Goal: Task Accomplishment & Management: Manage account settings

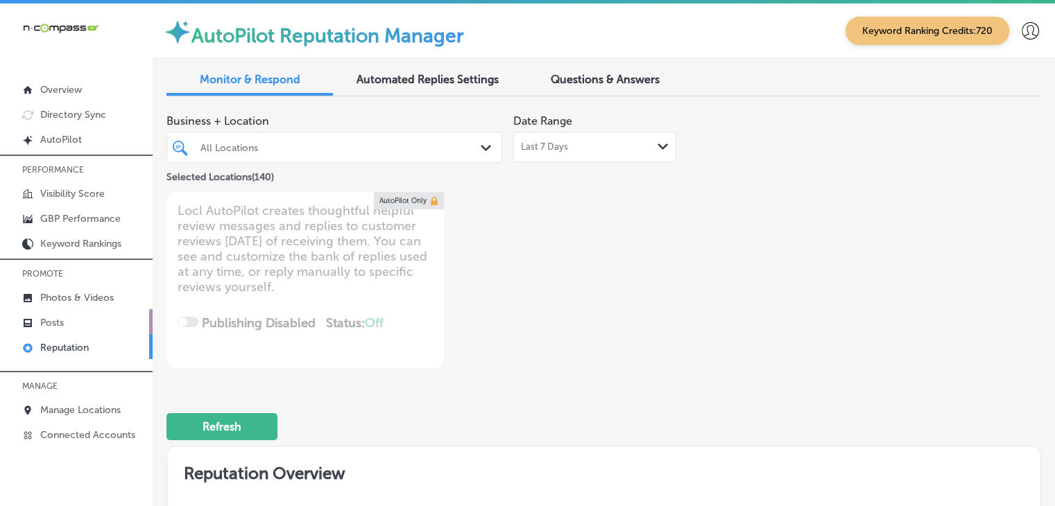
scroll to position [2658, 0]
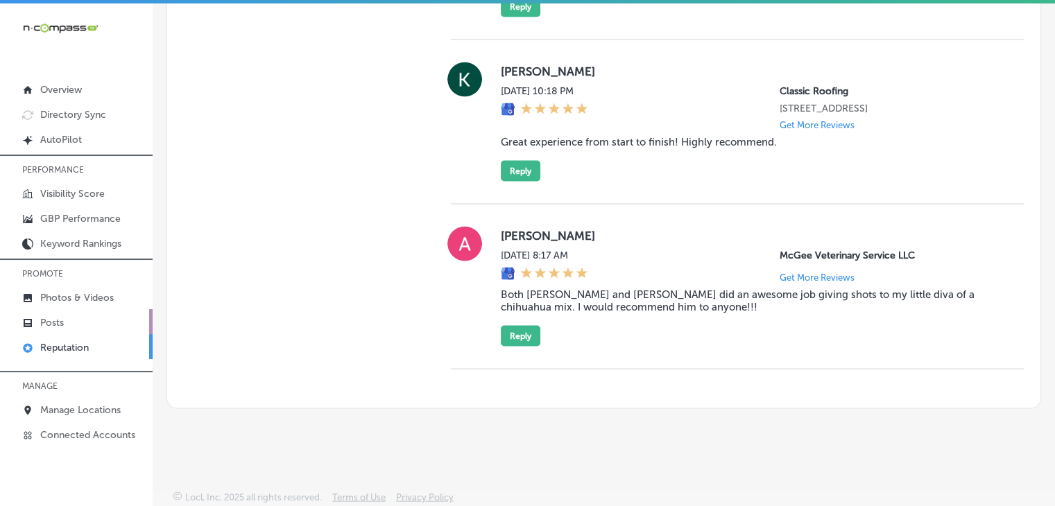
drag, startPoint x: 0, startPoint y: 0, endPoint x: 74, endPoint y: 316, distance: 324.7
click at [74, 316] on link "Posts" at bounding box center [76, 321] width 153 height 25
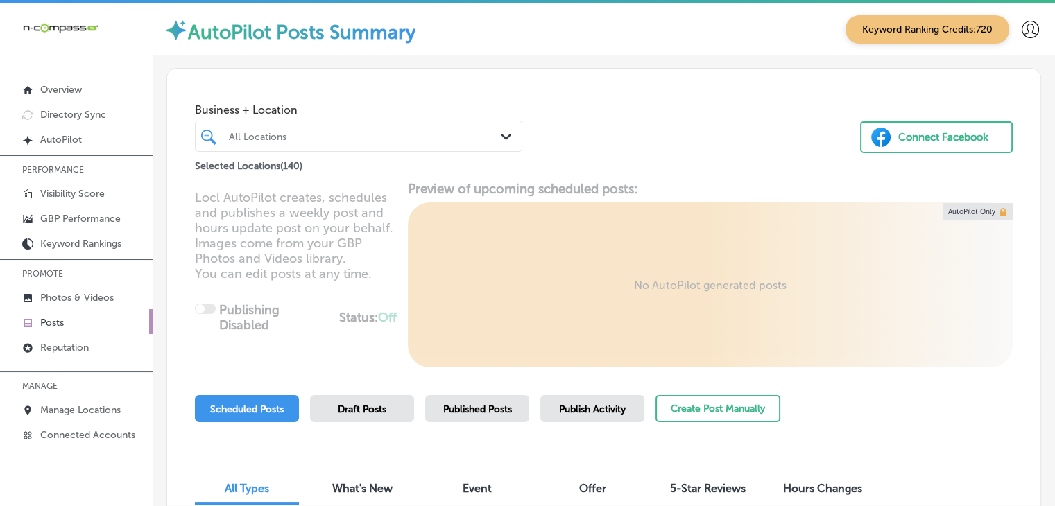
click at [669, 423] on div "Create Post Manually" at bounding box center [717, 415] width 125 height 41
click at [671, 422] on div "Create Post Manually" at bounding box center [717, 415] width 125 height 41
click at [672, 421] on button "Create Post Manually" at bounding box center [717, 408] width 125 height 27
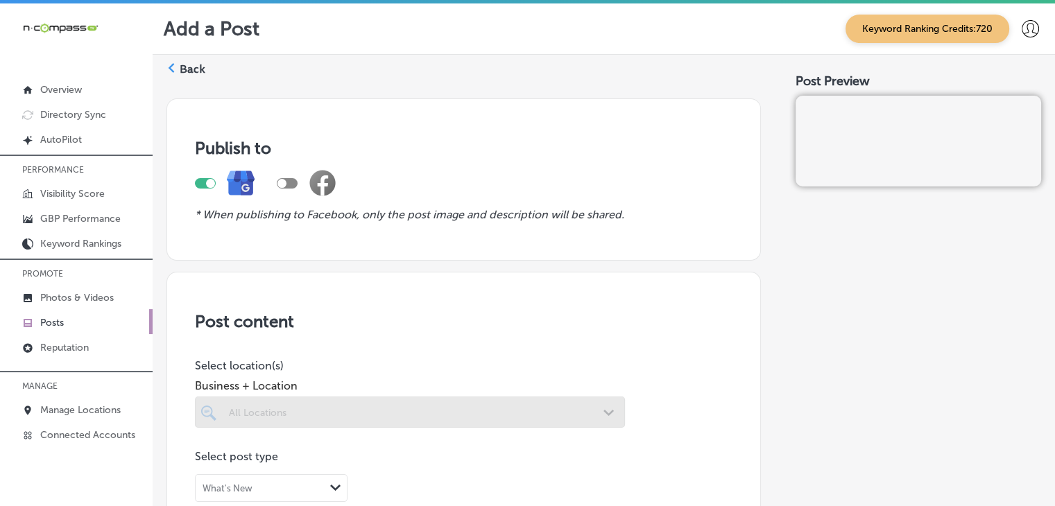
scroll to position [277, 0]
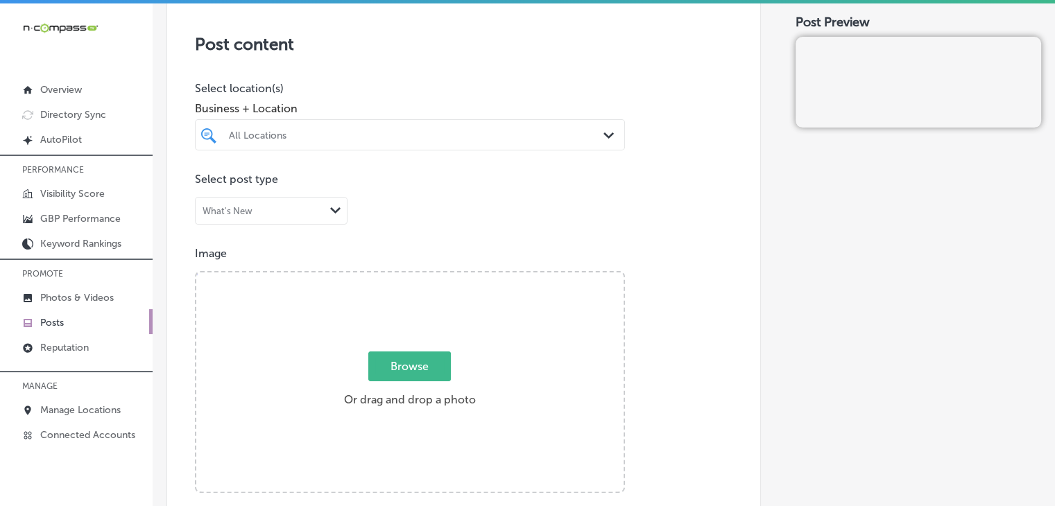
click at [424, 138] on div "All Locations" at bounding box center [417, 135] width 376 height 12
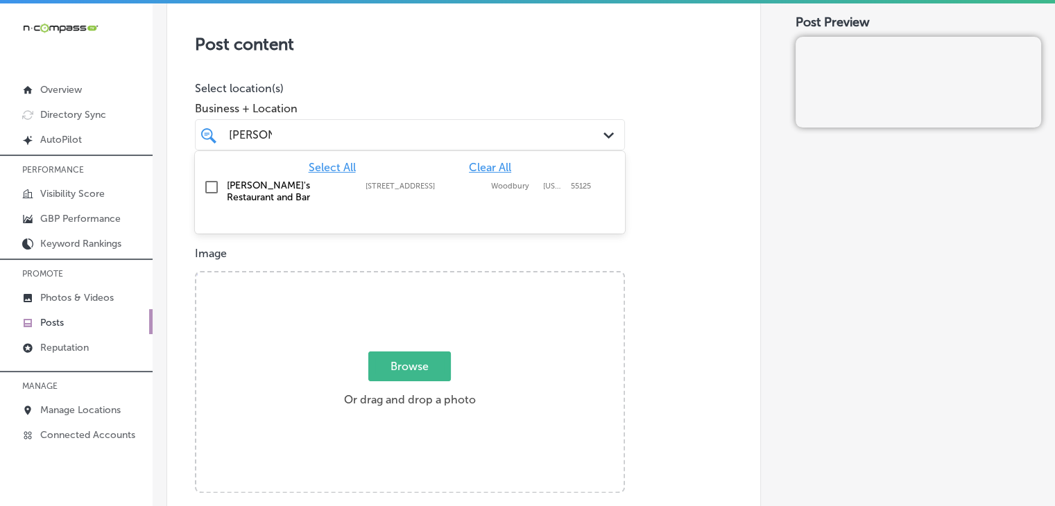
click at [428, 184] on label "[STREET_ADDRESS]" at bounding box center [425, 186] width 119 height 9
type input "[PERSON_NAME]"
click at [440, 101] on div "Business + Location option [STREET_ADDRESS]. option [STREET_ADDRESS]. 2 results…" at bounding box center [410, 122] width 430 height 55
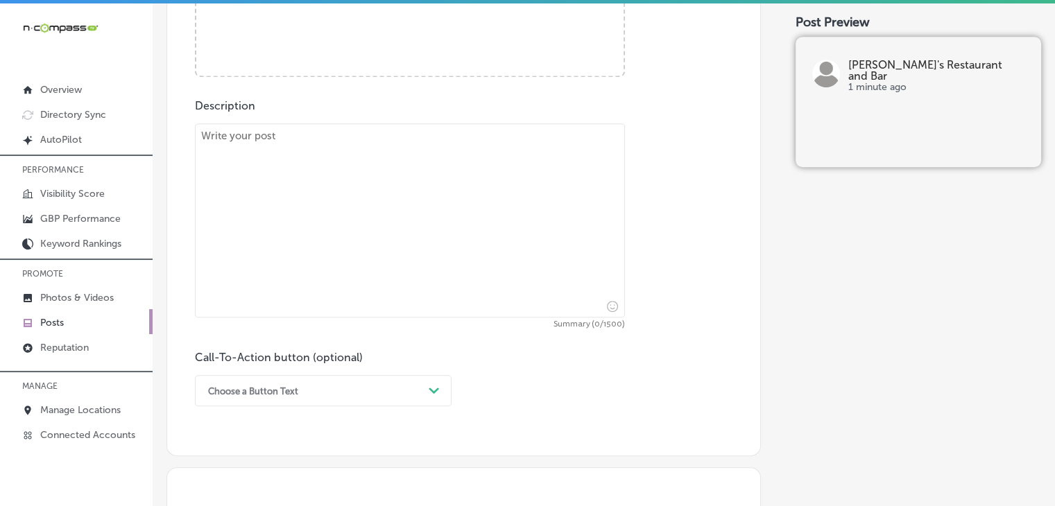
click at [370, 237] on textarea at bounding box center [410, 220] width 430 height 194
paste textarea "[PERSON_NAME]’s Restaurant and Bar in [GEOGRAPHIC_DATA] is the ultimate destina…"
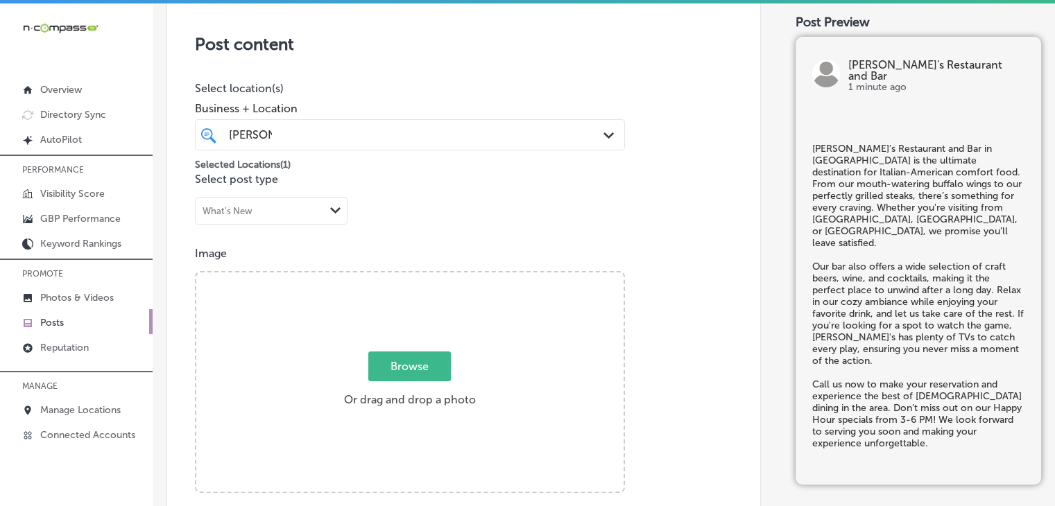
type textarea "[PERSON_NAME]’s Restaurant and Bar in [GEOGRAPHIC_DATA] is the ultimate destina…"
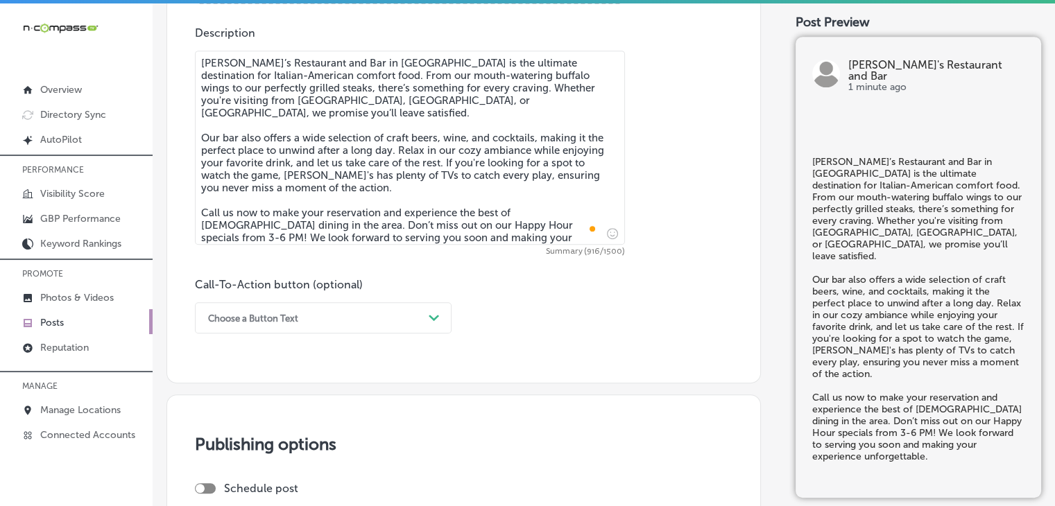
scroll to position [832, 0]
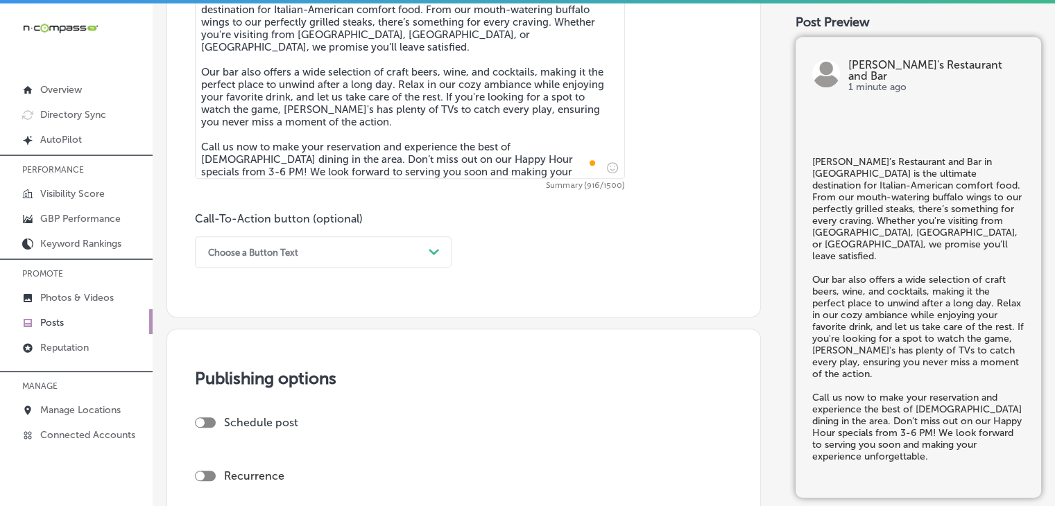
click at [309, 243] on div "Choose a Button Text" at bounding box center [312, 252] width 222 height 22
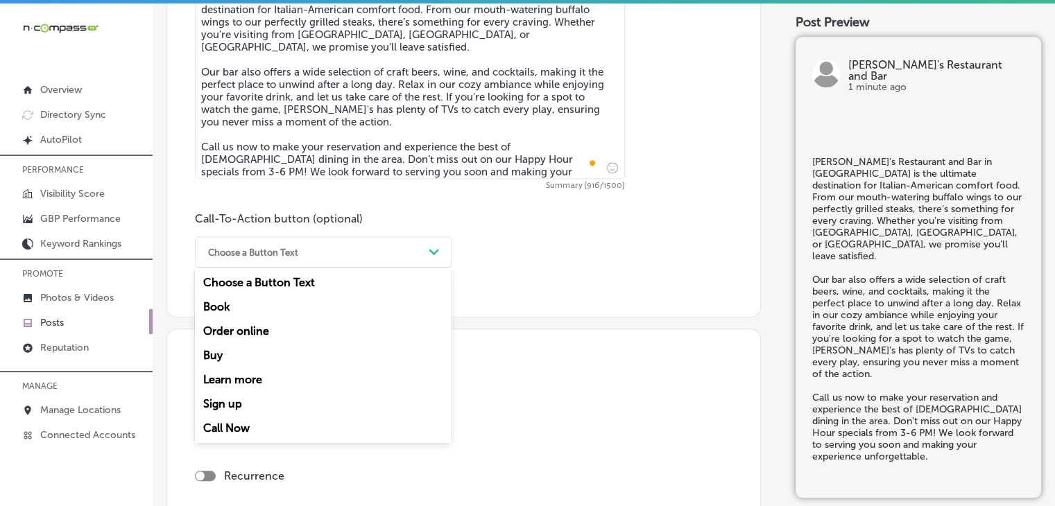
click at [230, 428] on div "Call Now" at bounding box center [323, 428] width 257 height 24
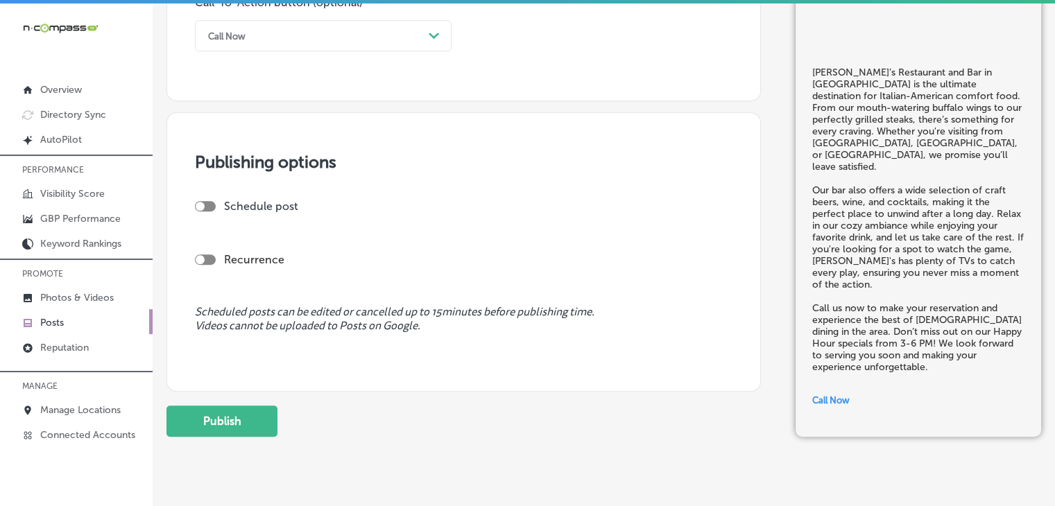
scroll to position [1080, 0]
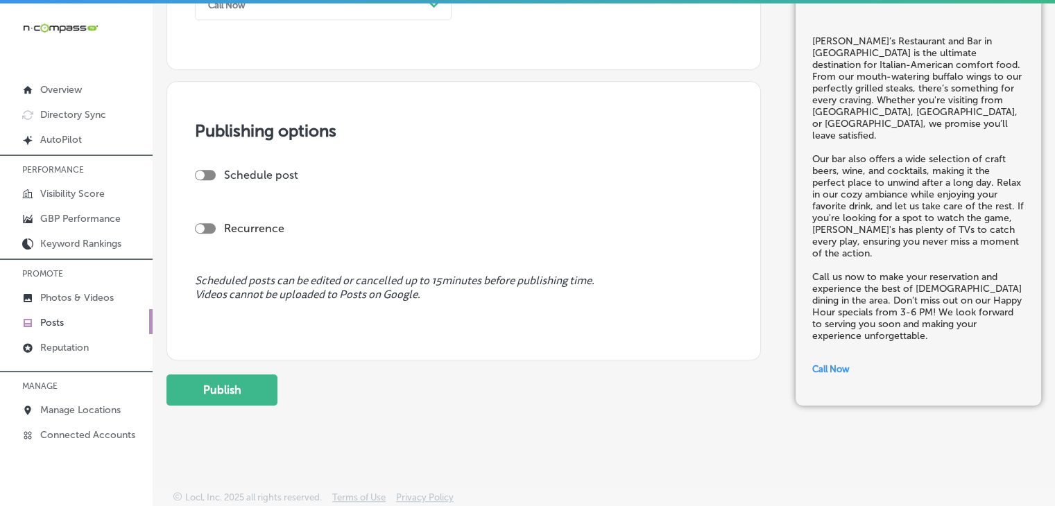
click at [203, 173] on div at bounding box center [200, 175] width 9 height 9
checkbox input "true"
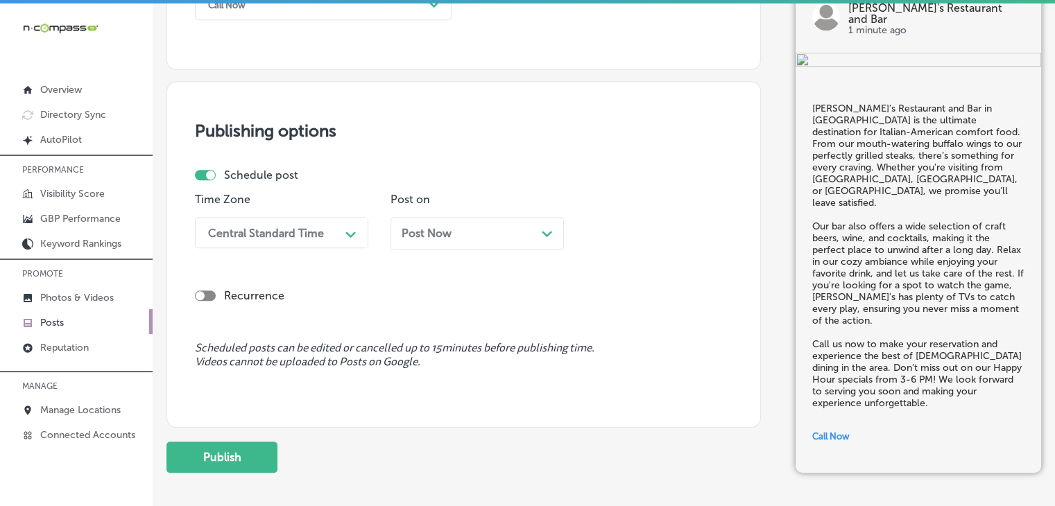
click at [310, 239] on div "Central Standard Time" at bounding box center [270, 233] width 139 height 24
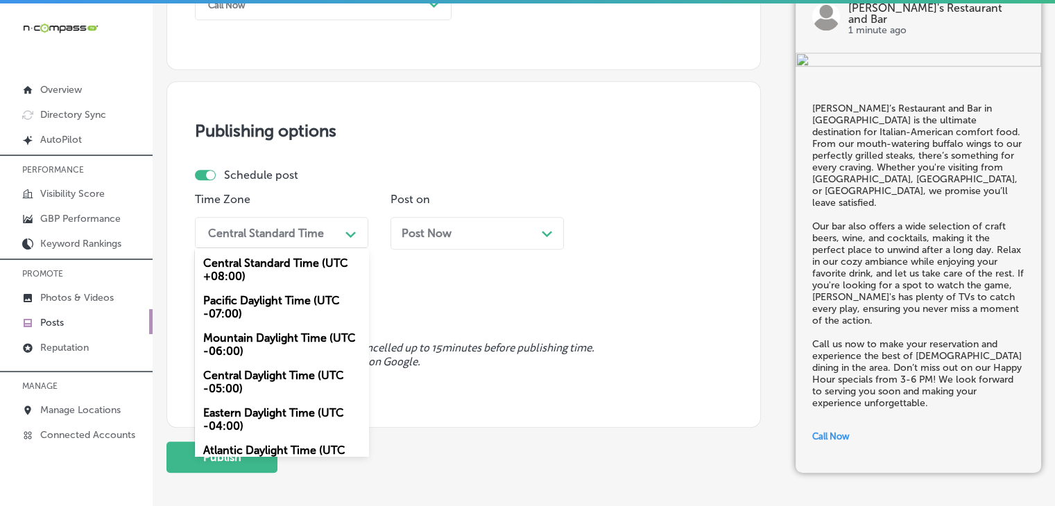
click at [261, 345] on div "Mountain Daylight Time (UTC -06:00)" at bounding box center [281, 344] width 173 height 37
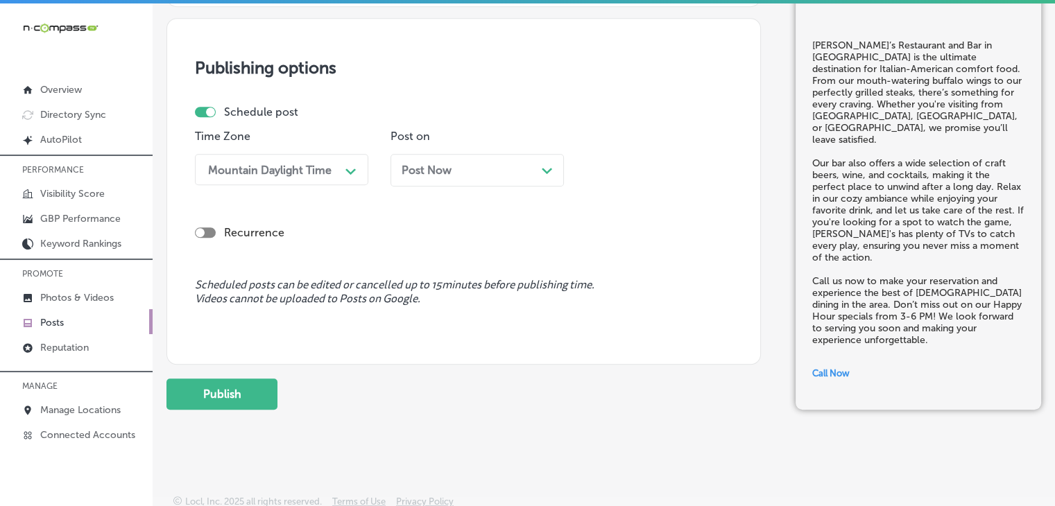
scroll to position [1147, 0]
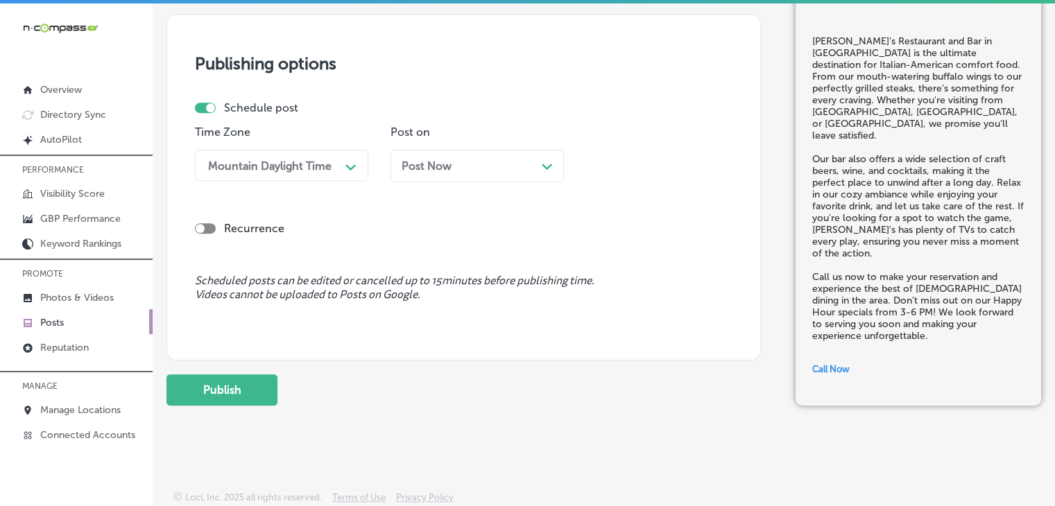
click at [240, 398] on button "Publish" at bounding box center [221, 390] width 111 height 31
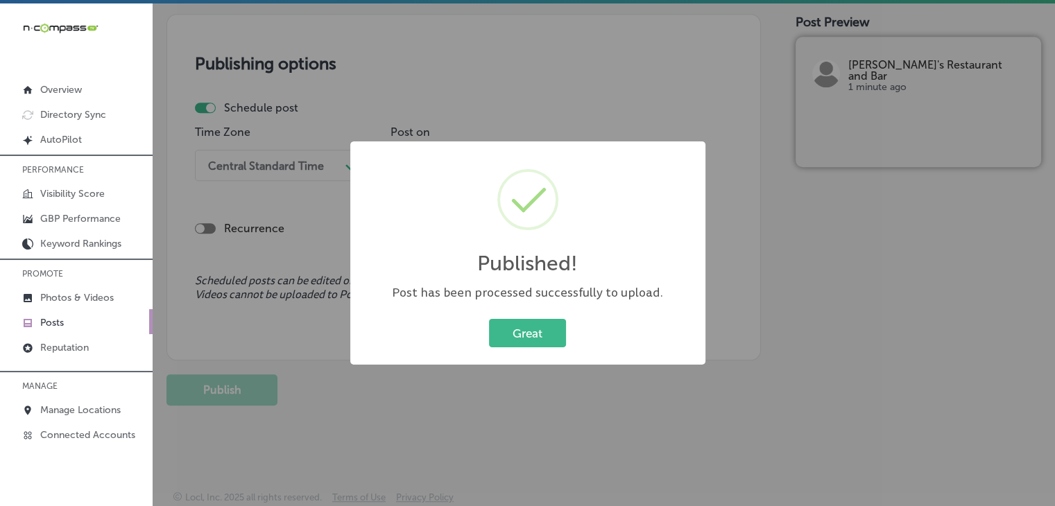
click at [492, 49] on div "Published! × Post has been processed successfully to upload. Great Cancel" at bounding box center [527, 253] width 1055 height 506
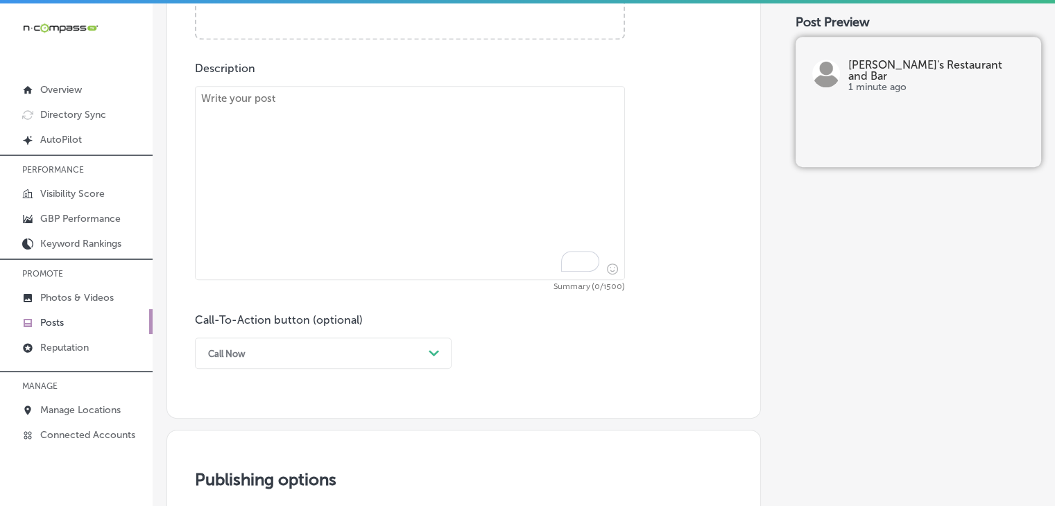
click at [447, 135] on textarea "To enrich screen reader interactions, please activate Accessibility in Grammarl…" at bounding box center [410, 183] width 430 height 194
paste textarea "Looking for a family-friendly restaurant with great food and a fun atmosphere? …"
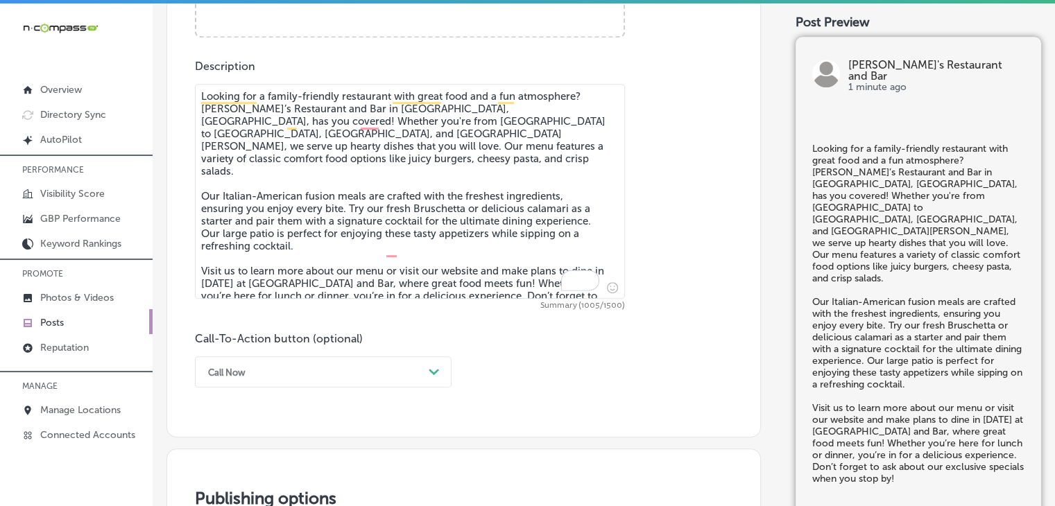
type textarea "Looking for a family-friendly restaurant with great food and a fun atmosphere? …"
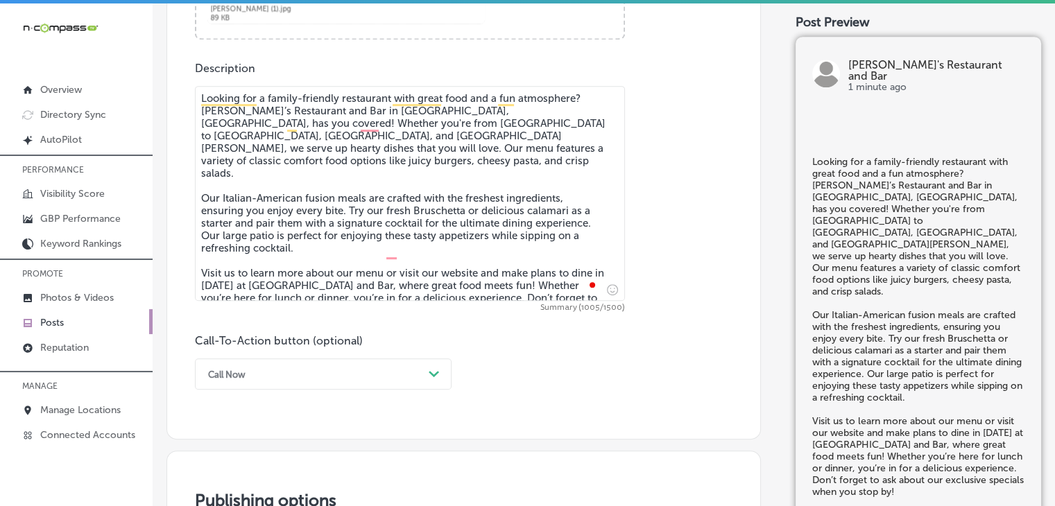
click at [285, 386] on div "Call Now Path Created with Sketch." at bounding box center [323, 374] width 257 height 31
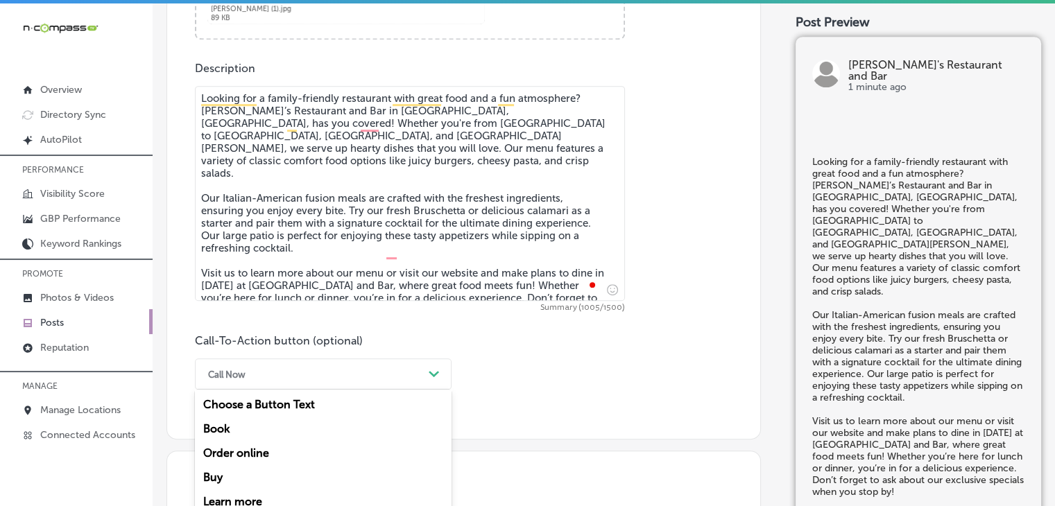
scroll to position [796, 0]
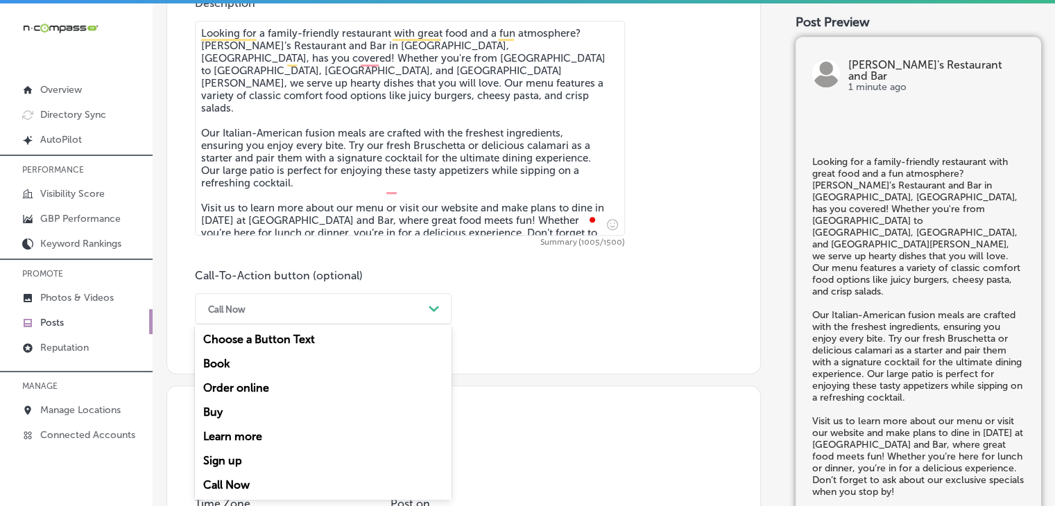
click at [244, 447] on div "Learn more" at bounding box center [323, 436] width 257 height 24
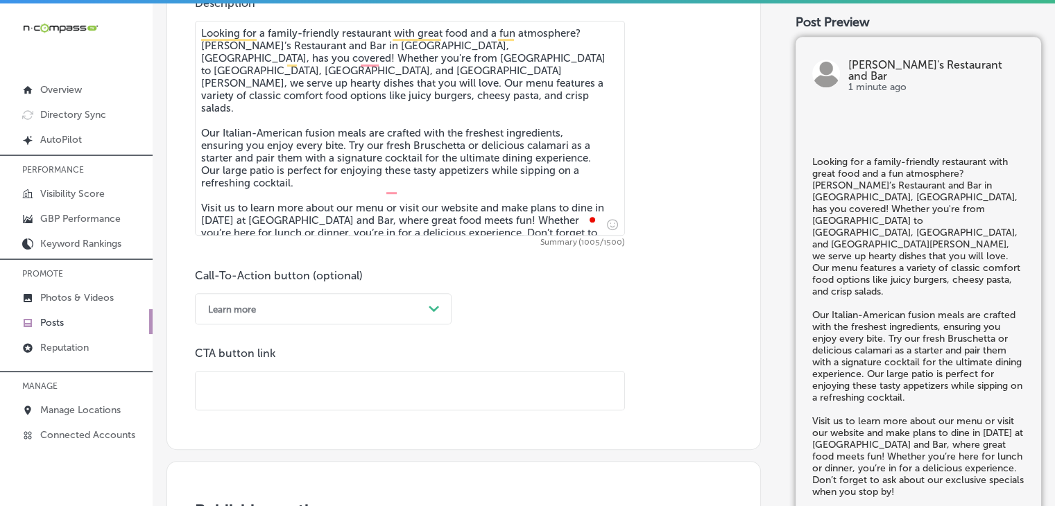
drag, startPoint x: 405, startPoint y: 396, endPoint x: 410, endPoint y: 378, distance: 18.7
click at [405, 396] on input "text" at bounding box center [410, 391] width 429 height 38
paste input "[URL][DOMAIN_NAME]"
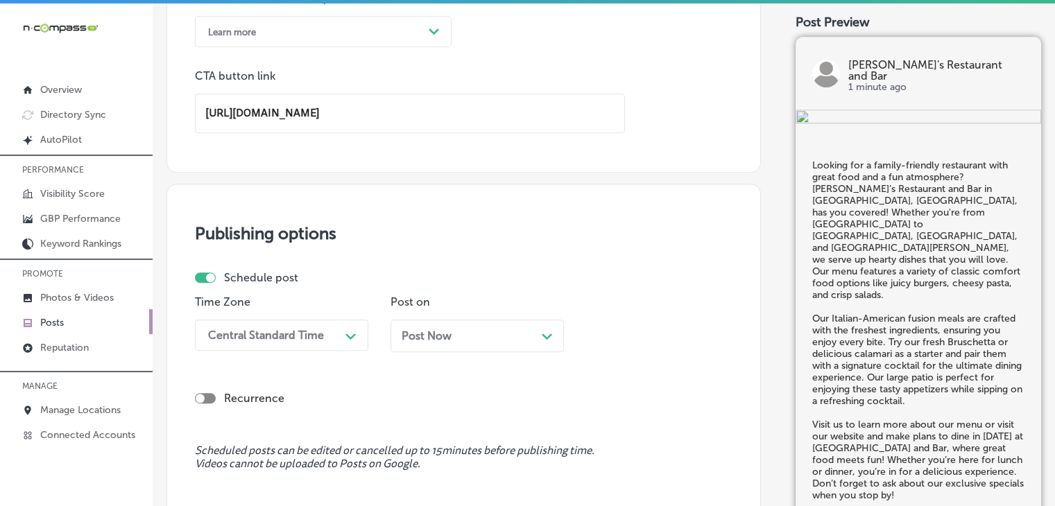
type input "[URL][DOMAIN_NAME]"
click at [297, 325] on div "Central Standard Time Path Created with Sketch." at bounding box center [281, 335] width 173 height 31
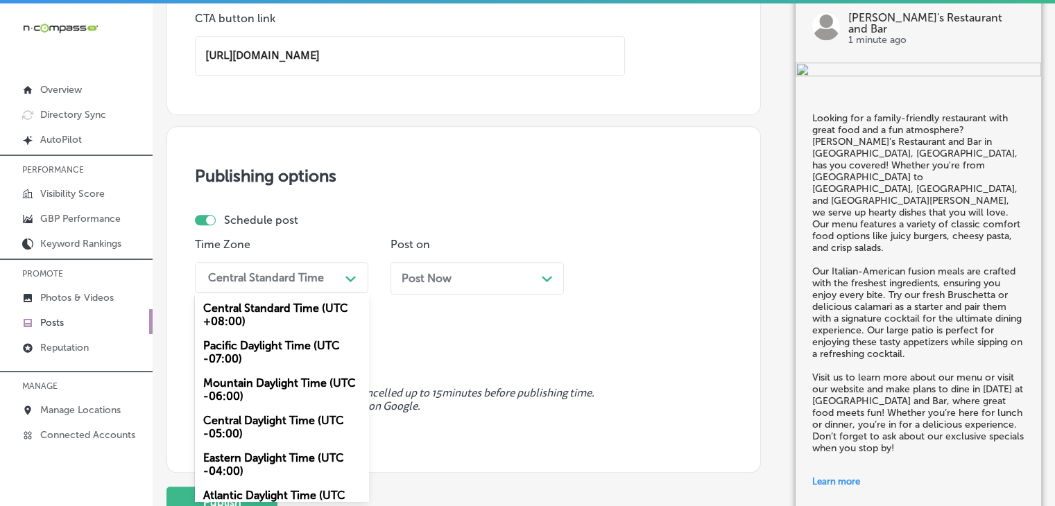
click at [263, 406] on div "Mountain Daylight Time (UTC -06:00)" at bounding box center [281, 389] width 173 height 37
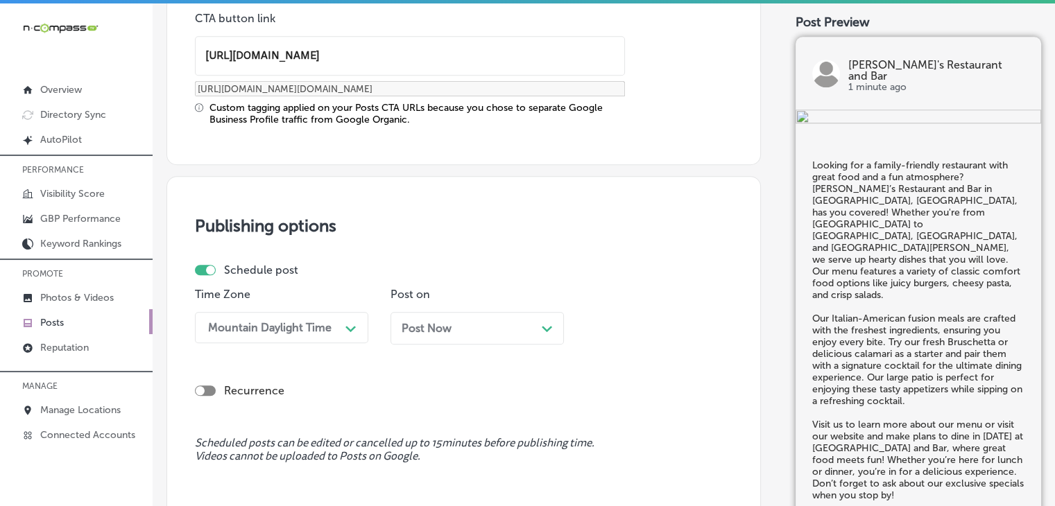
click at [454, 337] on div "Post Now Path Created with Sketch." at bounding box center [476, 328] width 173 height 33
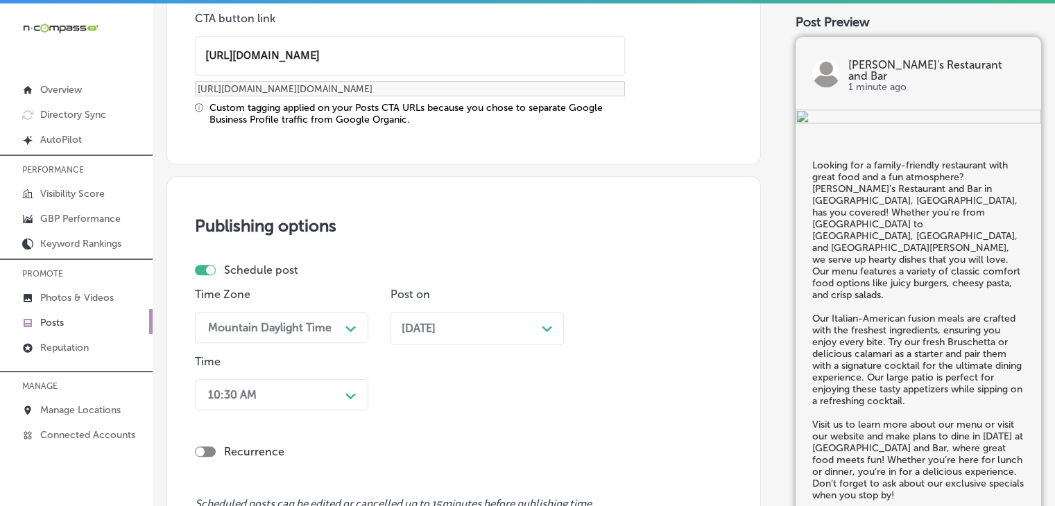
click at [314, 394] on div "10:30 AM Path Created with Sketch." at bounding box center [281, 394] width 173 height 31
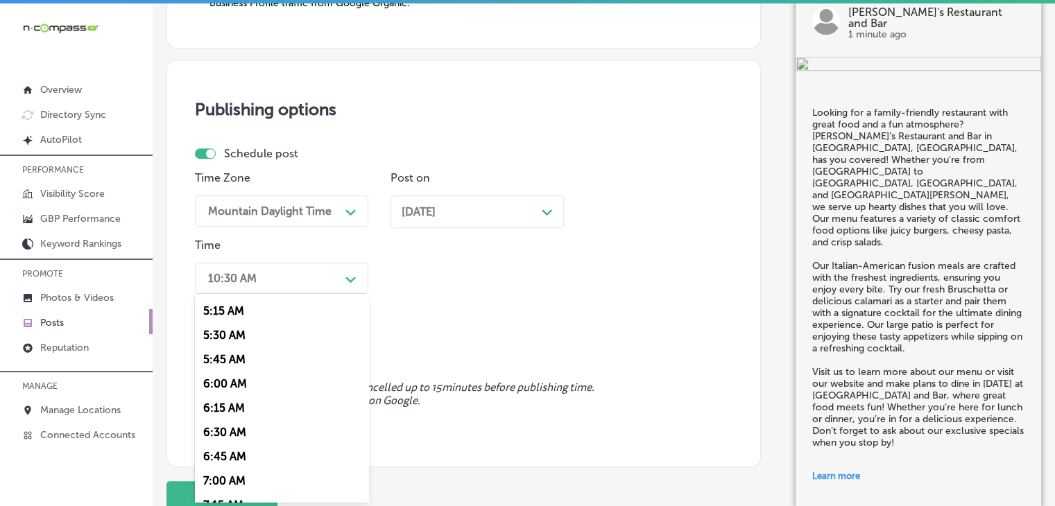
scroll to position [545, 0]
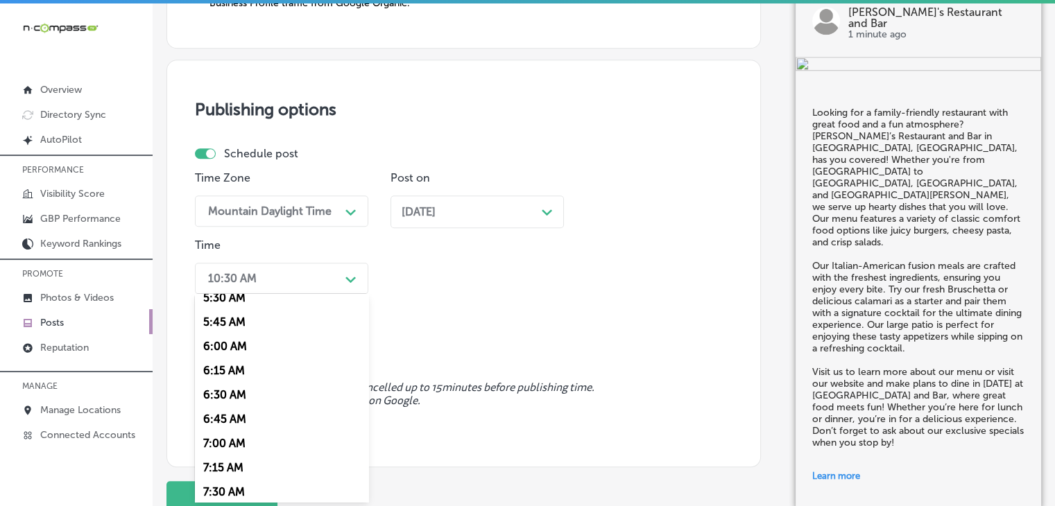
click at [253, 442] on div "7:00 AM" at bounding box center [281, 443] width 173 height 24
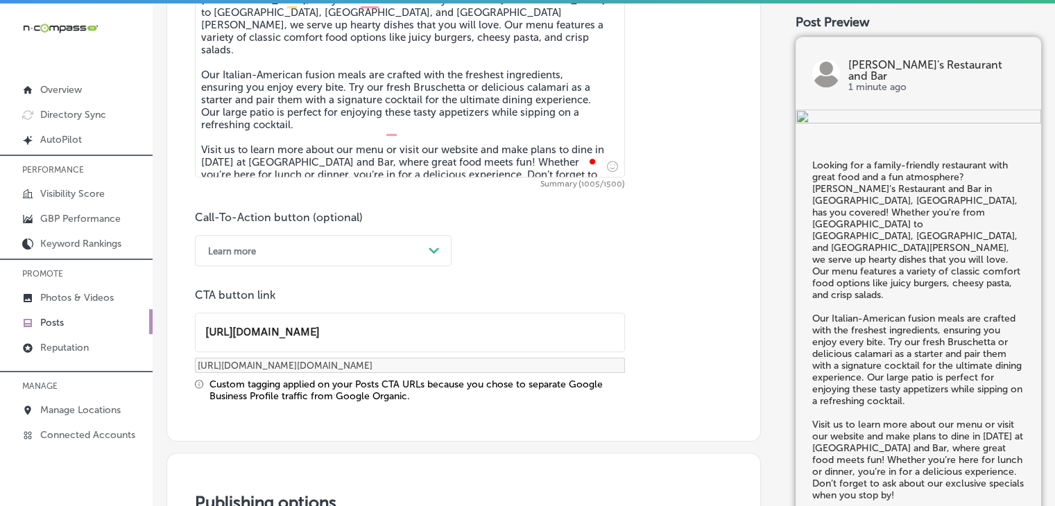
scroll to position [1354, 0]
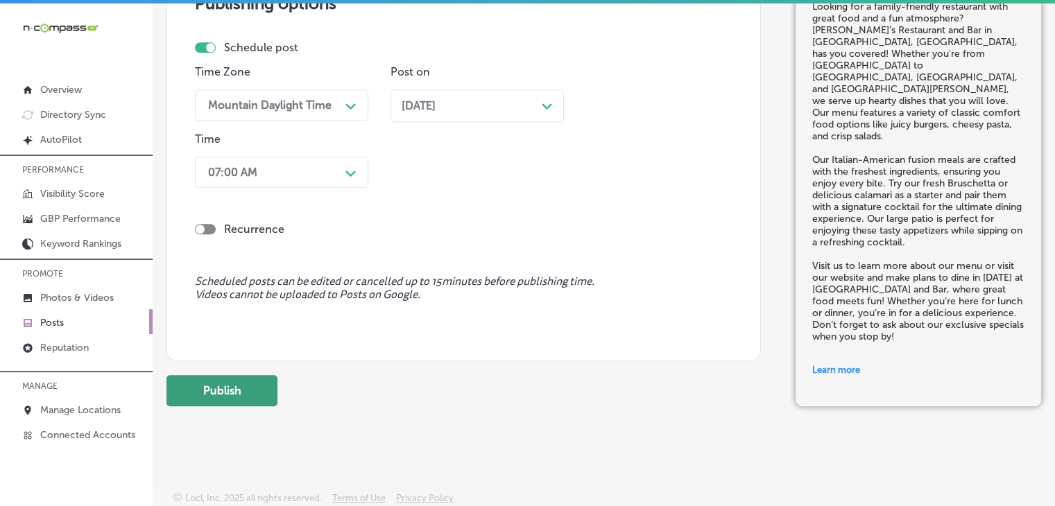
click at [259, 387] on button "Publish" at bounding box center [221, 390] width 111 height 31
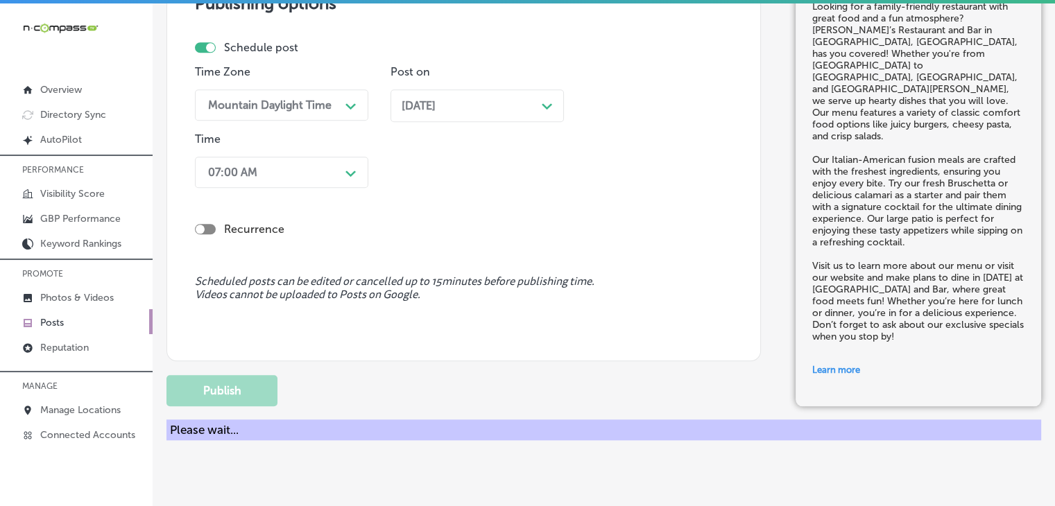
scroll to position [660, 0]
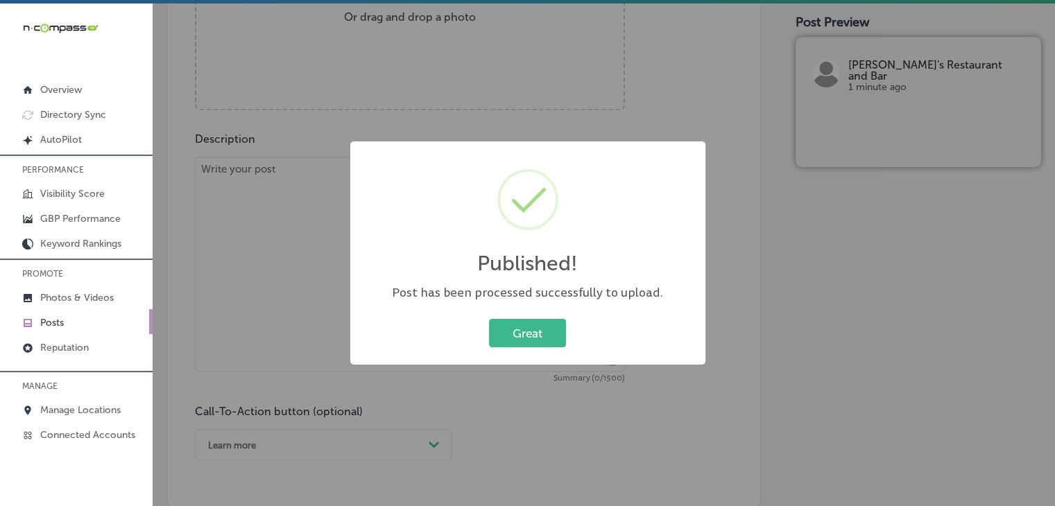
click at [411, 65] on div "Published! × Post has been processed successfully to upload. Great Cancel" at bounding box center [527, 253] width 1055 height 506
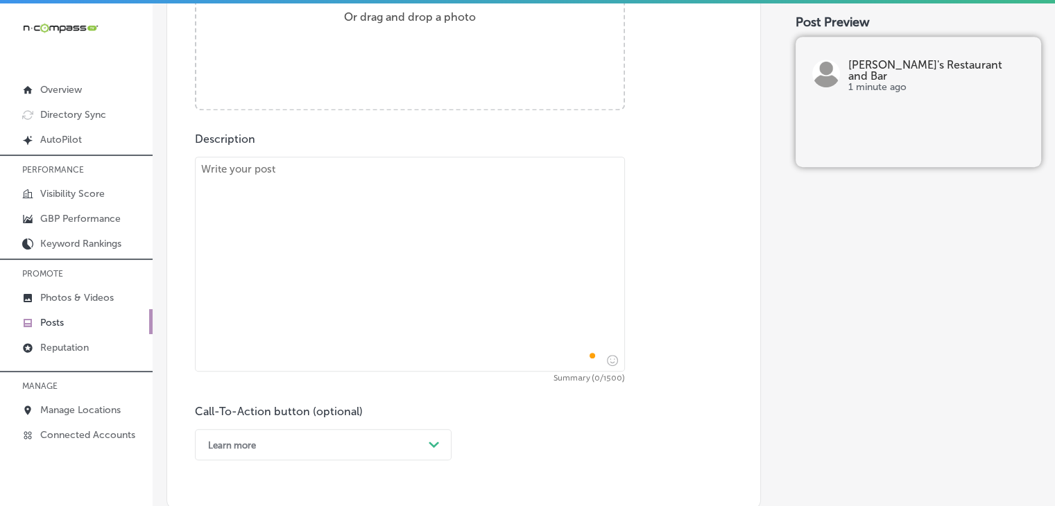
click at [327, 275] on textarea "To enrich screen reader interactions, please activate Accessibility in Grammarl…" at bounding box center [410, 264] width 430 height 215
paste textarea "Loremip dolorsita cons adi e seddoe temporinci utlab etd magna ali enim? Ad Min…"
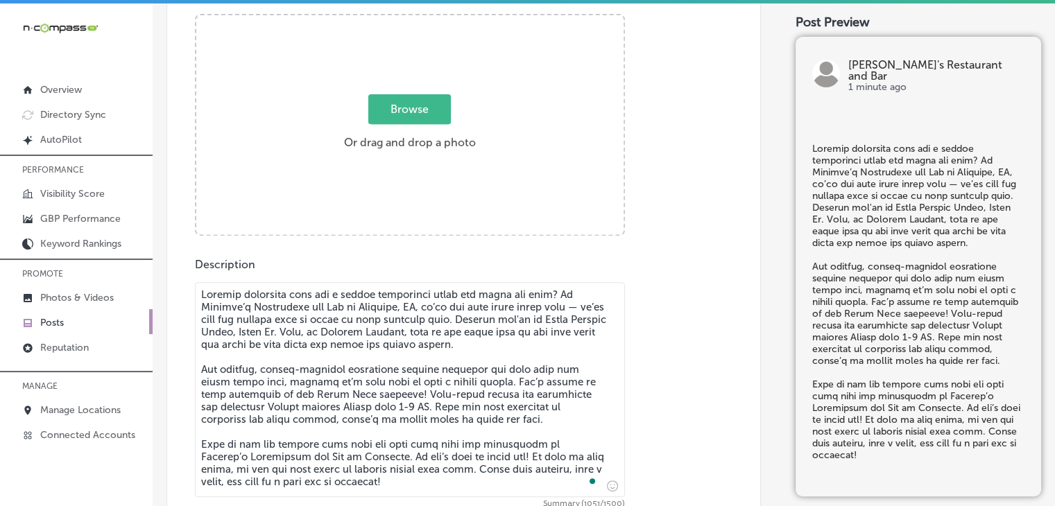
type textarea "Loremip dolorsita cons adi e seddoe temporinci utlab etd magna ali enim? Ad Min…"
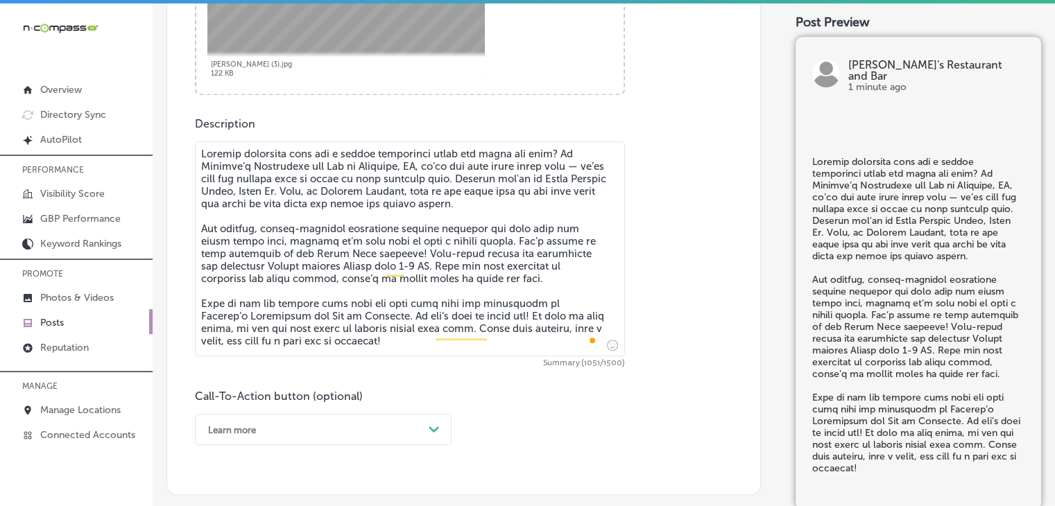
scroll to position [799, 0]
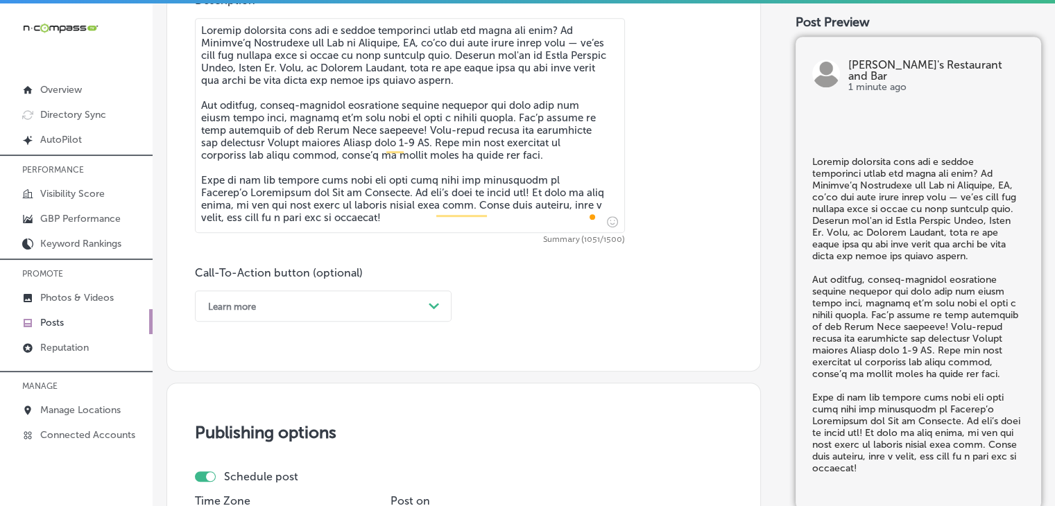
click at [294, 286] on div "Call-To-Action button (optional) Learn more Path Created with Sketch." at bounding box center [323, 293] width 257 height 55
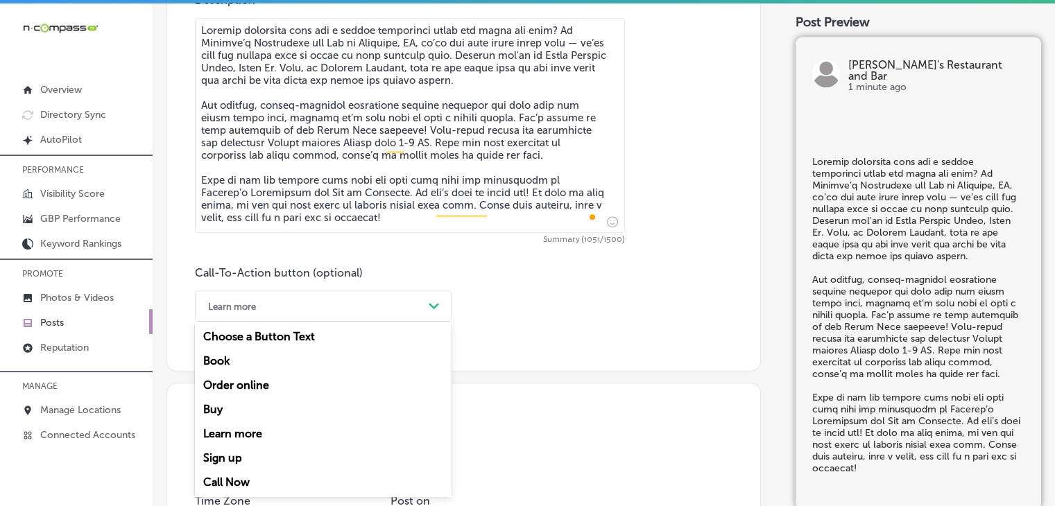
click at [286, 295] on div "Learn more" at bounding box center [312, 306] width 222 height 22
click at [227, 495] on div "Call Now" at bounding box center [323, 482] width 257 height 24
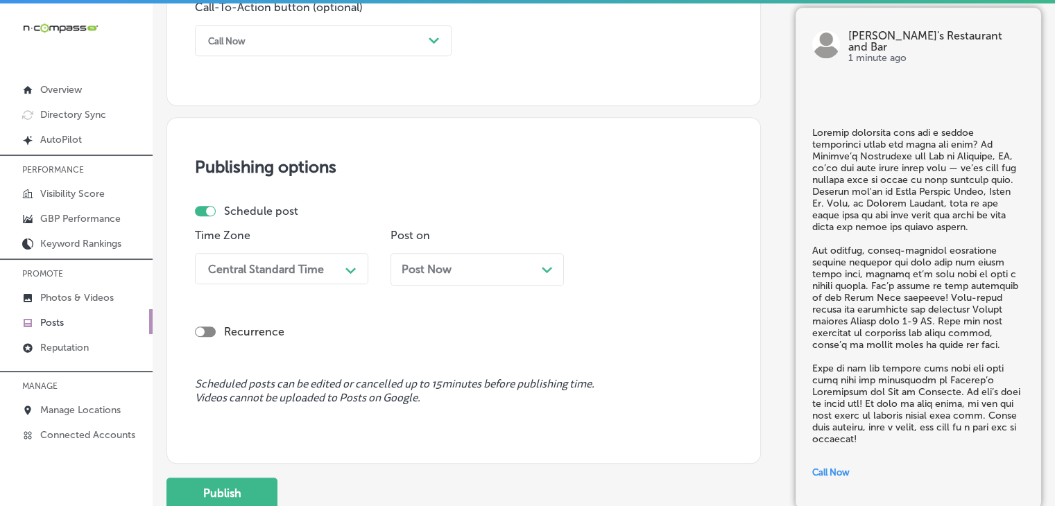
scroll to position [1076, 0]
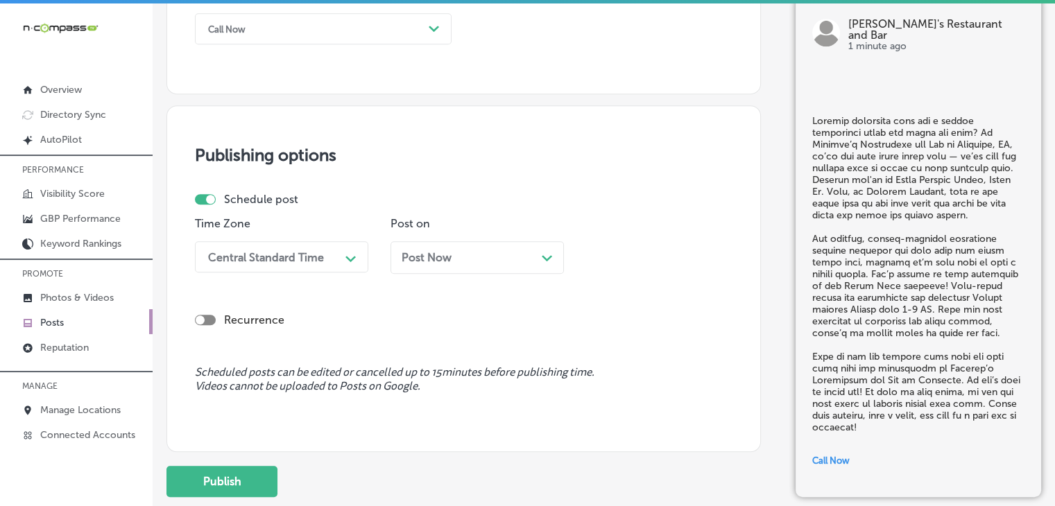
click at [301, 250] on div "Central Standard Time" at bounding box center [266, 256] width 116 height 13
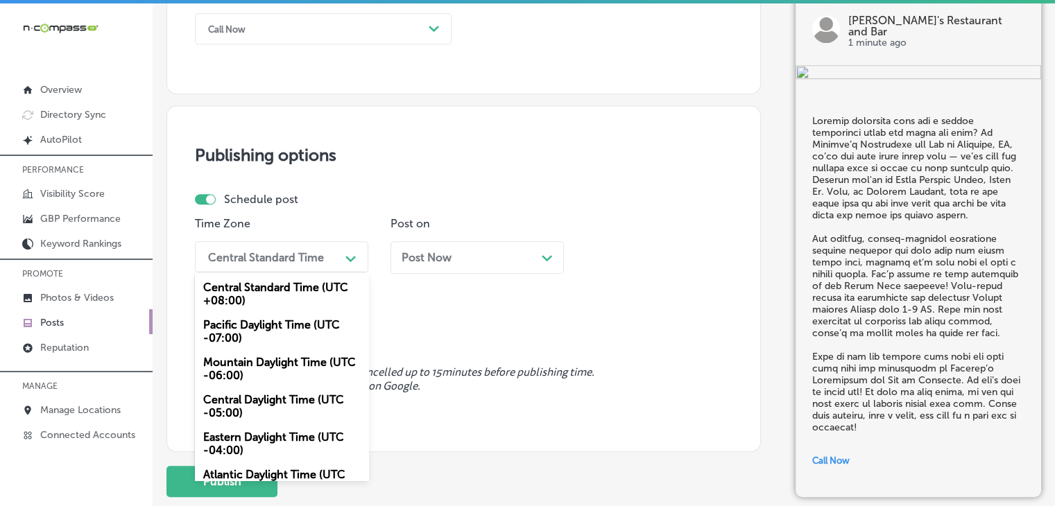
click at [256, 366] on div "Mountain Daylight Time (UTC -06:00)" at bounding box center [281, 368] width 173 height 37
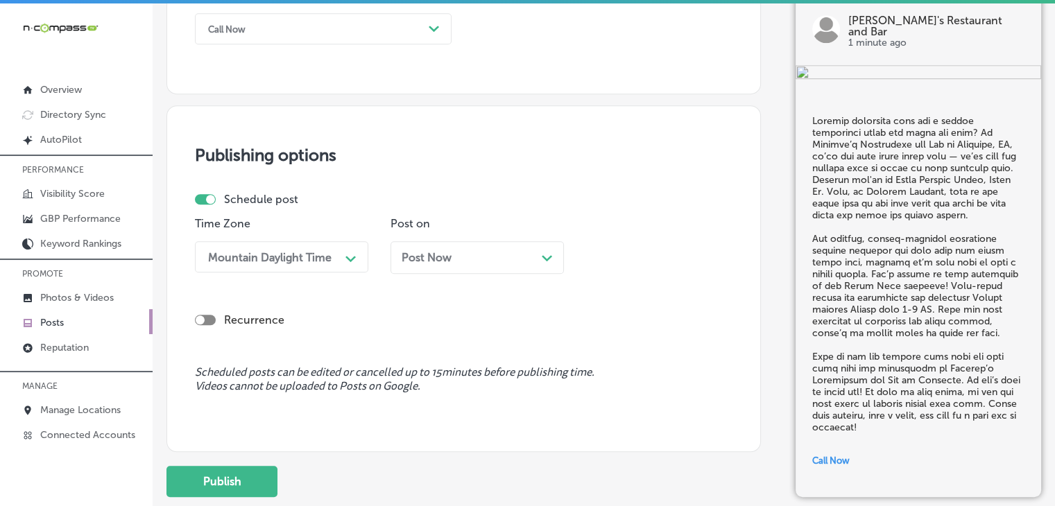
click at [424, 249] on div "Post Now Path Created with Sketch." at bounding box center [476, 257] width 173 height 33
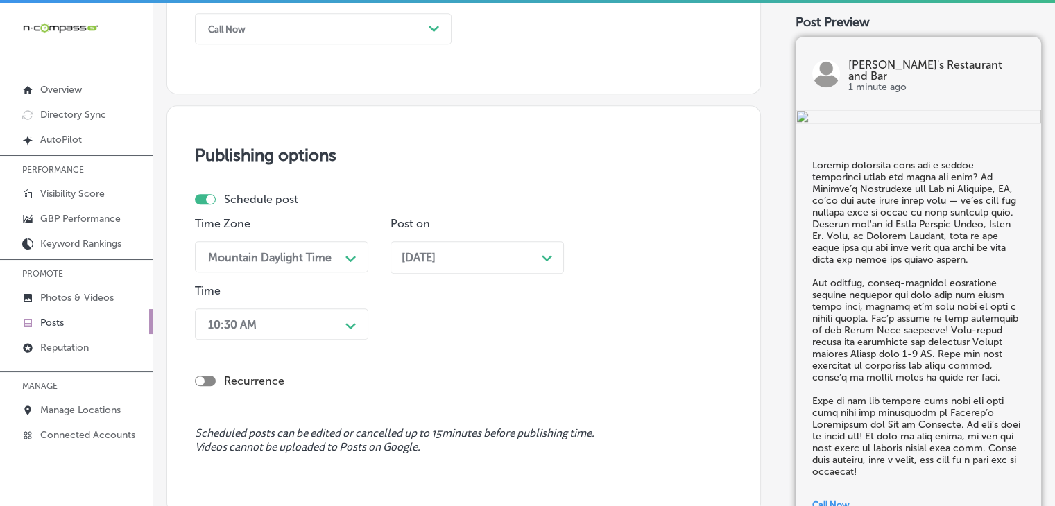
click at [282, 363] on div "Recurrence" at bounding box center [464, 369] width 538 height 49
click at [282, 331] on div "10:30 AM Path Created with Sketch." at bounding box center [281, 324] width 173 height 31
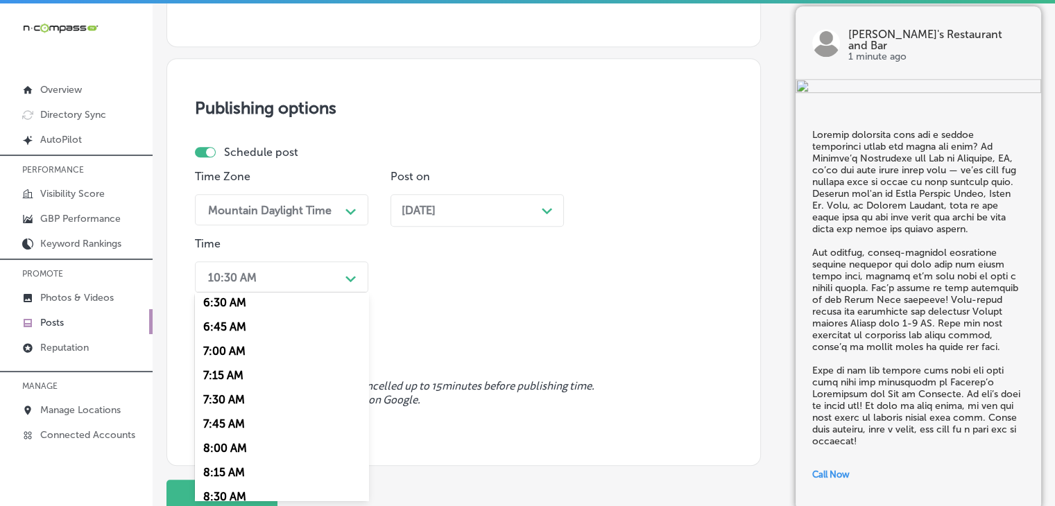
scroll to position [615, 0]
click at [229, 366] on div "7:00 AM" at bounding box center [281, 372] width 173 height 24
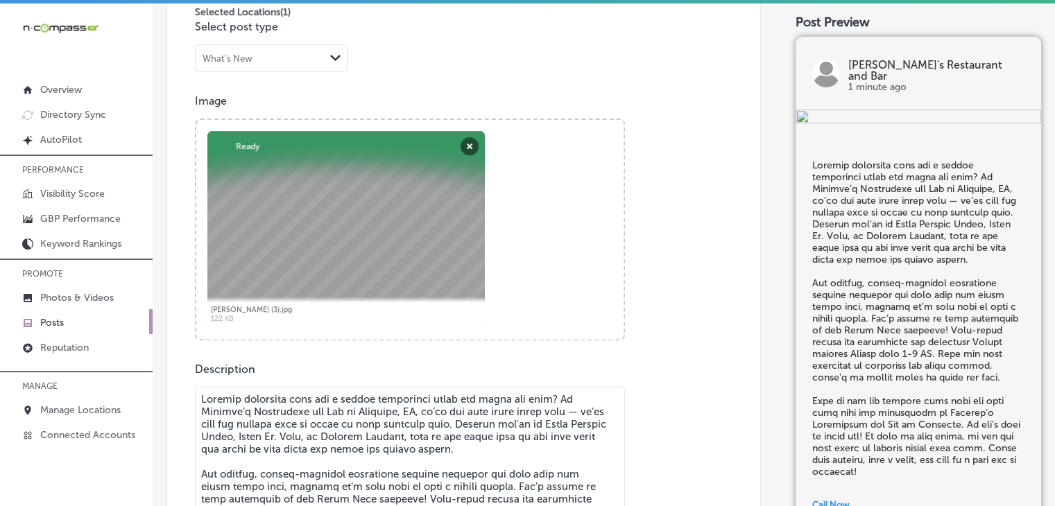
scroll to position [1229, 0]
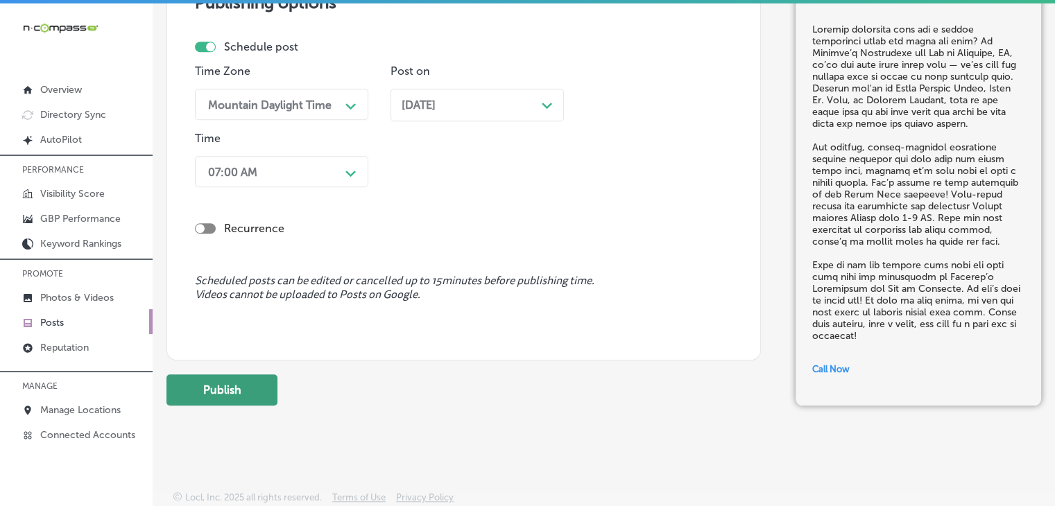
click at [260, 386] on button "Publish" at bounding box center [221, 390] width 111 height 31
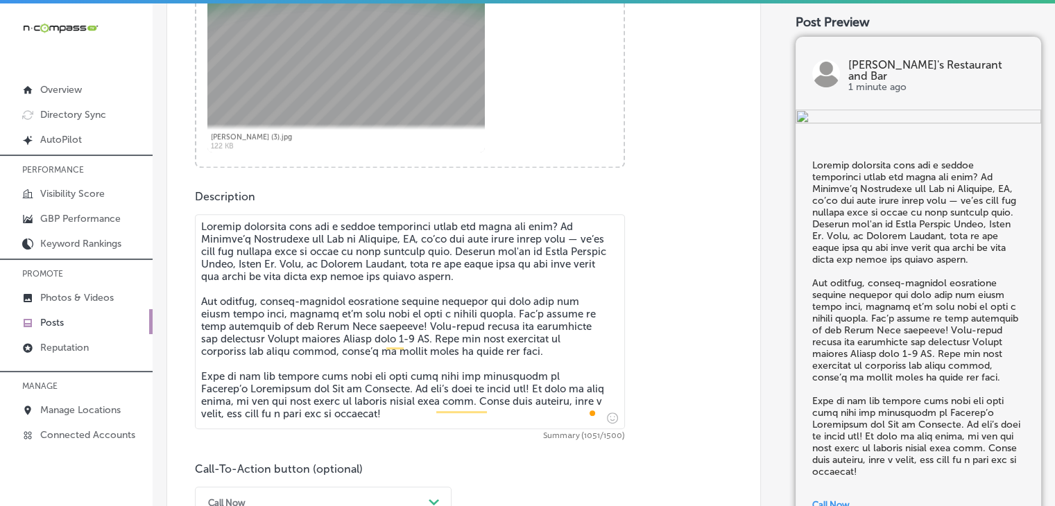
scroll to position [535, 0]
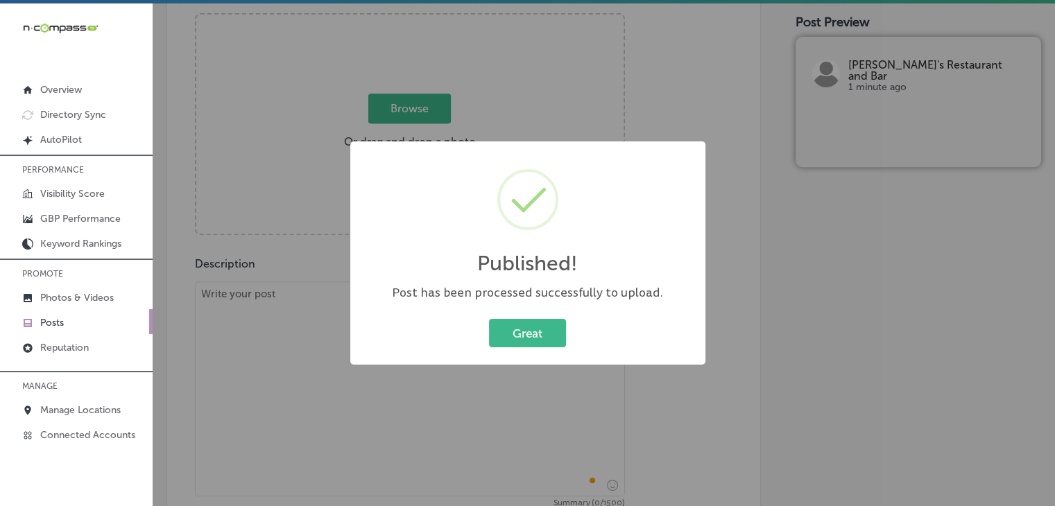
click at [275, 268] on div "Published! × Post has been processed successfully to upload. Great Cancel" at bounding box center [527, 253] width 1055 height 506
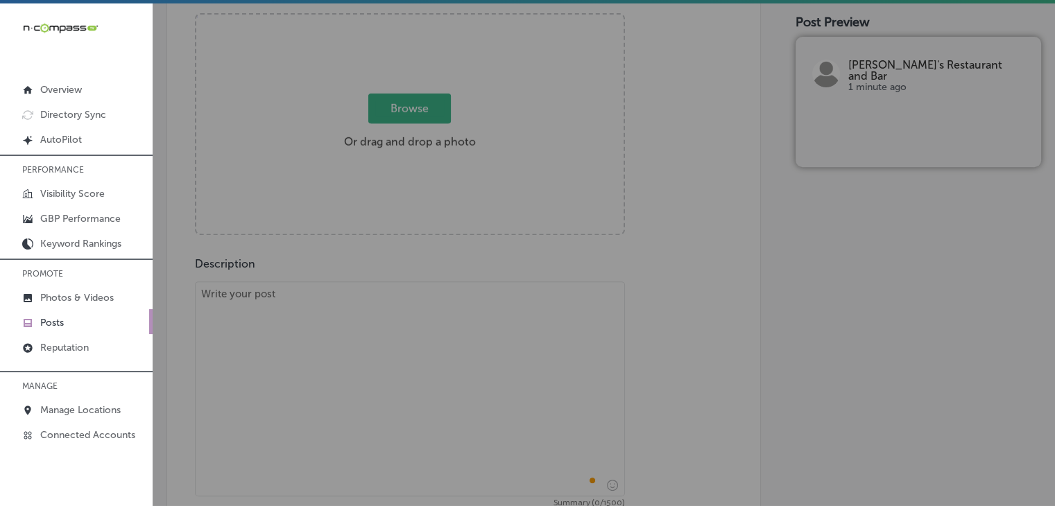
click at [269, 359] on textarea "To enrich screen reader interactions, please activate Accessibility in Grammarl…" at bounding box center [410, 389] width 430 height 215
paste textarea "At Carmine’s Restaurant and Bar in [GEOGRAPHIC_DATA], [GEOGRAPHIC_DATA], we ser…"
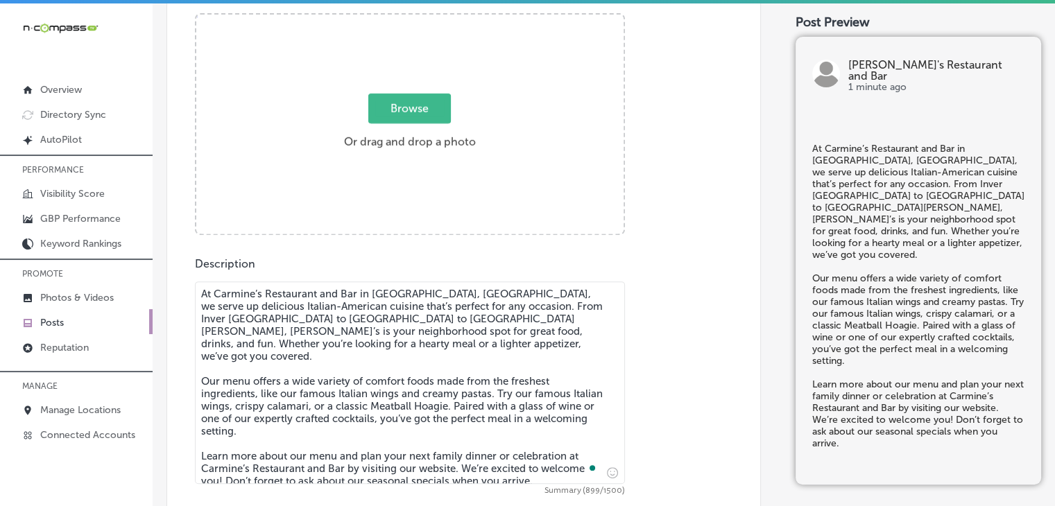
type textarea "At Carmine’s Restaurant and Bar in [GEOGRAPHIC_DATA], [GEOGRAPHIC_DATA], we ser…"
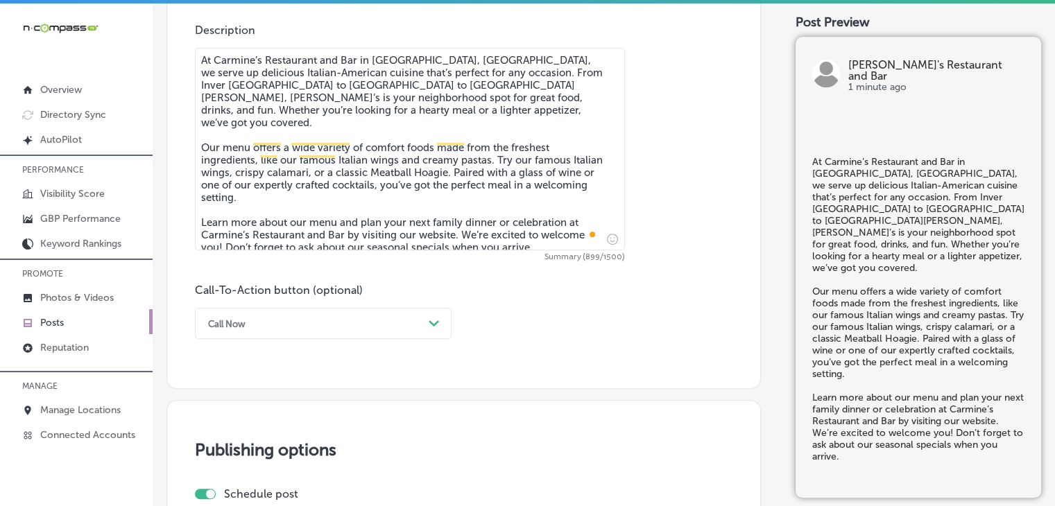
scroll to position [813, 0]
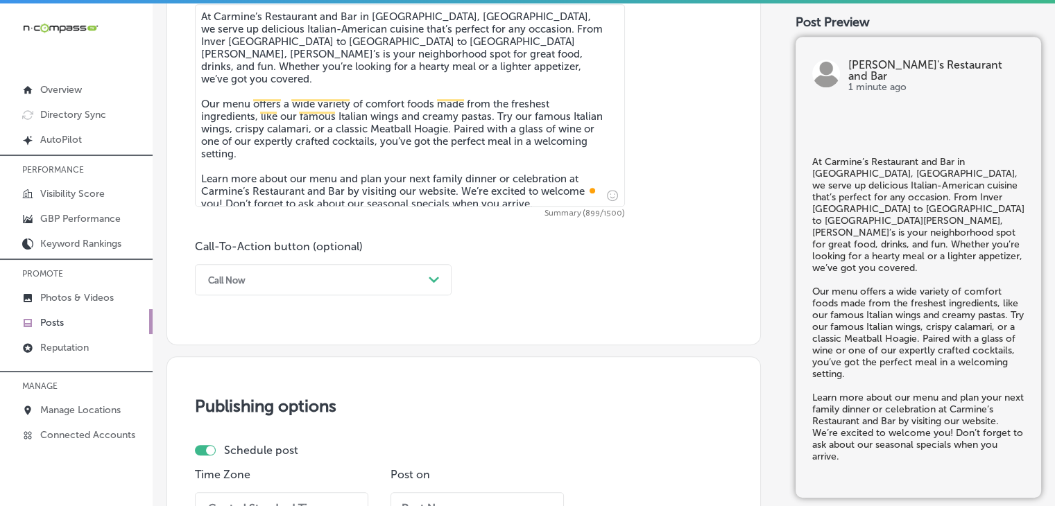
click at [305, 284] on div "Call Now" at bounding box center [312, 280] width 222 height 22
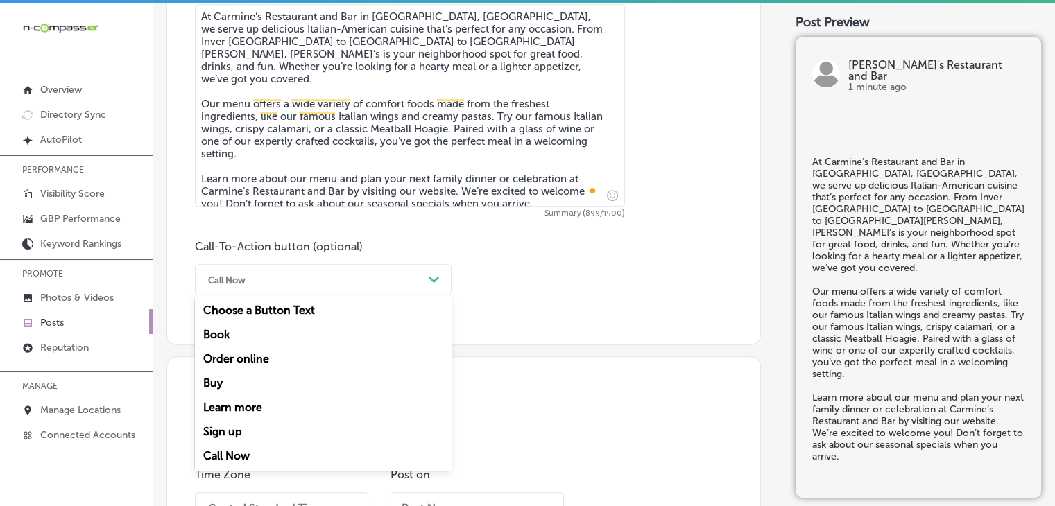
click at [256, 406] on div "Learn more" at bounding box center [323, 407] width 257 height 24
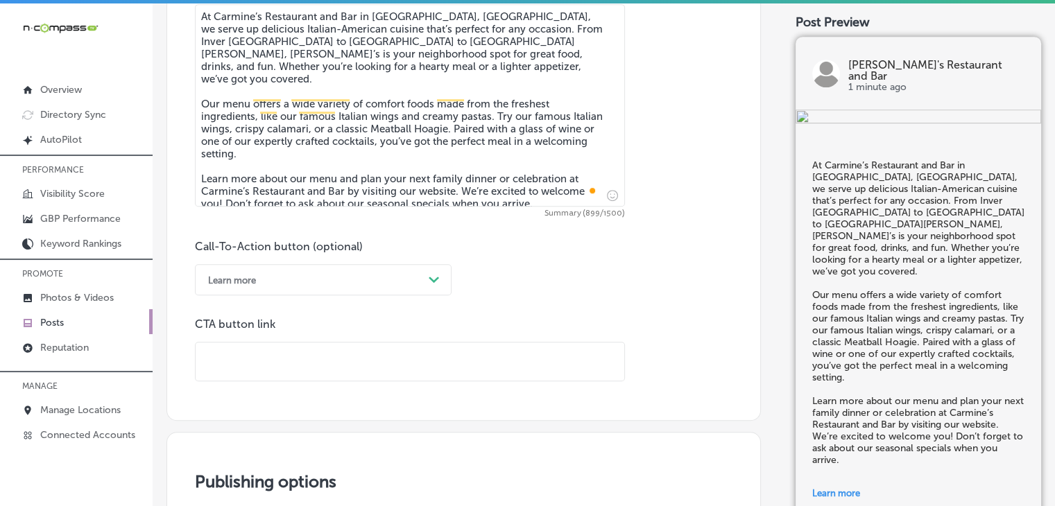
click at [355, 379] on input "text" at bounding box center [410, 362] width 429 height 38
paste input "[URL][DOMAIN_NAME]"
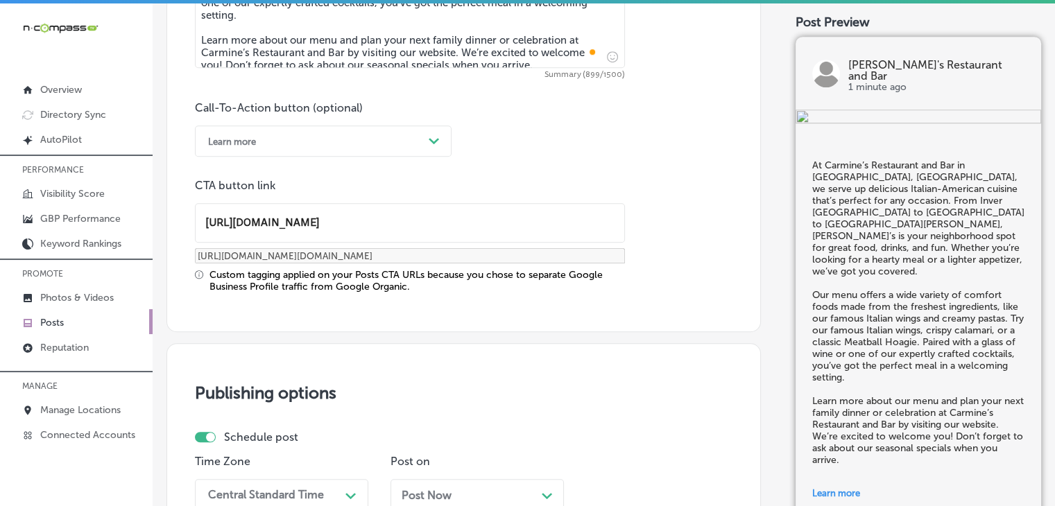
type input "[URL][DOMAIN_NAME]"
click at [271, 486] on div "option Mountain Daylight Time (UTC -06:00), selected. option Atlantic Daylight …" at bounding box center [281, 494] width 173 height 31
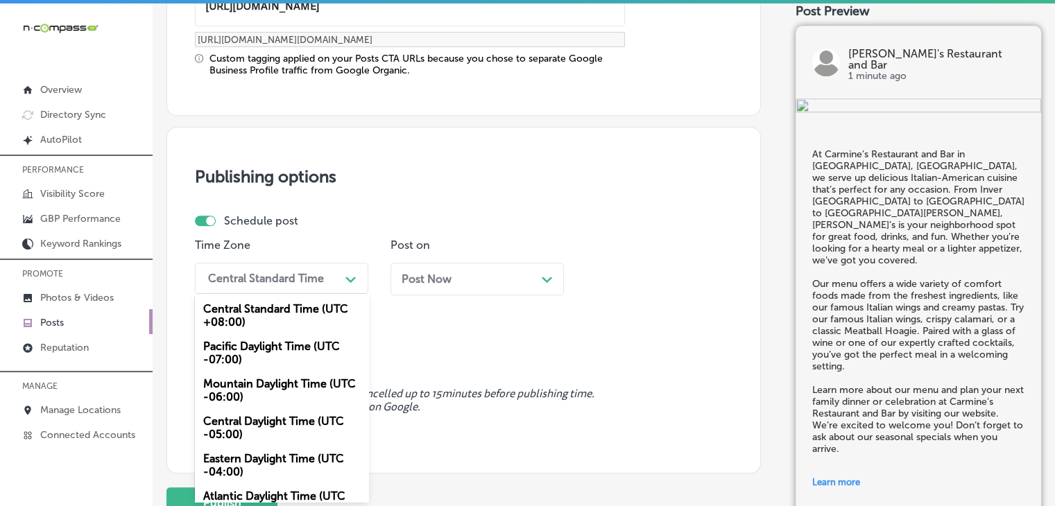
click at [273, 393] on div "Mountain Daylight Time (UTC -06:00)" at bounding box center [281, 390] width 173 height 37
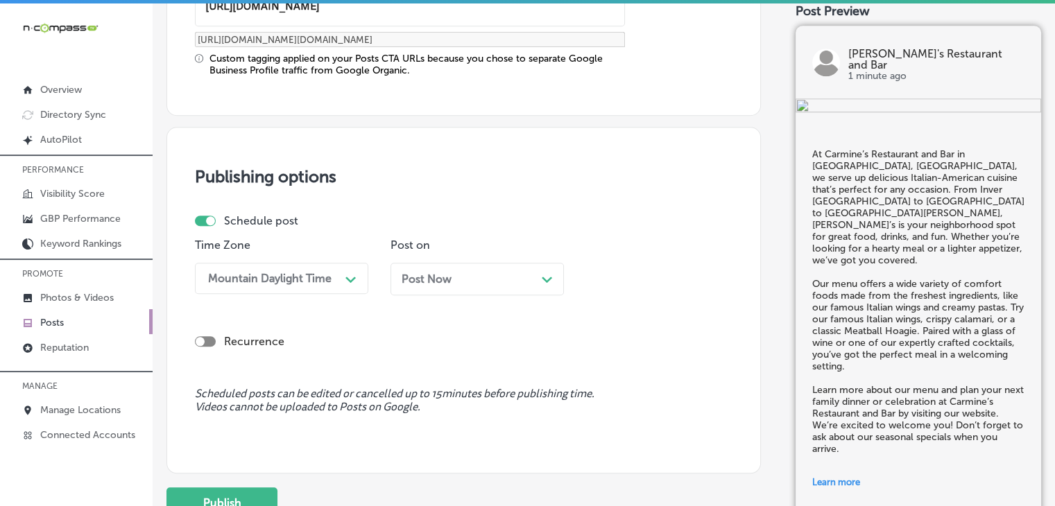
click at [488, 275] on div "Post Now Path Created with Sketch." at bounding box center [477, 279] width 151 height 13
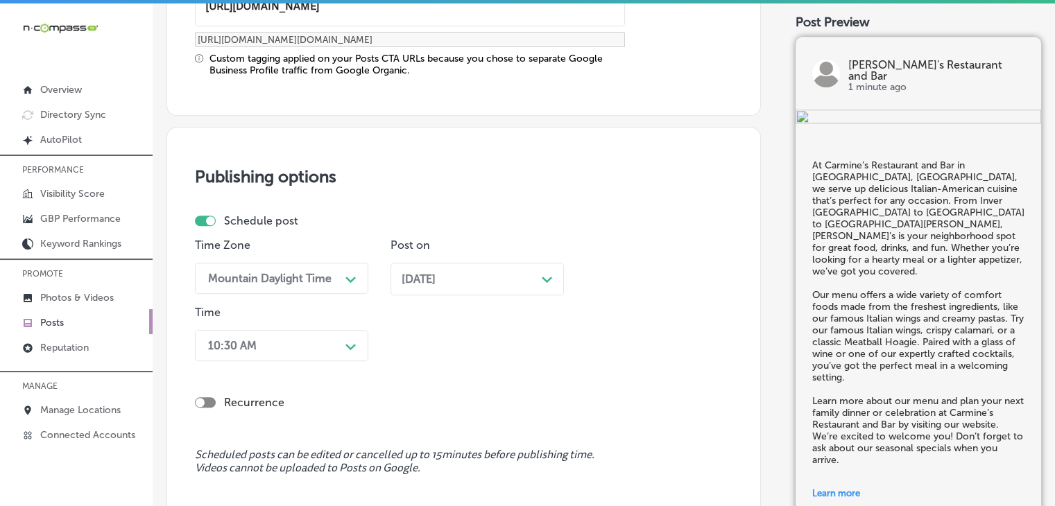
click at [325, 367] on div "Recurrence" at bounding box center [464, 391] width 538 height 49
click at [325, 356] on div "10:30 AM Path Created with Sketch." at bounding box center [281, 345] width 173 height 31
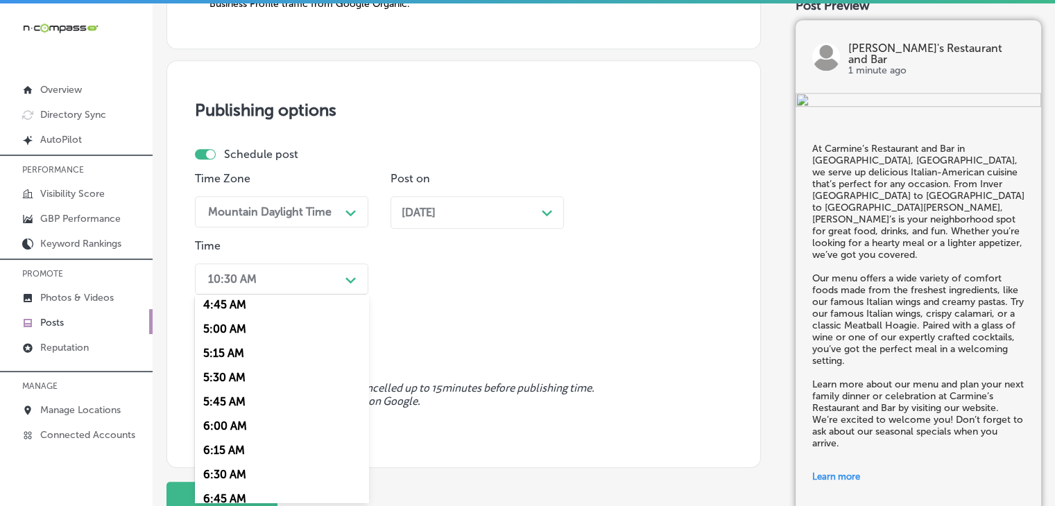
scroll to position [605, 0]
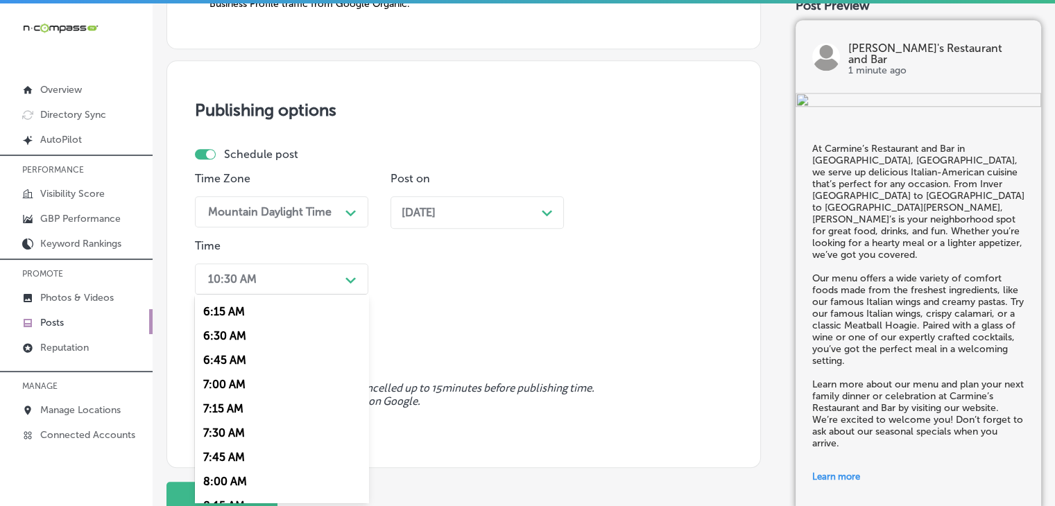
click at [225, 388] on div "7:00 AM" at bounding box center [281, 384] width 173 height 24
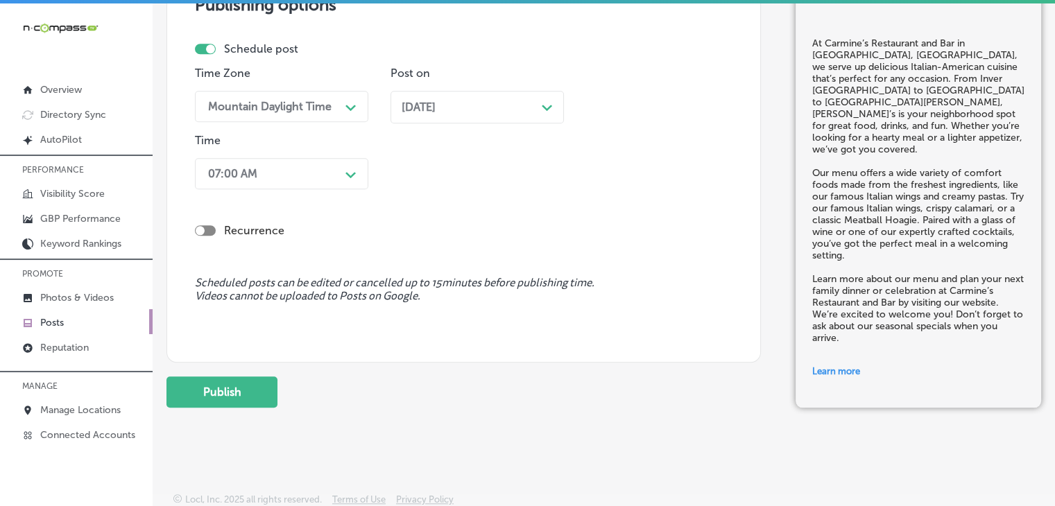
scroll to position [1341, 0]
click at [205, 381] on button "Publish" at bounding box center [221, 391] width 111 height 31
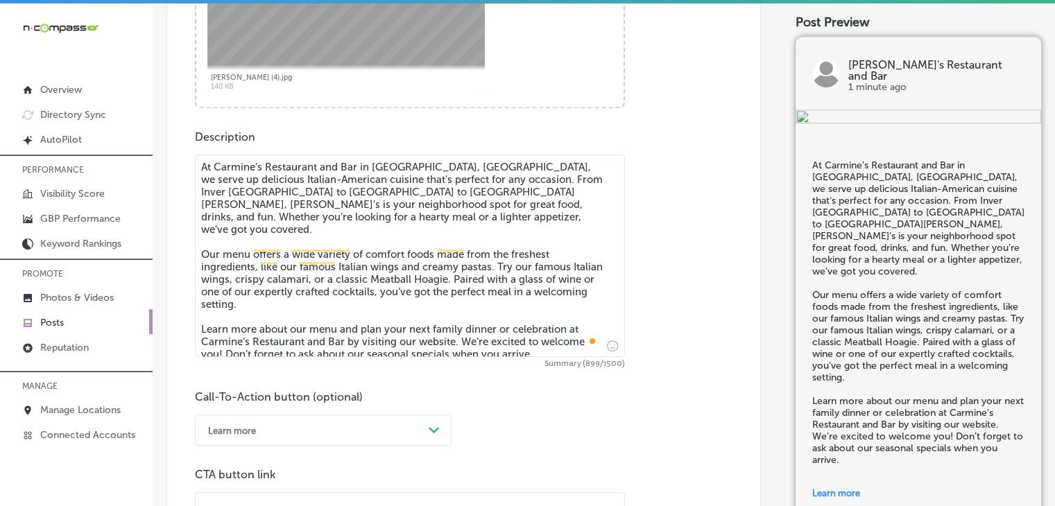
scroll to position [647, 0]
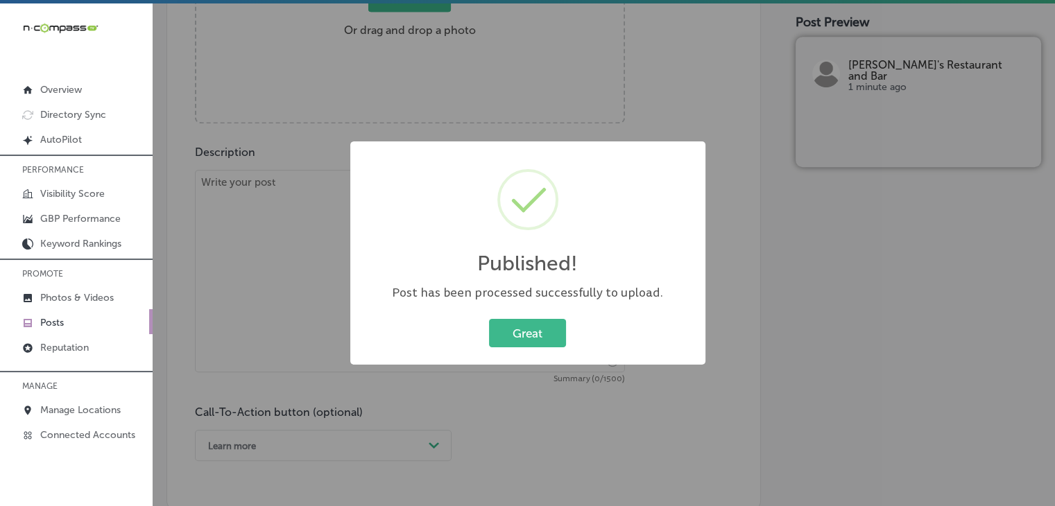
click at [302, 224] on div "Published! × Post has been processed successfully to upload. Great Cancel" at bounding box center [527, 253] width 1055 height 506
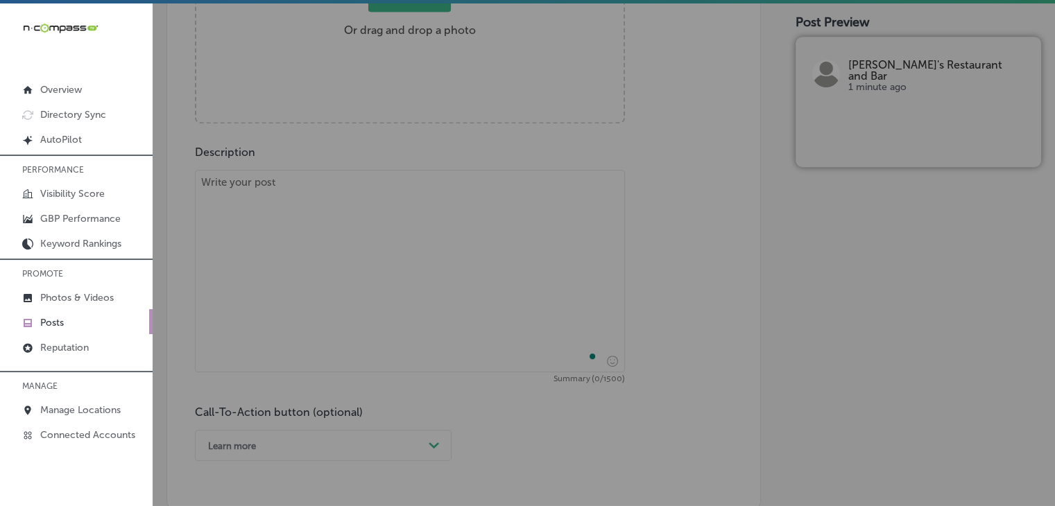
click at [302, 224] on textarea "To enrich screen reader interactions, please activate Accessibility in Grammarl…" at bounding box center [410, 271] width 430 height 203
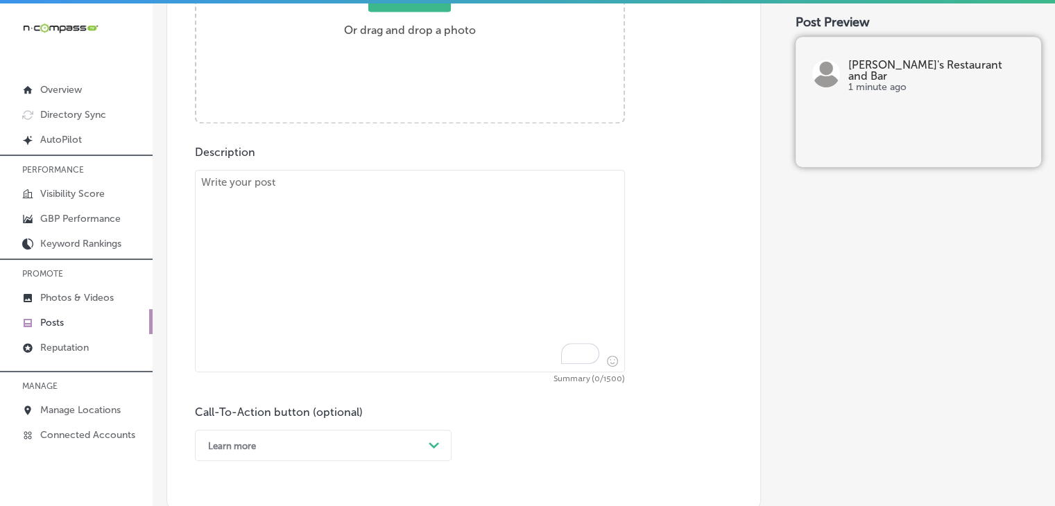
paste textarea "[PERSON_NAME]’s Restaurant and Bar in [GEOGRAPHIC_DATA], [GEOGRAPHIC_DATA], off…"
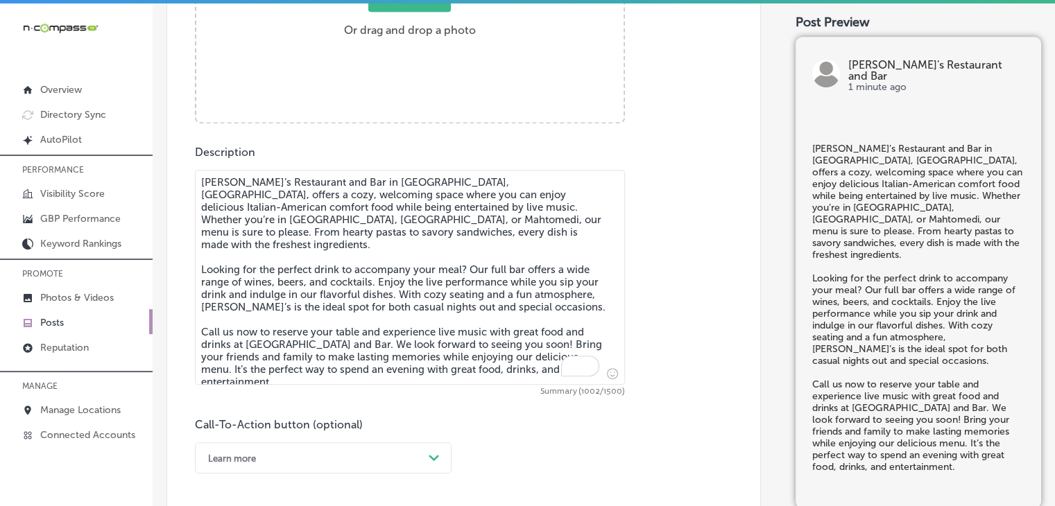
type textarea "[PERSON_NAME]’s Restaurant and Bar in [GEOGRAPHIC_DATA], [GEOGRAPHIC_DATA], off…"
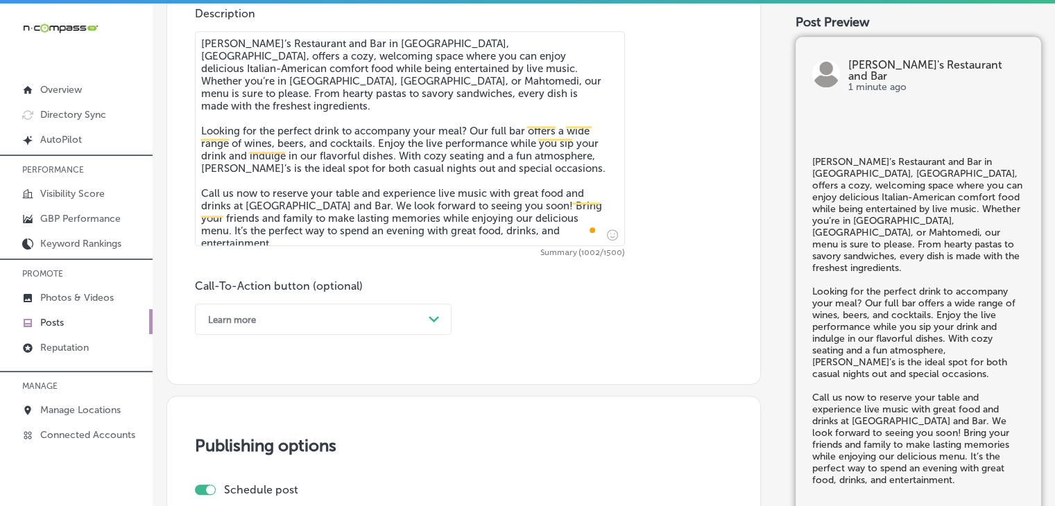
click at [282, 306] on div "Learn more Path Created with Sketch." at bounding box center [323, 319] width 257 height 31
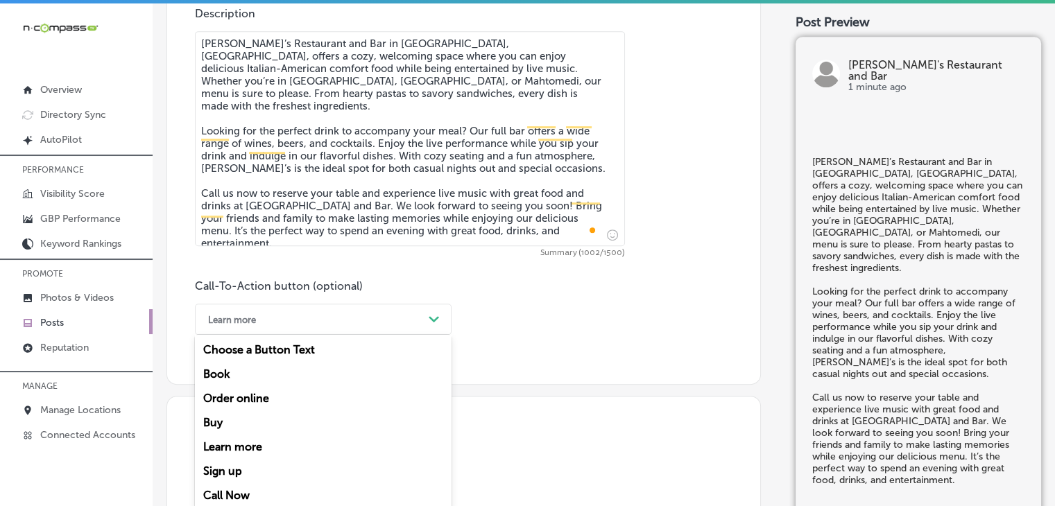
scroll to position [796, 0]
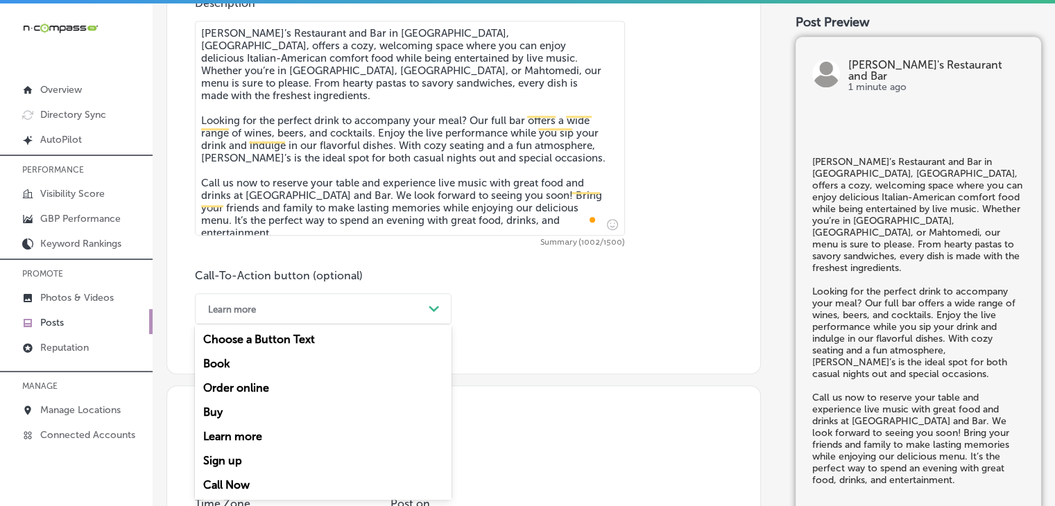
click at [222, 495] on div "Call Now" at bounding box center [323, 485] width 257 height 24
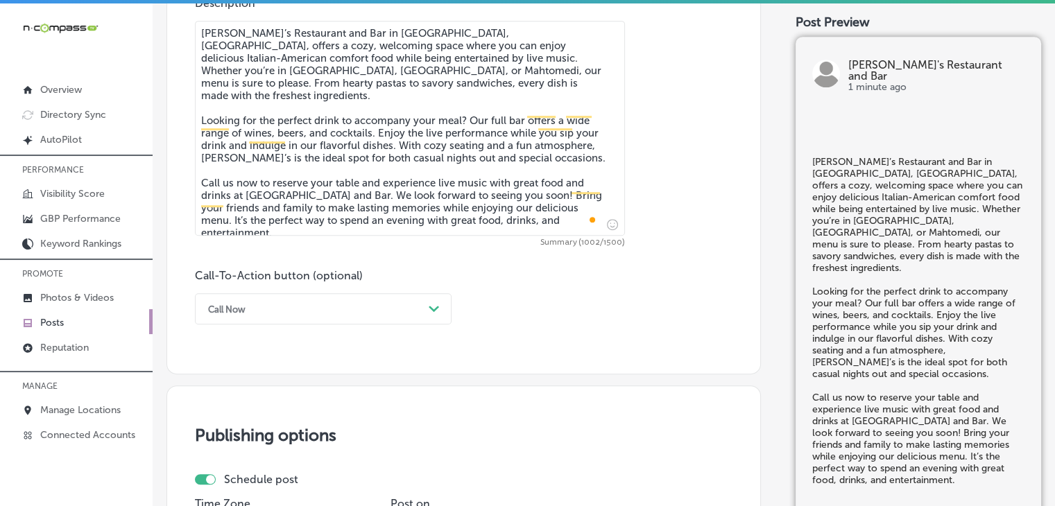
scroll to position [1074, 0]
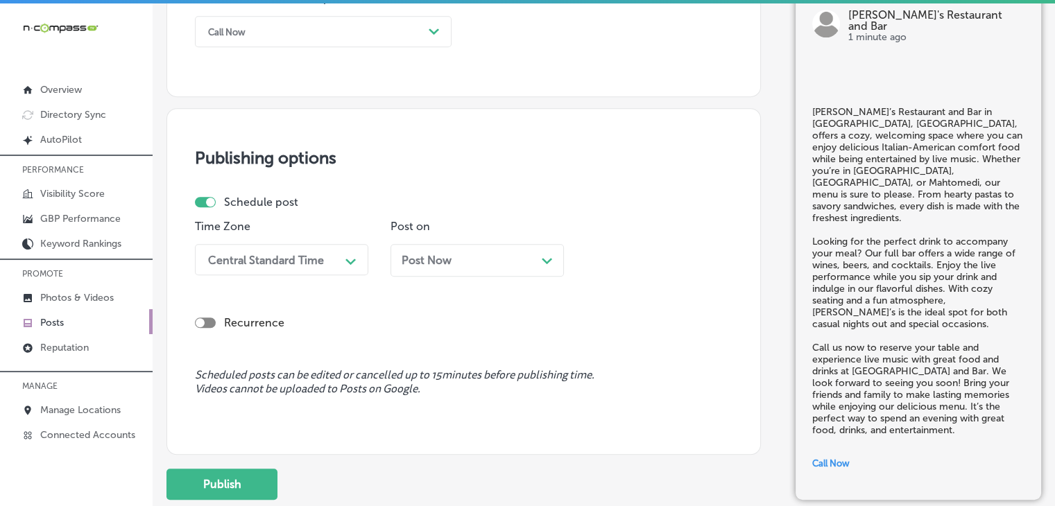
click at [297, 262] on div "Central Standard Time" at bounding box center [266, 259] width 116 height 13
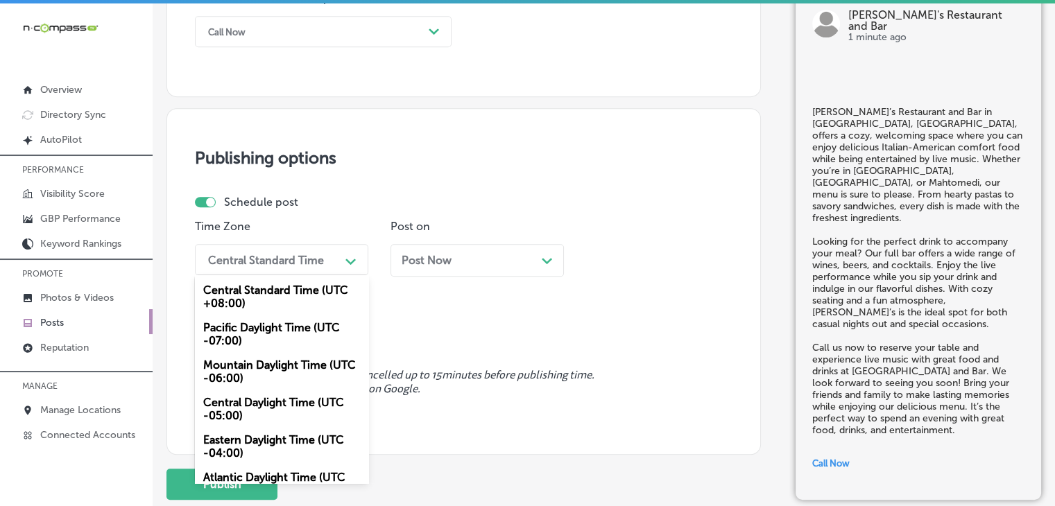
click at [271, 363] on div "Mountain Daylight Time (UTC -06:00)" at bounding box center [281, 371] width 173 height 37
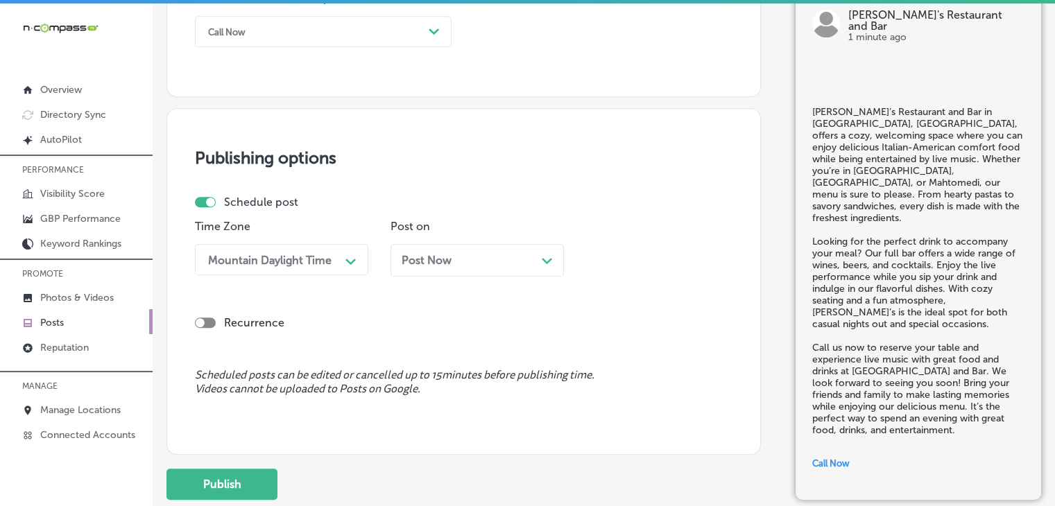
click at [386, 248] on div "Time Zone Mountain Daylight Time Path Created with Sketch. Post on Post Now Pat…" at bounding box center [458, 253] width 526 height 67
click at [409, 251] on div "Post Now Path Created with Sketch." at bounding box center [476, 260] width 173 height 33
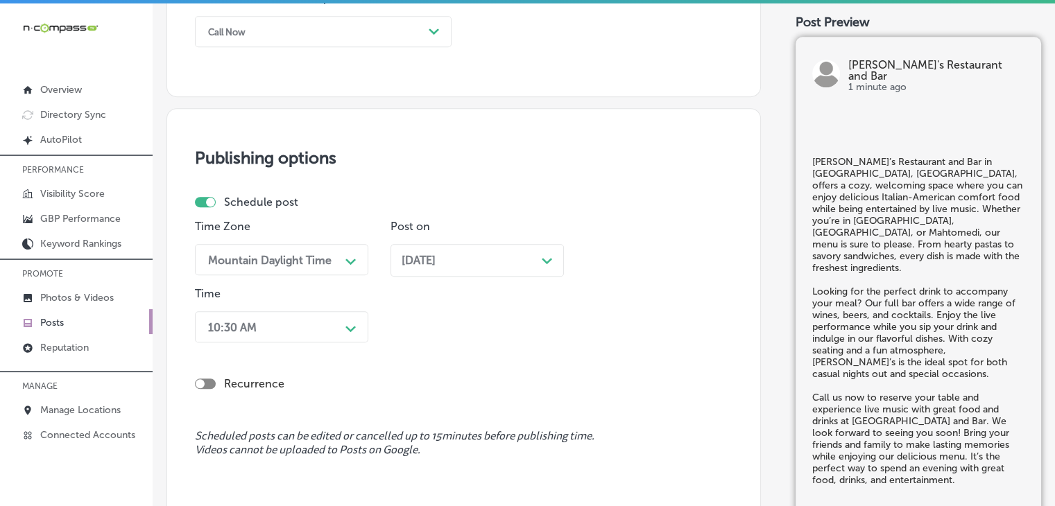
click at [326, 330] on div "10:30 AM Path Created with Sketch." at bounding box center [281, 326] width 173 height 31
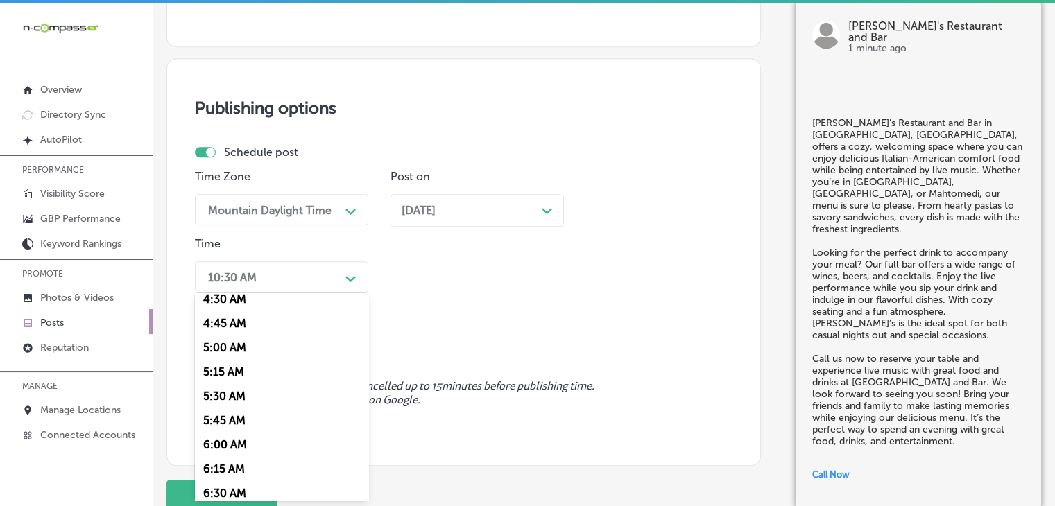
scroll to position [555, 0]
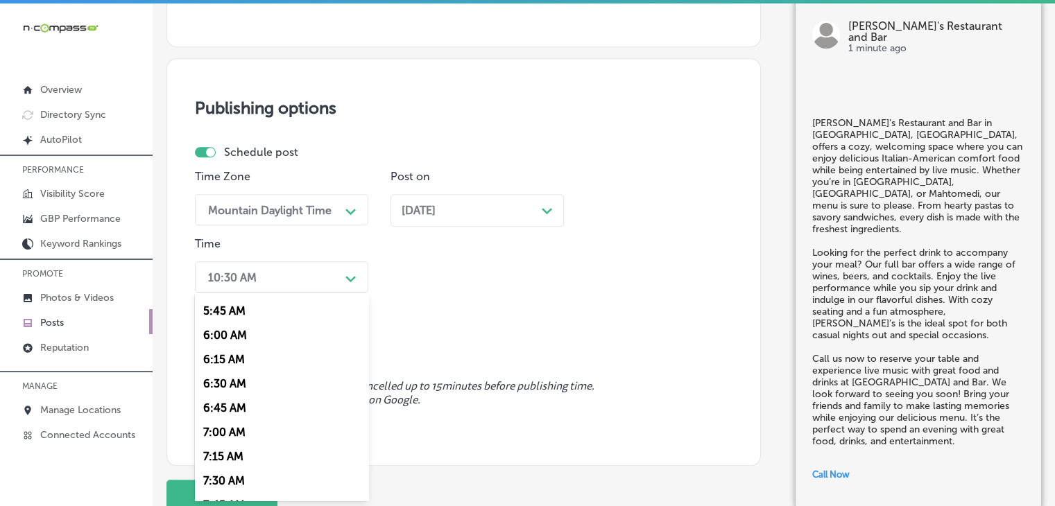
click at [264, 429] on div "7:00 AM" at bounding box center [281, 432] width 173 height 24
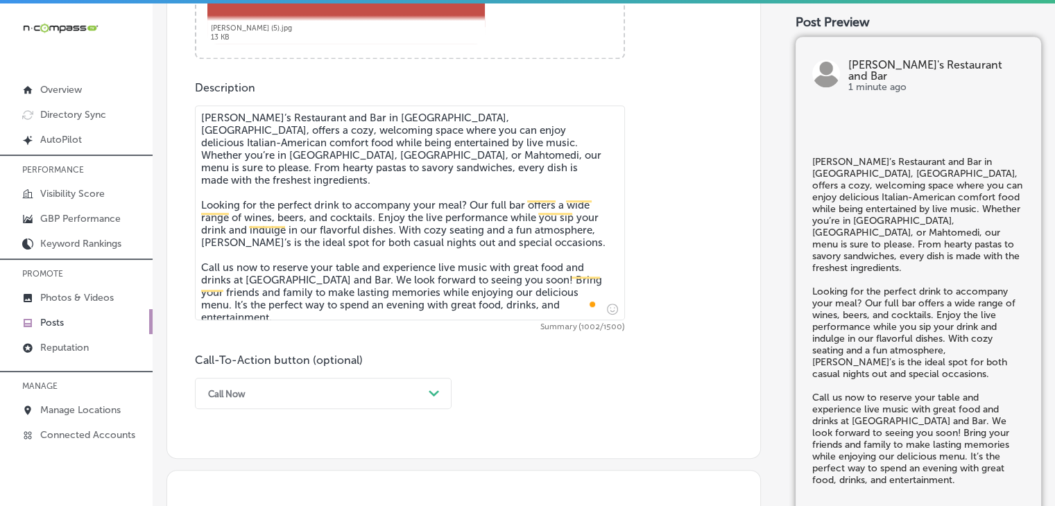
scroll to position [430, 0]
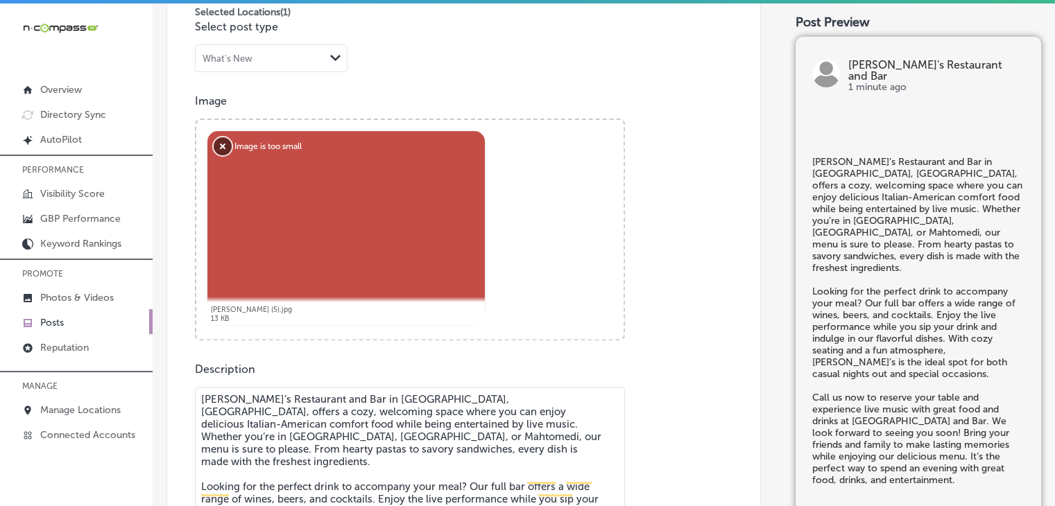
click at [231, 142] on button "Remove" at bounding box center [223, 146] width 18 height 18
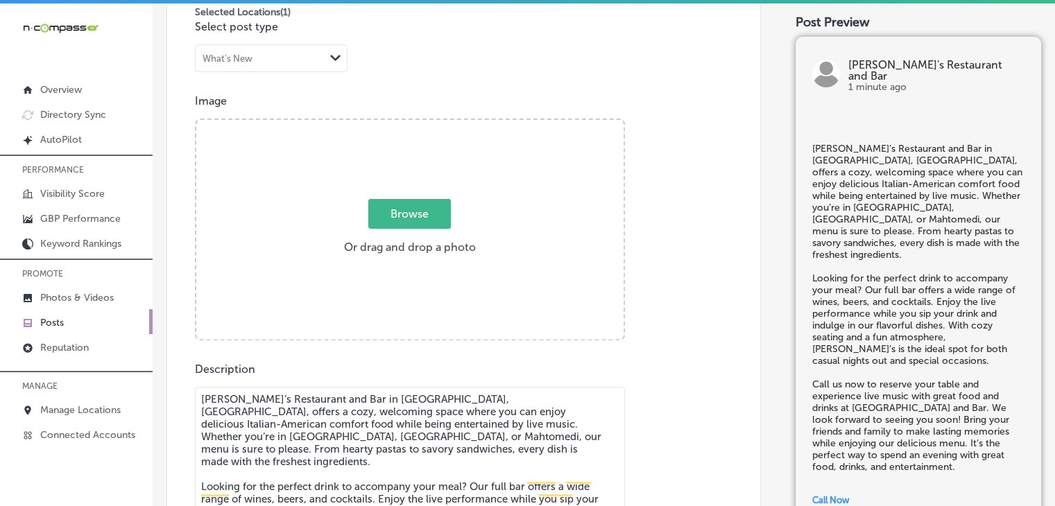
click at [400, 226] on span "Browse" at bounding box center [409, 214] width 83 height 30
click at [400, 124] on input "Browse Or drag and drop a photo" at bounding box center [409, 122] width 427 height 4
type input "C:\fakepath\[PERSON_NAME] (5) (1).jpg"
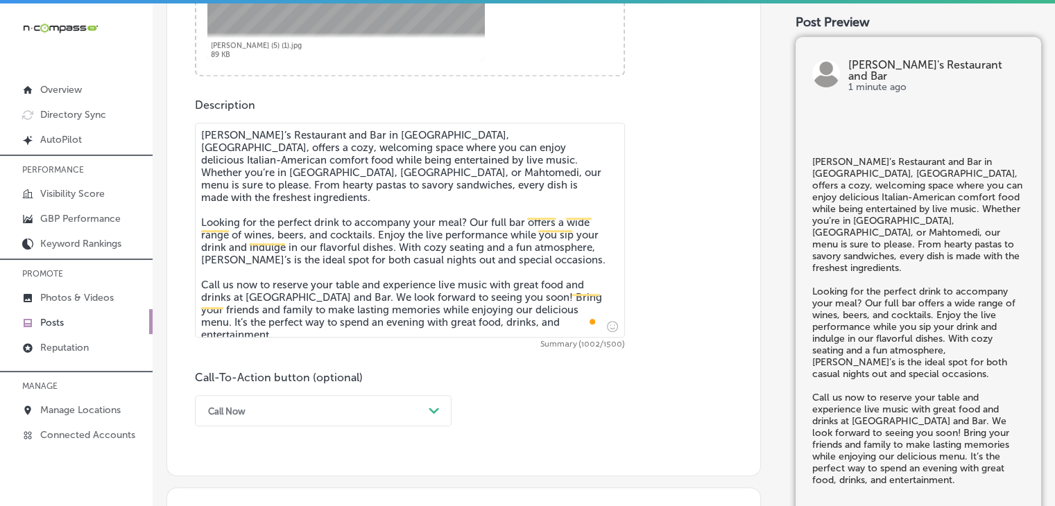
scroll to position [707, 0]
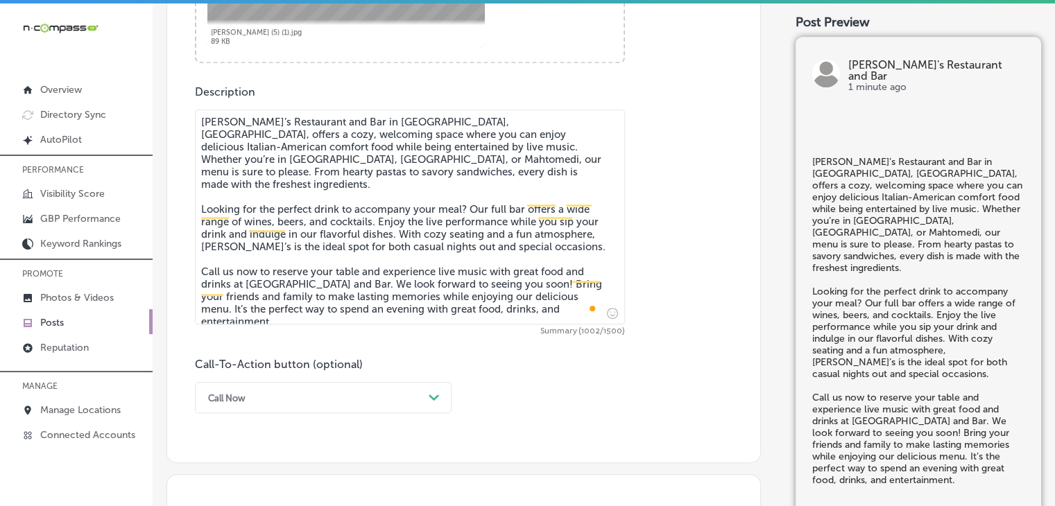
drag, startPoint x: 359, startPoint y: 375, endPoint x: 350, endPoint y: 395, distance: 21.7
click at [357, 381] on div "Call-To-Action button (optional) Call Now Path Created with Sketch." at bounding box center [323, 385] width 257 height 55
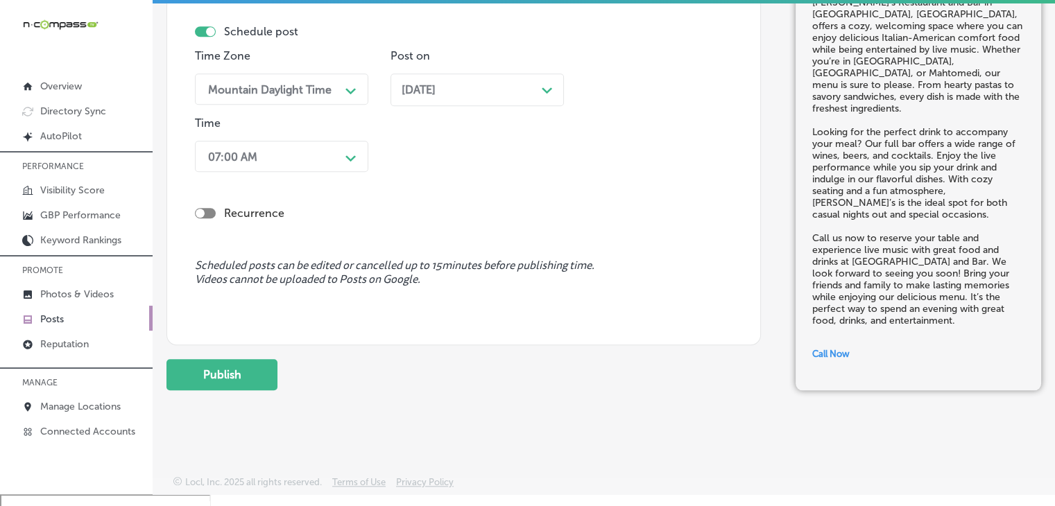
scroll to position [19, 0]
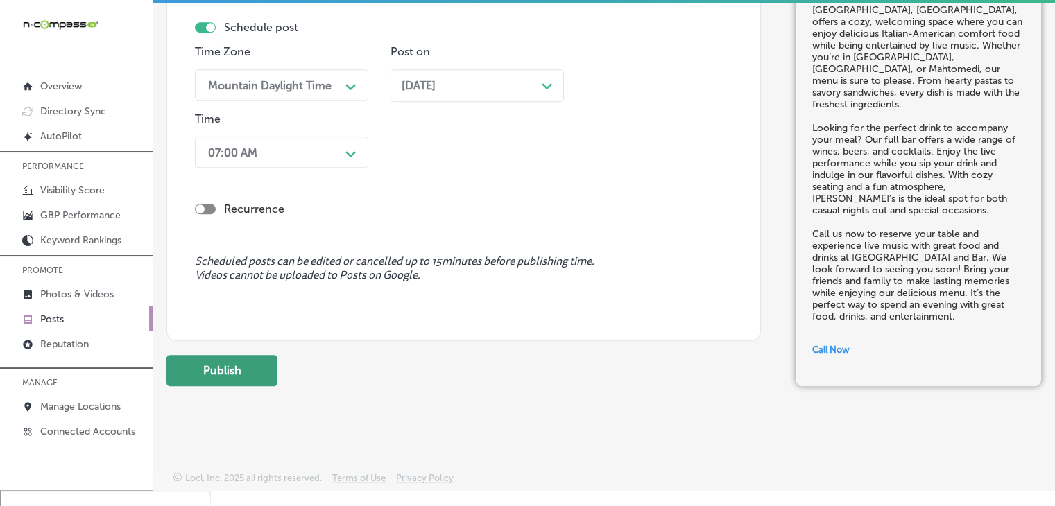
click at [256, 375] on button "Publish" at bounding box center [221, 370] width 111 height 31
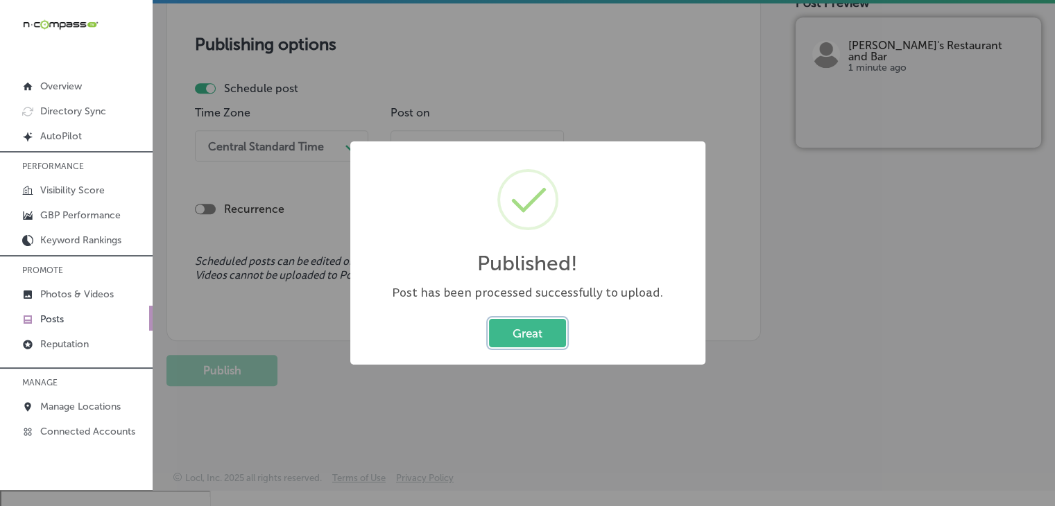
scroll to position [1168, 0]
click at [499, 108] on div "Published! × Post has been processed successfully to upload. Great Cancel" at bounding box center [527, 253] width 1055 height 506
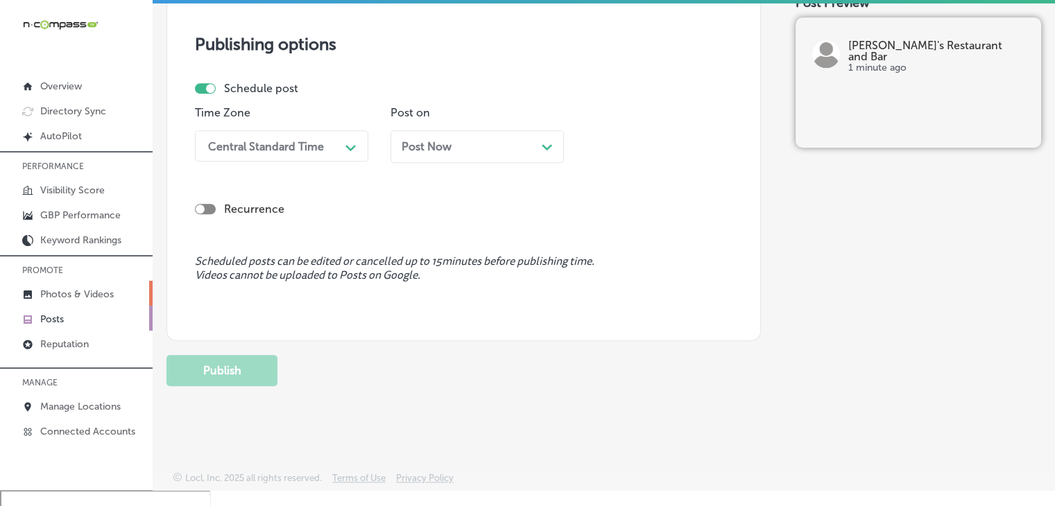
click at [95, 289] on p "Photos & Videos" at bounding box center [77, 295] width 74 height 12
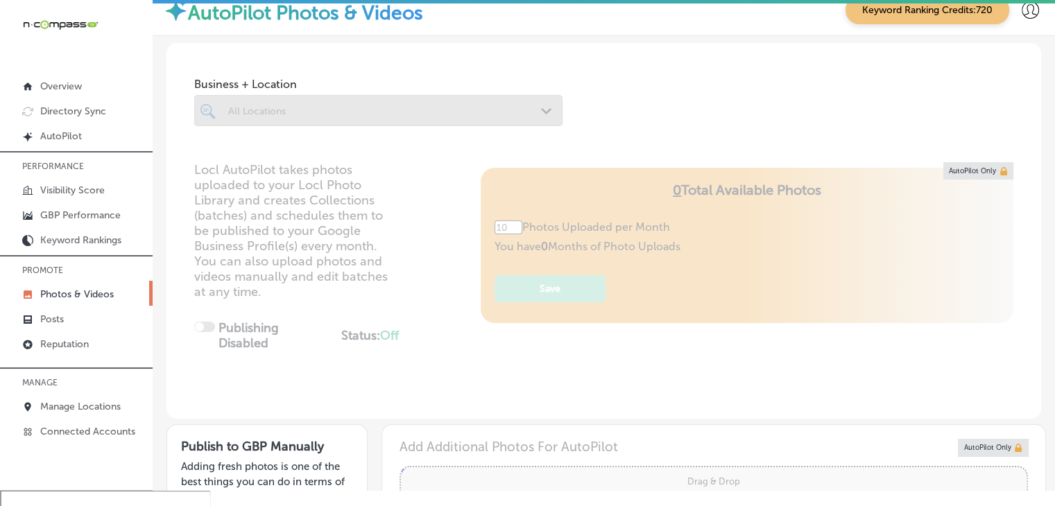
type input "5"
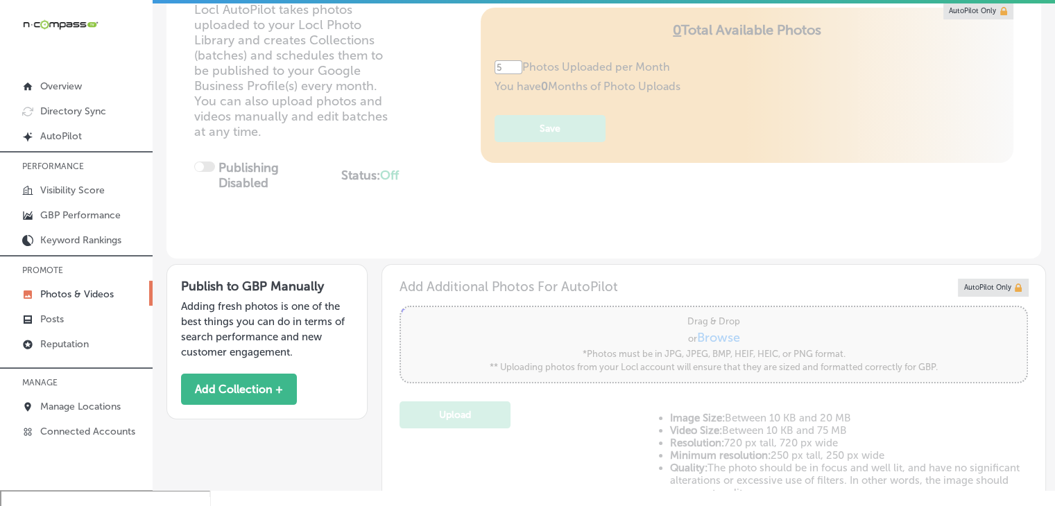
scroll to position [416, 0]
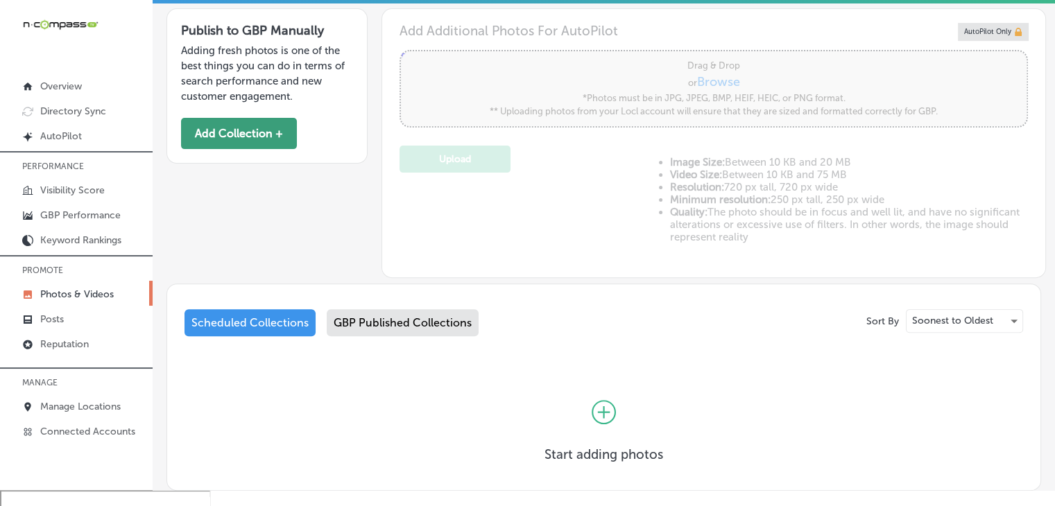
click at [276, 124] on button "Add Collection +" at bounding box center [239, 133] width 116 height 31
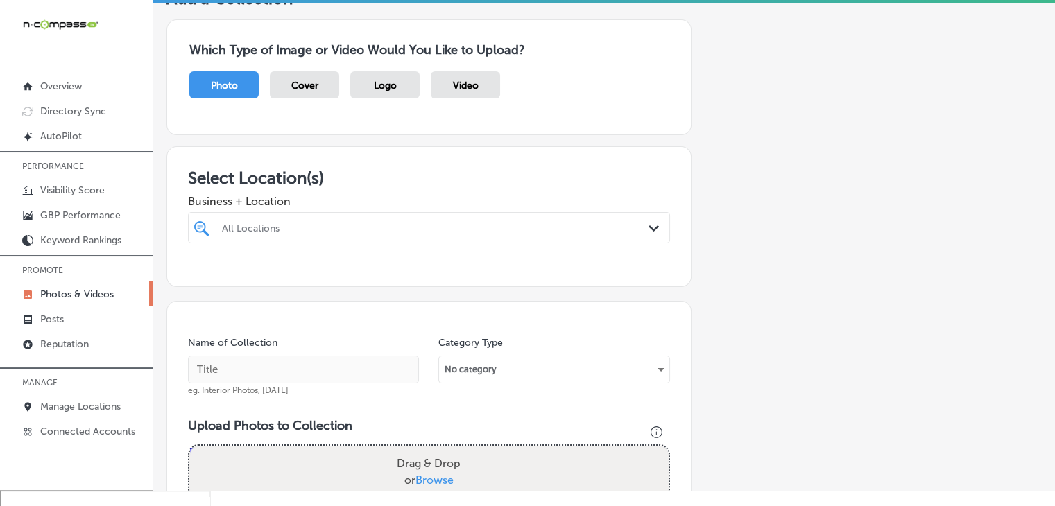
scroll to position [139, 0]
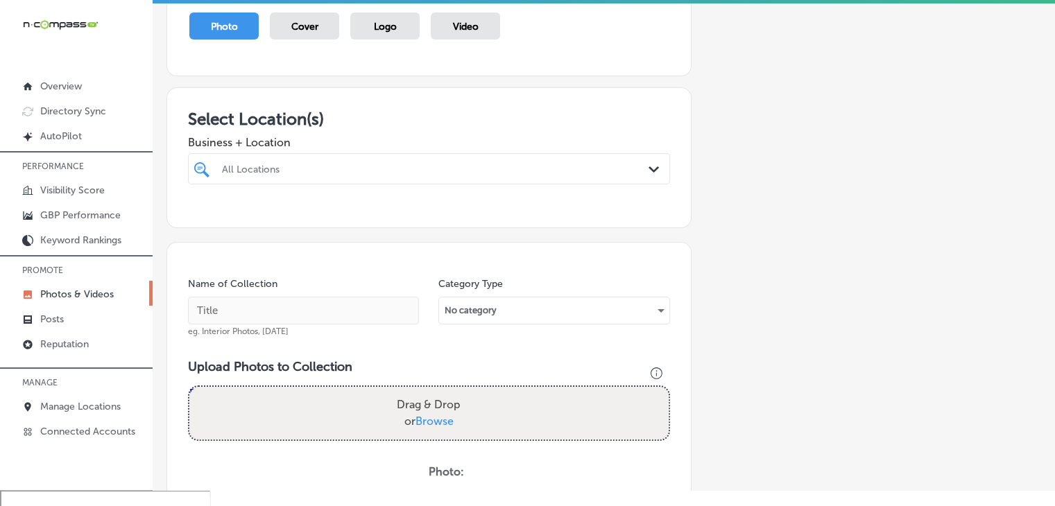
click at [332, 186] on div at bounding box center [429, 195] width 482 height 22
click at [335, 178] on div "All Locations Path Created with Sketch." at bounding box center [429, 168] width 482 height 31
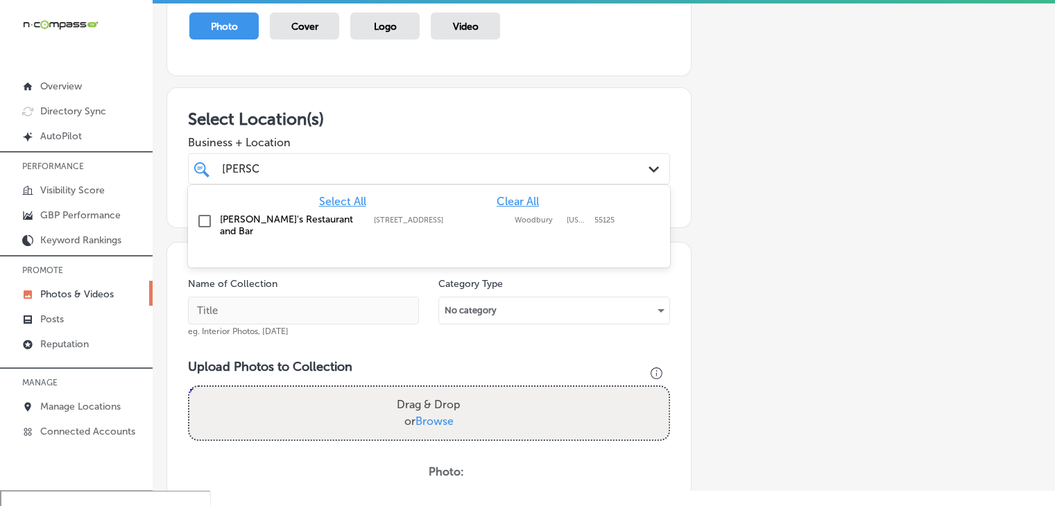
click at [316, 218] on label "[PERSON_NAME]'s Restaurant and Bar" at bounding box center [290, 226] width 140 height 24
type input "[PERSON_NAME]"
click at [338, 136] on span "Business + Location" at bounding box center [429, 142] width 482 height 13
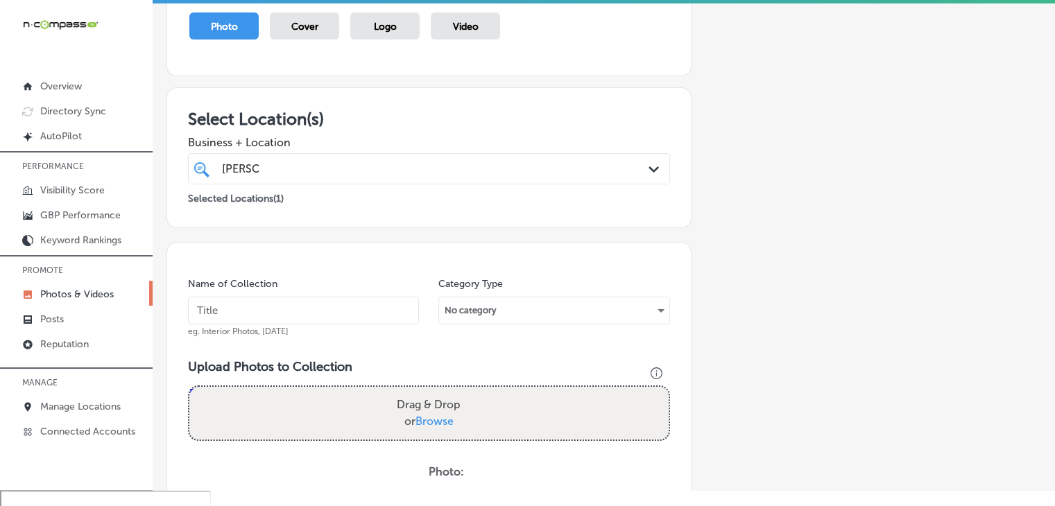
click at [277, 320] on input "text" at bounding box center [303, 311] width 231 height 28
type input "[PERSON_NAME]'s Woodbury, [DATE], Week 1"
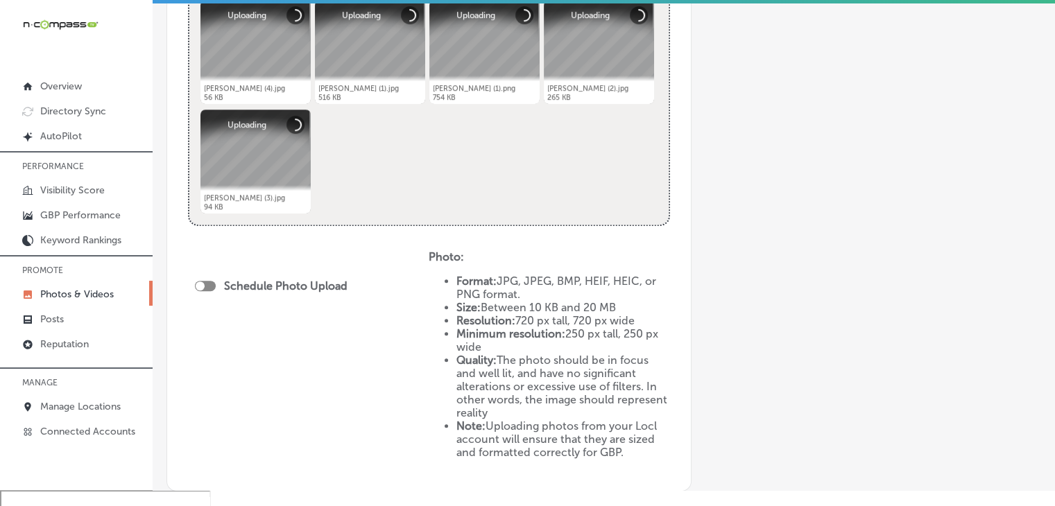
scroll to position [555, 0]
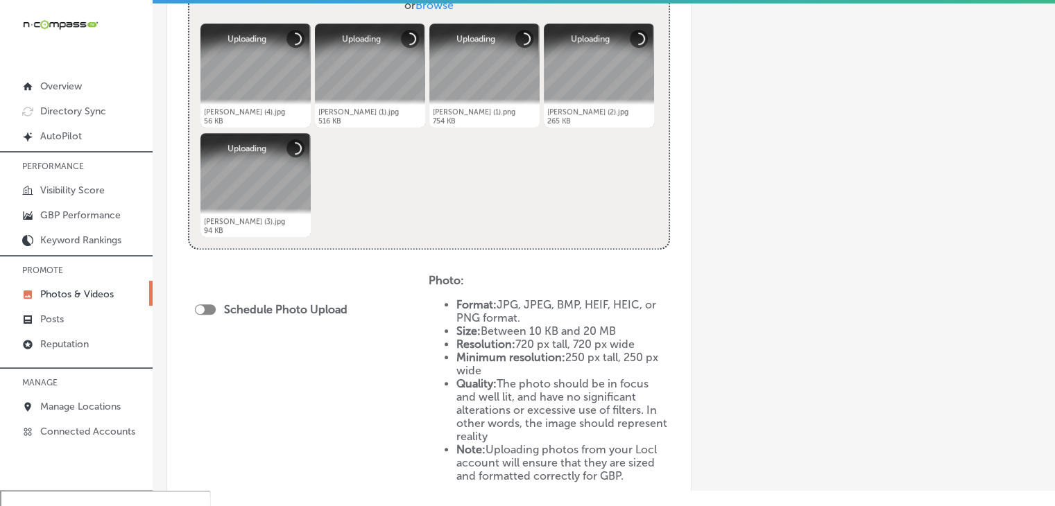
click at [208, 318] on div "Schedule Photo Upload" at bounding box center [275, 311] width 160 height 31
click at [191, 302] on div "Schedule Photo Upload" at bounding box center [308, 384] width 241 height 220
click at [198, 308] on div at bounding box center [200, 309] width 9 height 9
checkbox input "true"
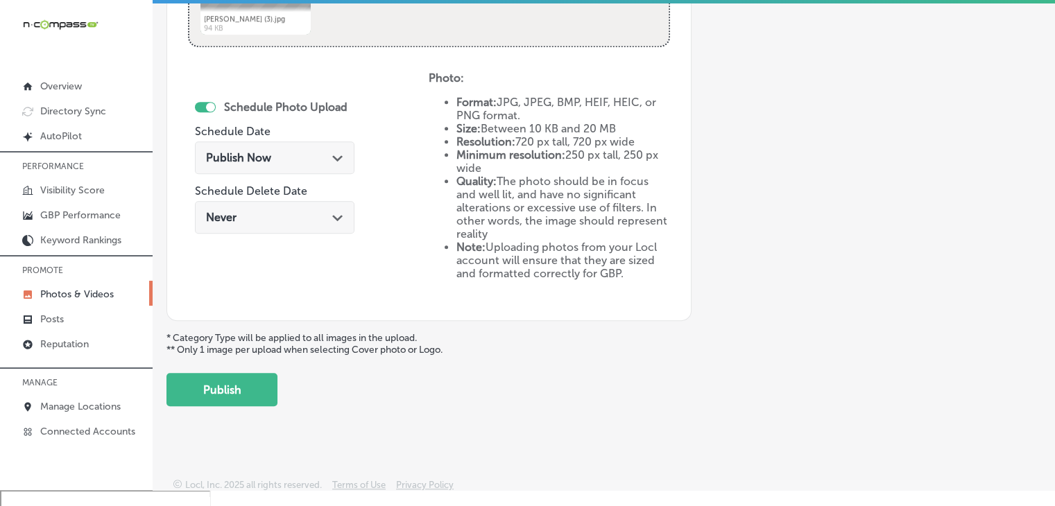
scroll to position [762, 0]
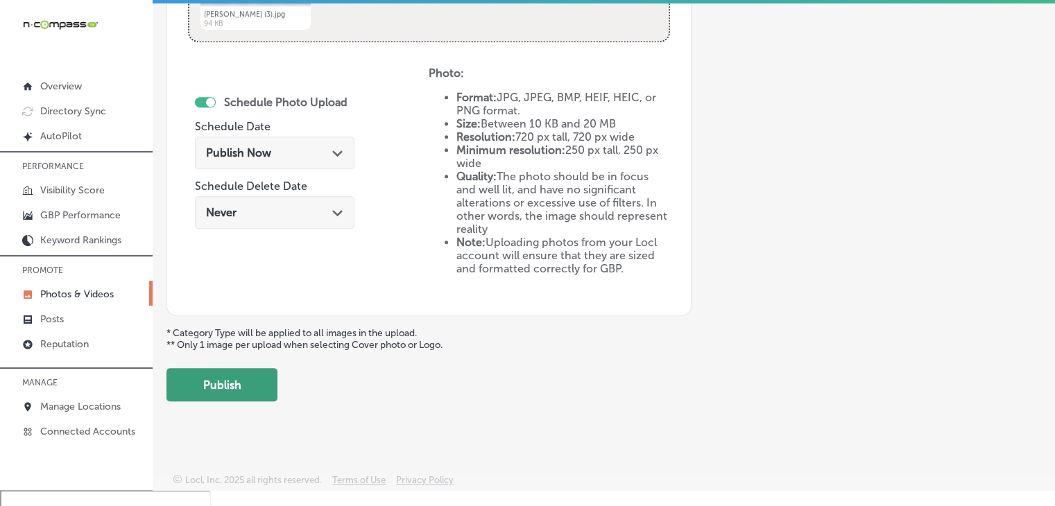
drag, startPoint x: 225, startPoint y: 356, endPoint x: 225, endPoint y: 374, distance: 18.0
click at [225, 375] on button "Publish" at bounding box center [221, 384] width 111 height 33
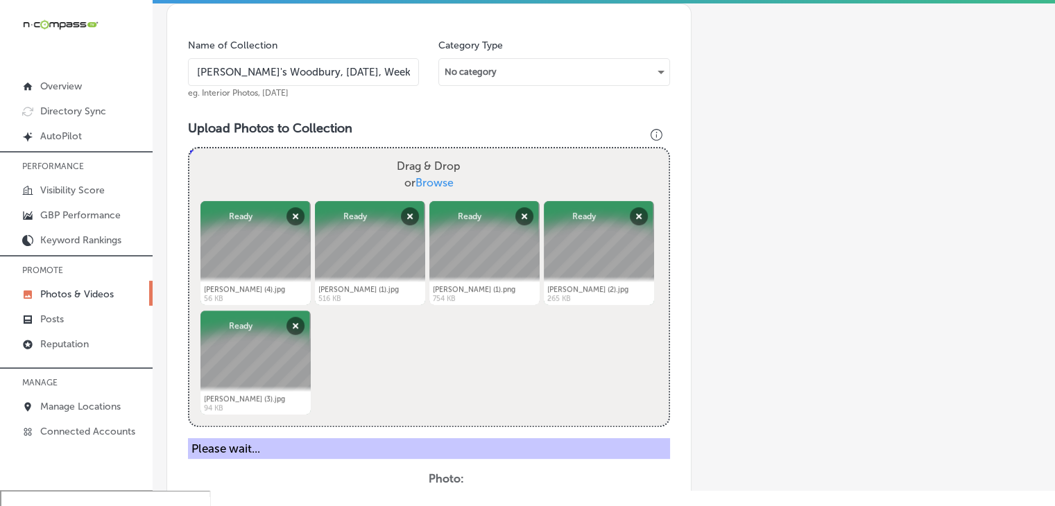
scroll to position [207, 0]
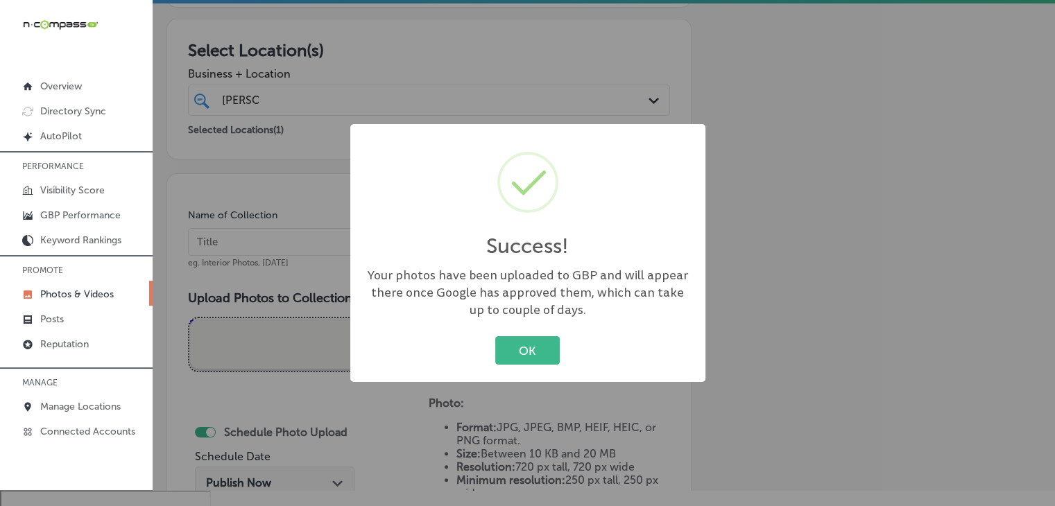
click at [261, 242] on div "Success! × Your photos have been uploaded to GBP and will appear there once Goo…" at bounding box center [527, 253] width 1055 height 506
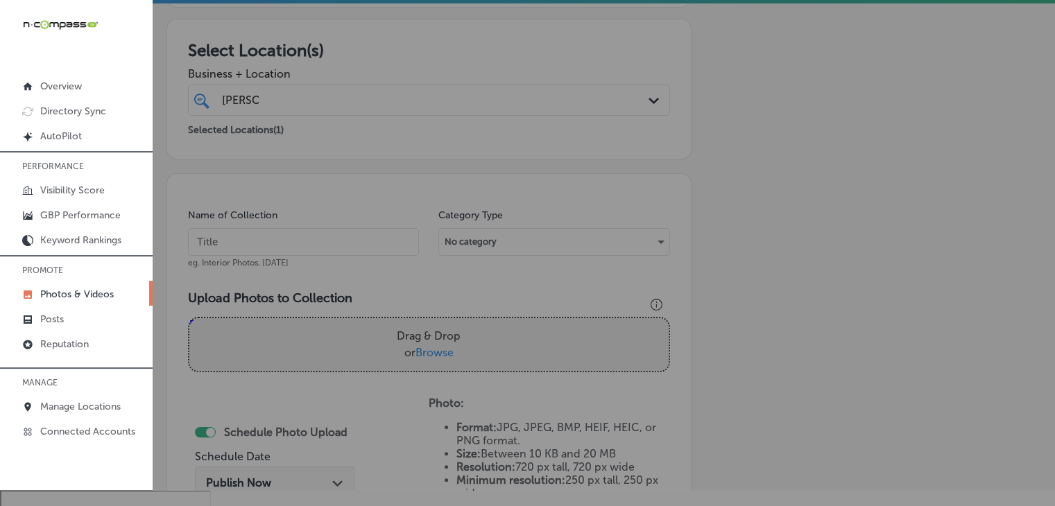
click at [262, 242] on input "text" at bounding box center [303, 242] width 231 height 28
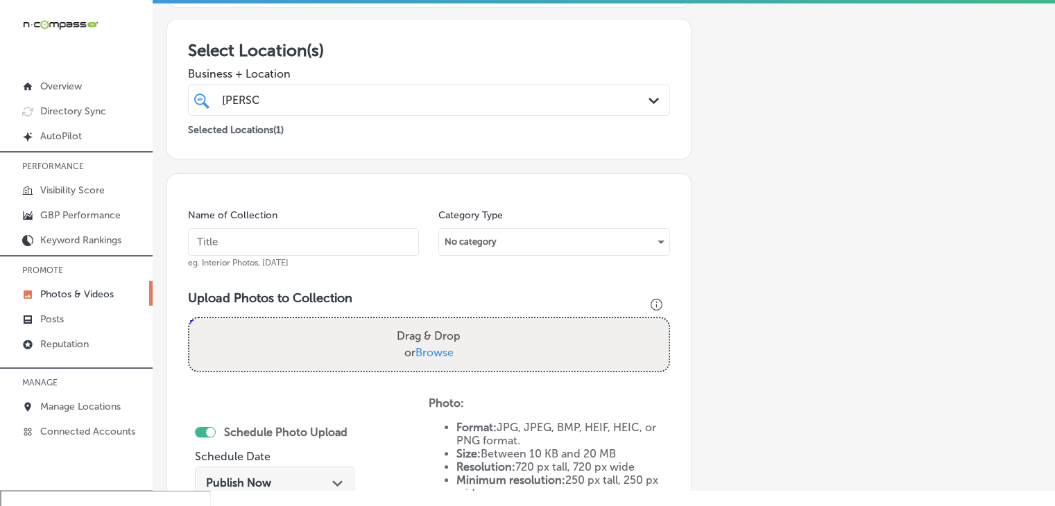
paste input "[PERSON_NAME]'s Woodbury, [DATE], Week"
type input "[PERSON_NAME]'s Woodbury, [DATE], Week 2"
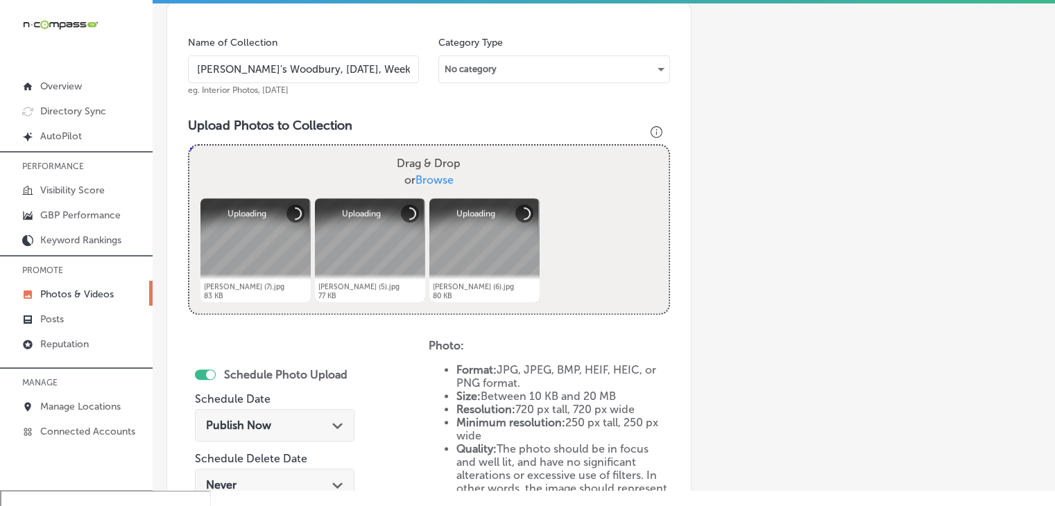
scroll to position [485, 0]
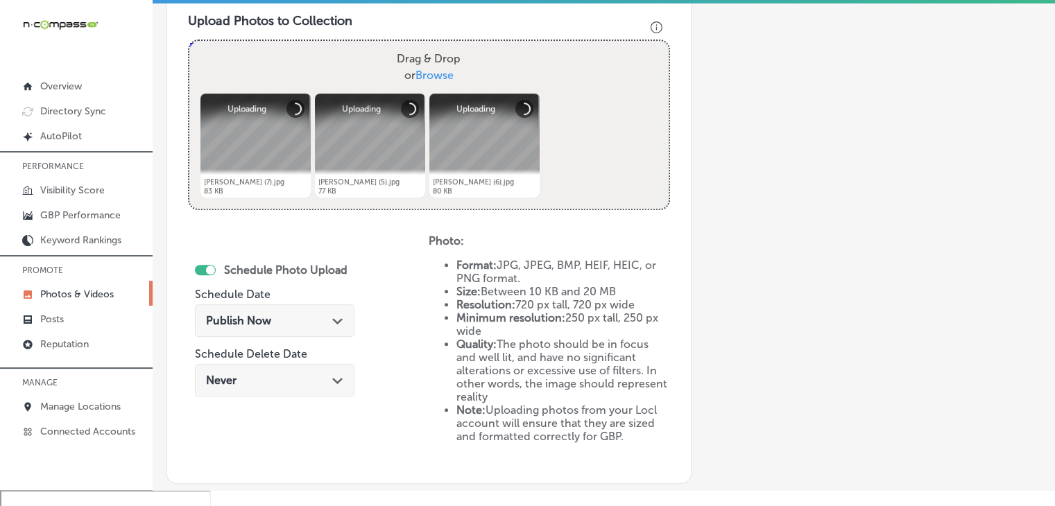
click at [294, 326] on div "Publish Now Path Created with Sketch." at bounding box center [275, 320] width 160 height 33
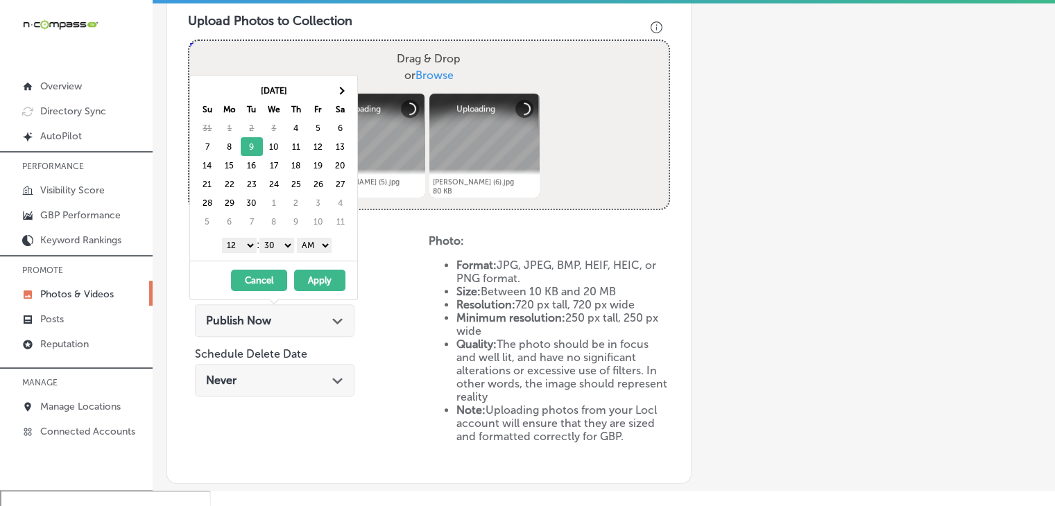
click at [237, 248] on select "1 2 3 4 5 6 7 8 9 10 11 12" at bounding box center [239, 245] width 35 height 15
click at [268, 245] on select "00 10 20 30 40 50" at bounding box center [276, 245] width 35 height 15
click at [332, 243] on select "AM PM" at bounding box center [314, 245] width 35 height 15
click at [299, 238] on select "AM PM" at bounding box center [314, 245] width 35 height 15
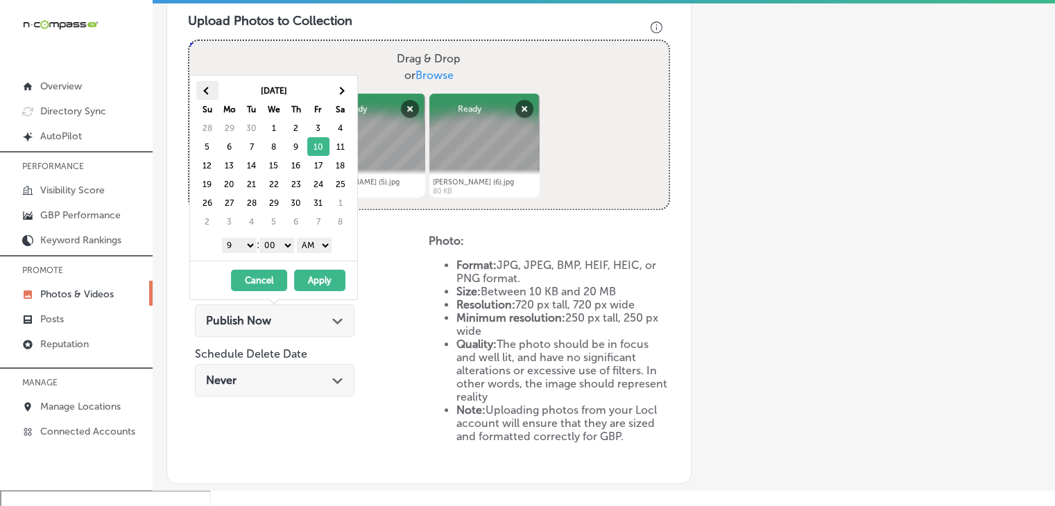
click at [218, 98] on th "[DATE]" at bounding box center [273, 90] width 111 height 19
click at [216, 98] on th at bounding box center [207, 90] width 22 height 19
click at [308, 243] on select "AM PM" at bounding box center [314, 245] width 35 height 15
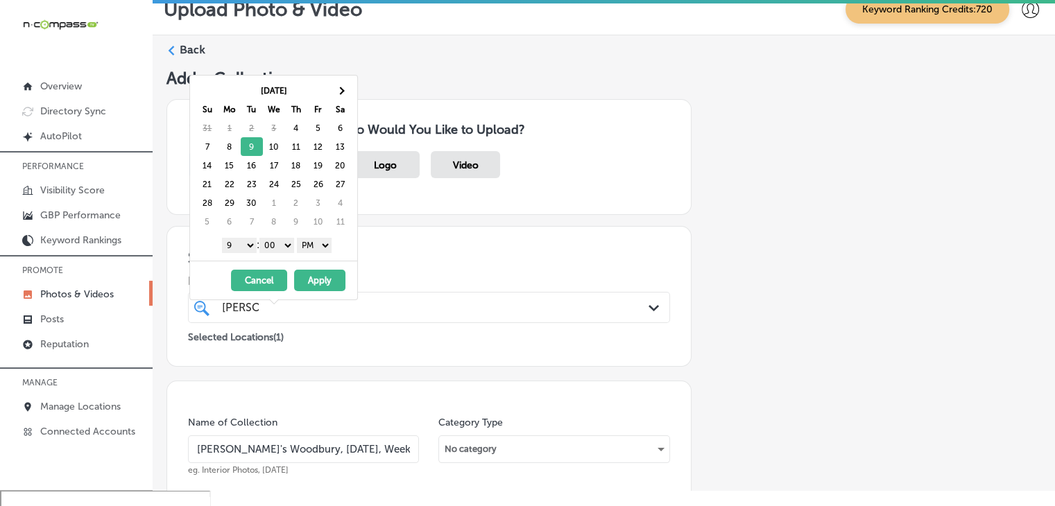
scroll to position [485, 0]
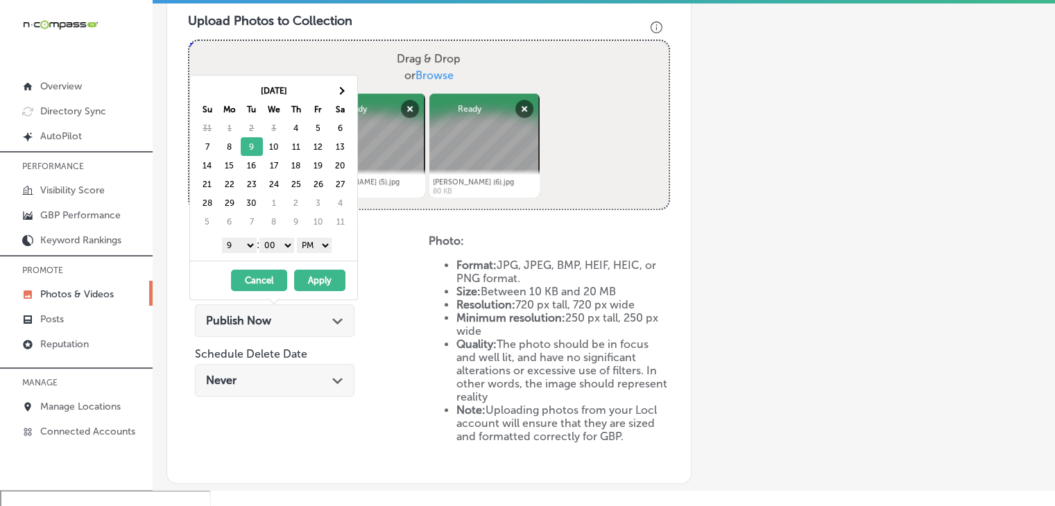
click at [320, 273] on button "Apply" at bounding box center [319, 281] width 51 height 22
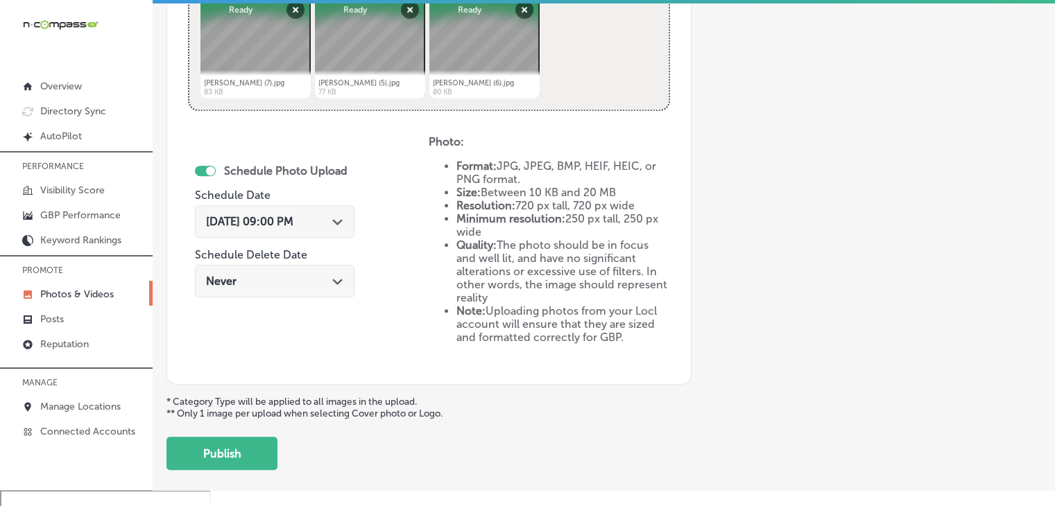
scroll to position [652, 0]
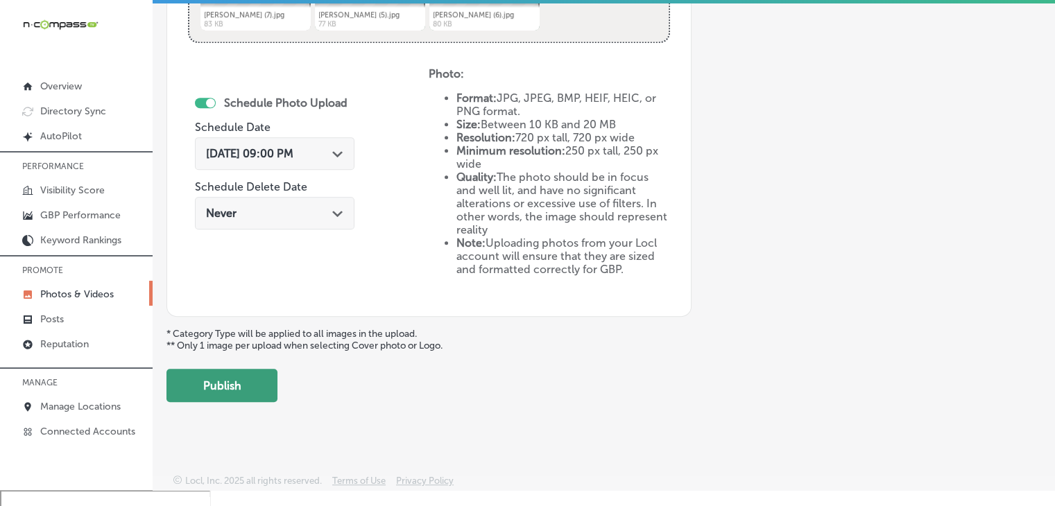
click at [272, 389] on button "Publish" at bounding box center [221, 385] width 111 height 33
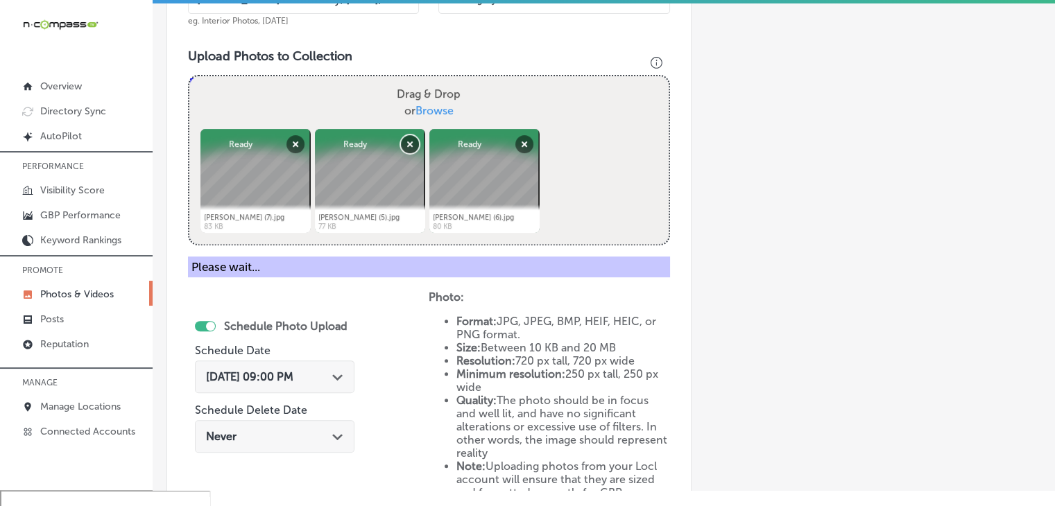
scroll to position [236, 0]
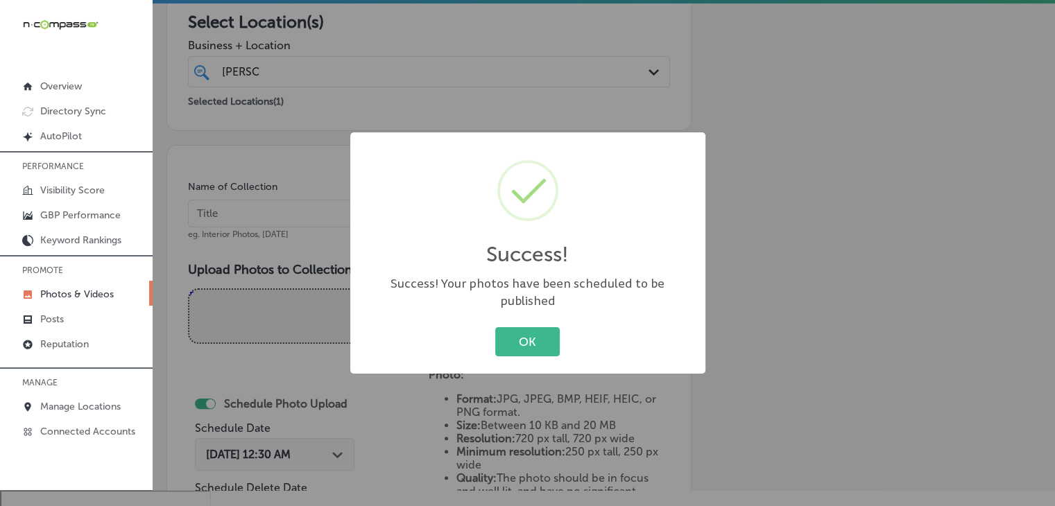
click at [347, 198] on div "Success! × Success! Your photos have been scheduled to be published OK Cancel" at bounding box center [527, 253] width 1055 height 506
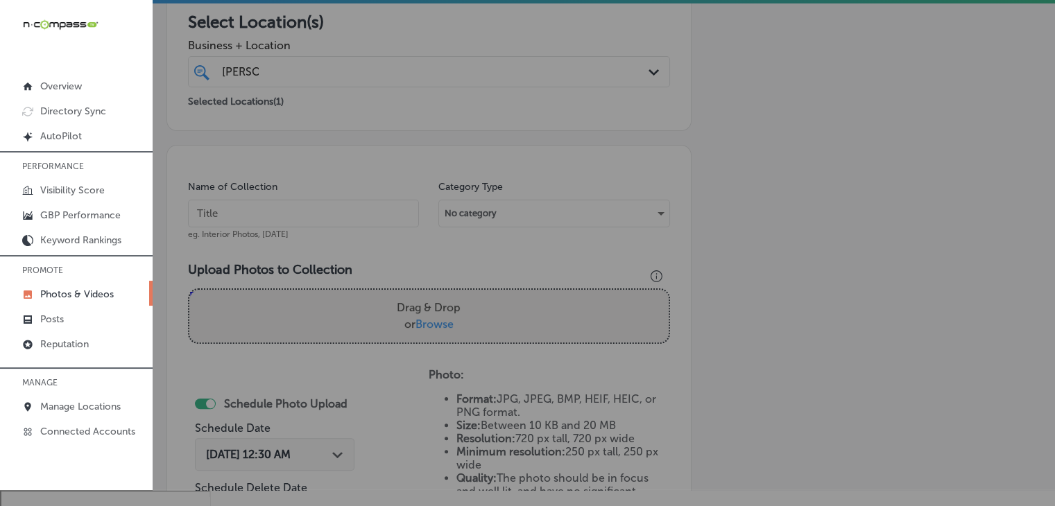
click at [339, 205] on input "text" at bounding box center [303, 214] width 231 height 28
paste input "[PERSON_NAME]'s Woodbury, [DATE], Week"
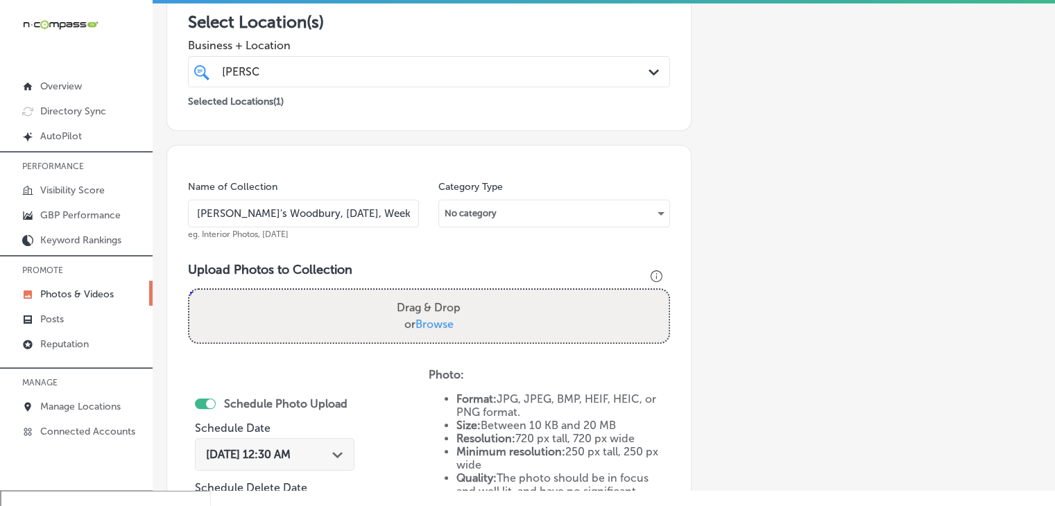
type input "Carmine's Woodbury, Sep 2025, Week 3"
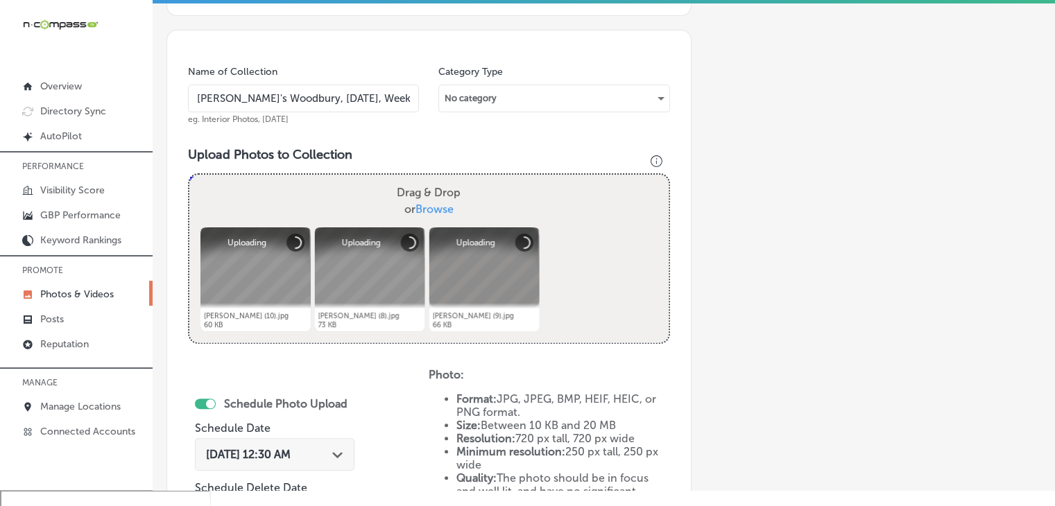
scroll to position [375, 0]
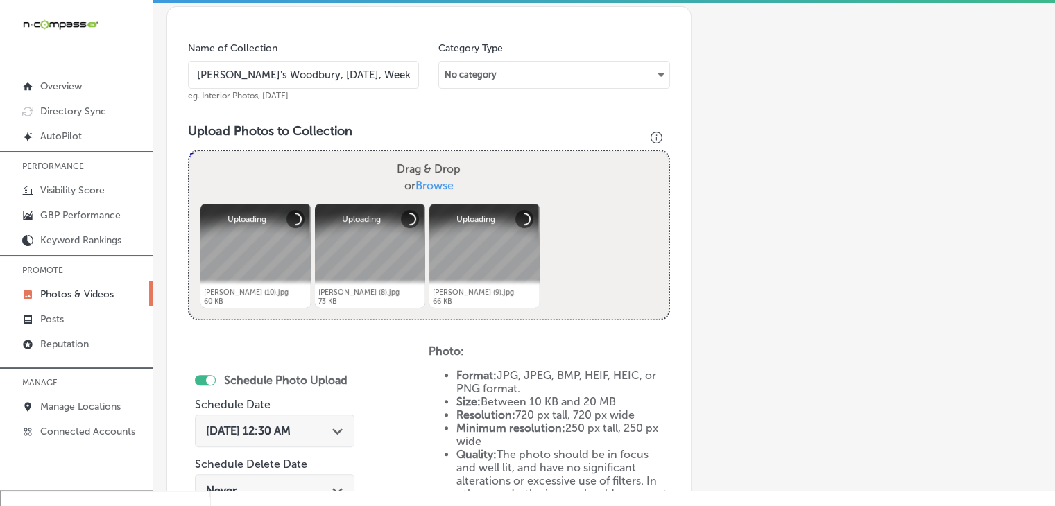
click at [304, 436] on div "Sep 4, 2025 12:30 AM Path Created with Sketch." at bounding box center [275, 431] width 160 height 33
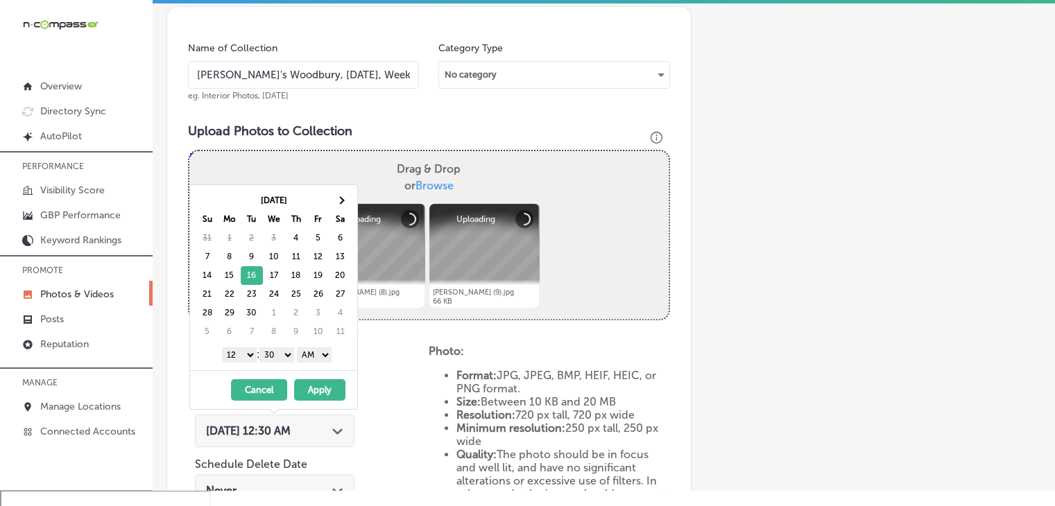
click at [249, 352] on select "1 2 3 4 5 6 7 8 9 10 11 12" at bounding box center [239, 354] width 35 height 15
click at [280, 350] on select "00 10 20 30 40 50" at bounding box center [276, 354] width 35 height 15
click at [316, 350] on select "AM PM" at bounding box center [314, 354] width 35 height 15
click at [316, 381] on button "Apply" at bounding box center [319, 390] width 51 height 22
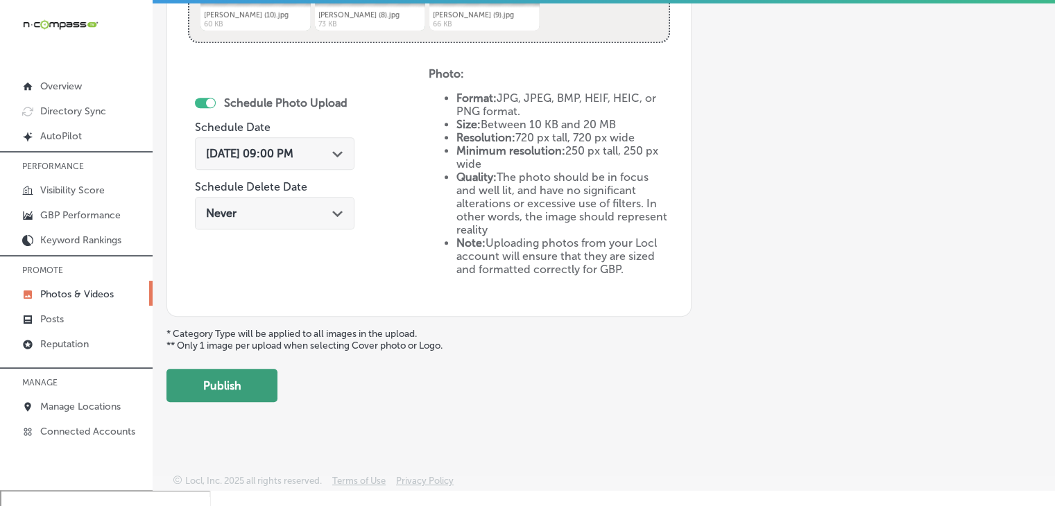
drag, startPoint x: 279, startPoint y: 402, endPoint x: 270, endPoint y: 393, distance: 11.8
click at [270, 393] on button "Publish" at bounding box center [221, 385] width 111 height 33
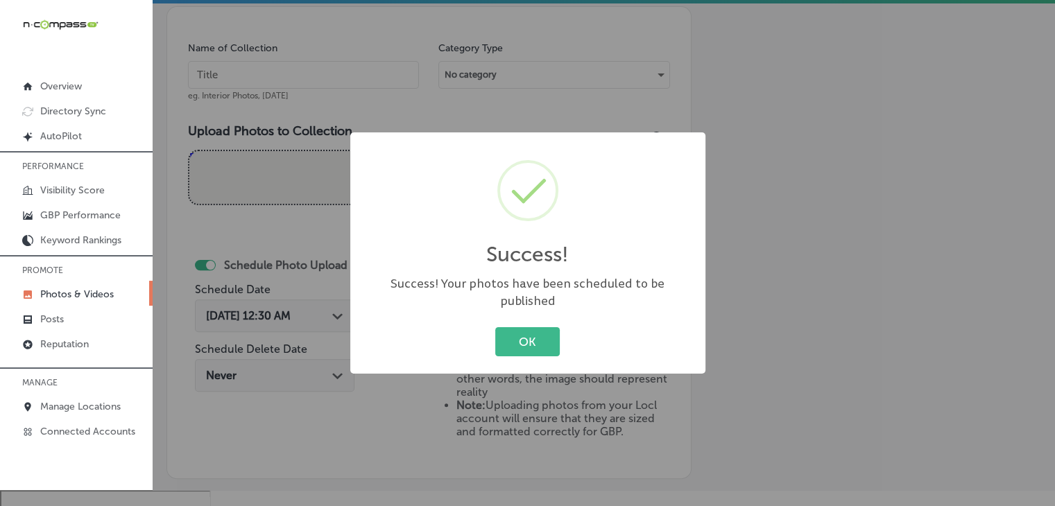
click at [308, 64] on div "Success! × Success! Your photos have been scheduled to be published OK Cancel" at bounding box center [527, 253] width 1055 height 506
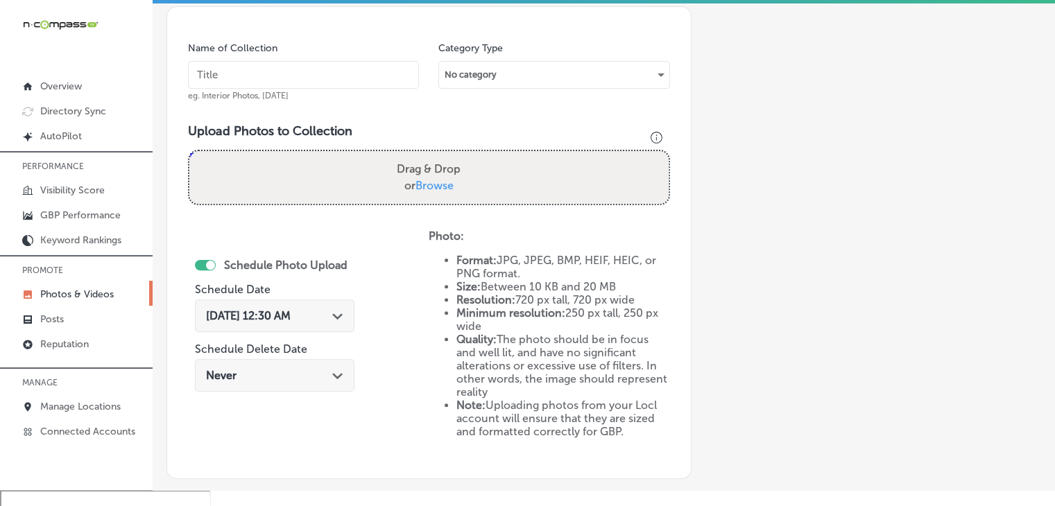
click at [306, 65] on input "text" at bounding box center [303, 75] width 231 height 28
paste input "[PERSON_NAME]'s Woodbury, [DATE], Week"
type input "Carmine's Woodbury, Sep 2025, Week 4"
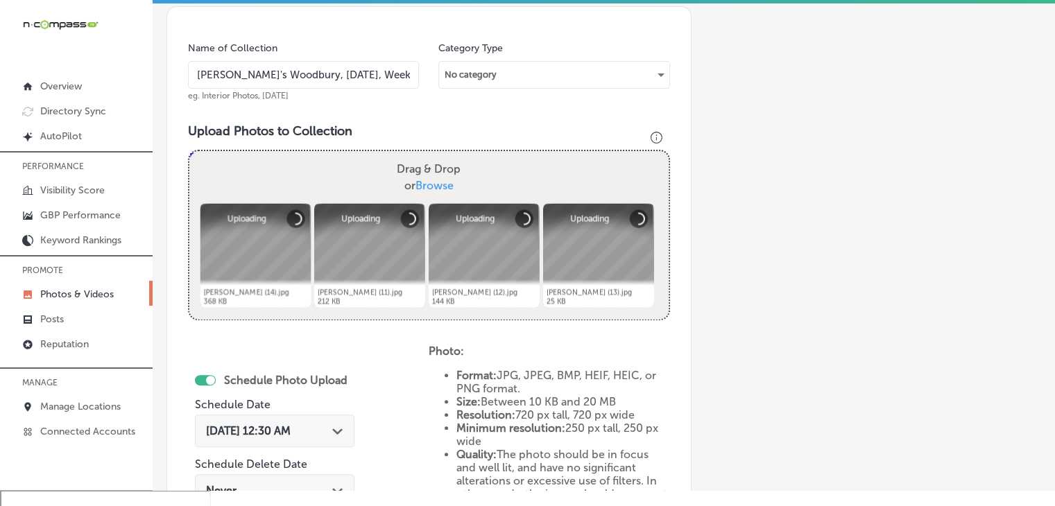
click at [291, 428] on span "Sep 4, 2025 12:30 AM" at bounding box center [248, 430] width 85 height 13
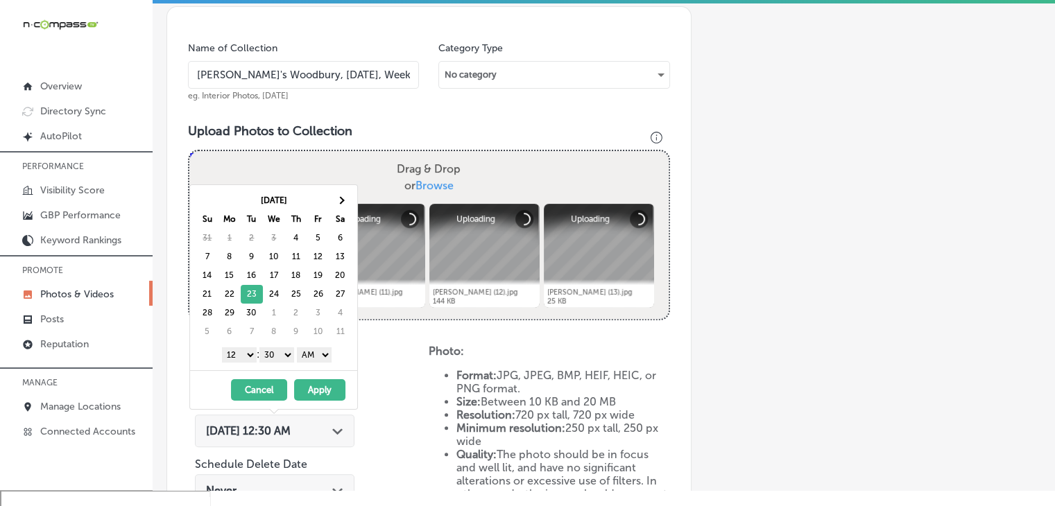
click at [250, 348] on select "1 2 3 4 5 6 7 8 9 10 11 12" at bounding box center [239, 354] width 35 height 15
click at [275, 356] on select "00 10 20 30 40 50" at bounding box center [276, 354] width 35 height 15
click at [322, 350] on select "AM PM" at bounding box center [314, 354] width 35 height 15
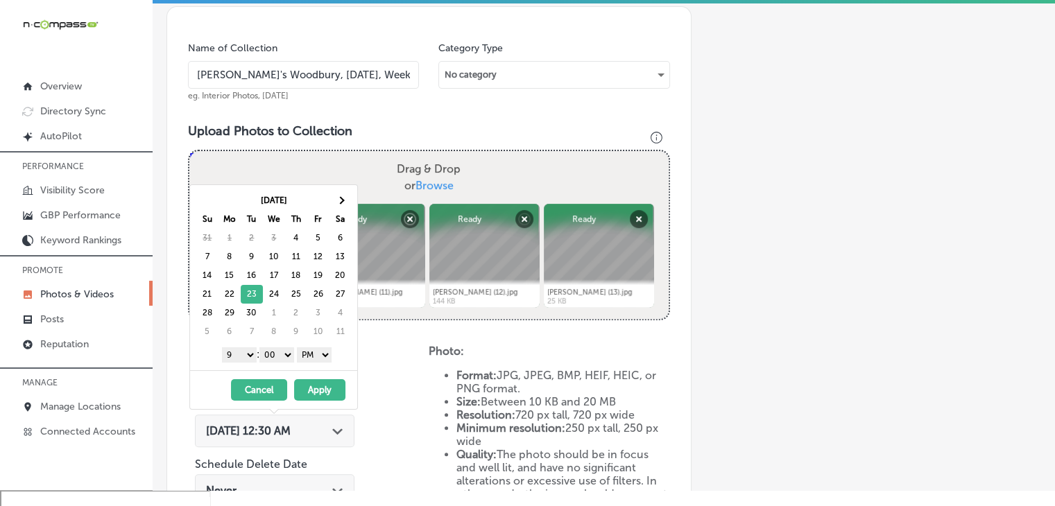
click at [315, 390] on button "Apply" at bounding box center [319, 390] width 51 height 22
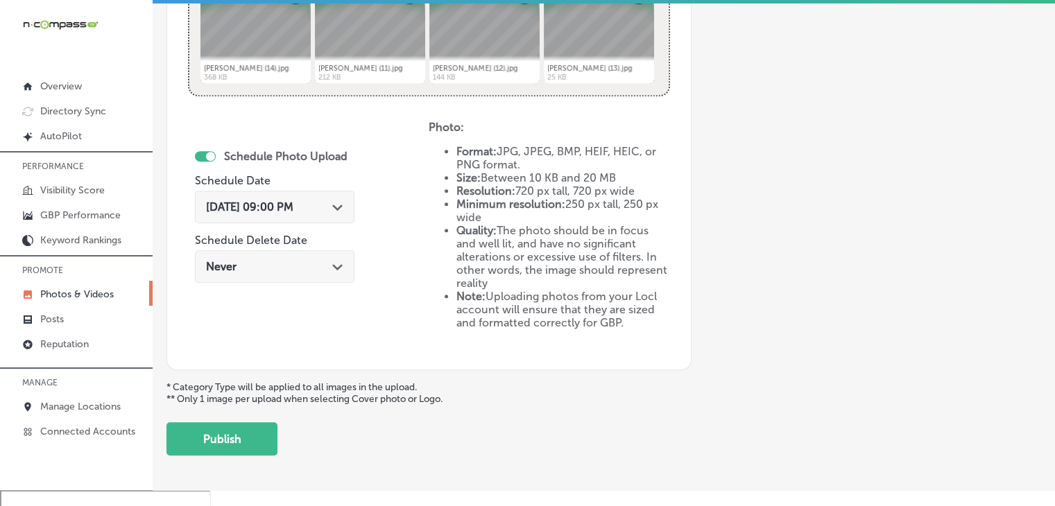
scroll to position [652, 0]
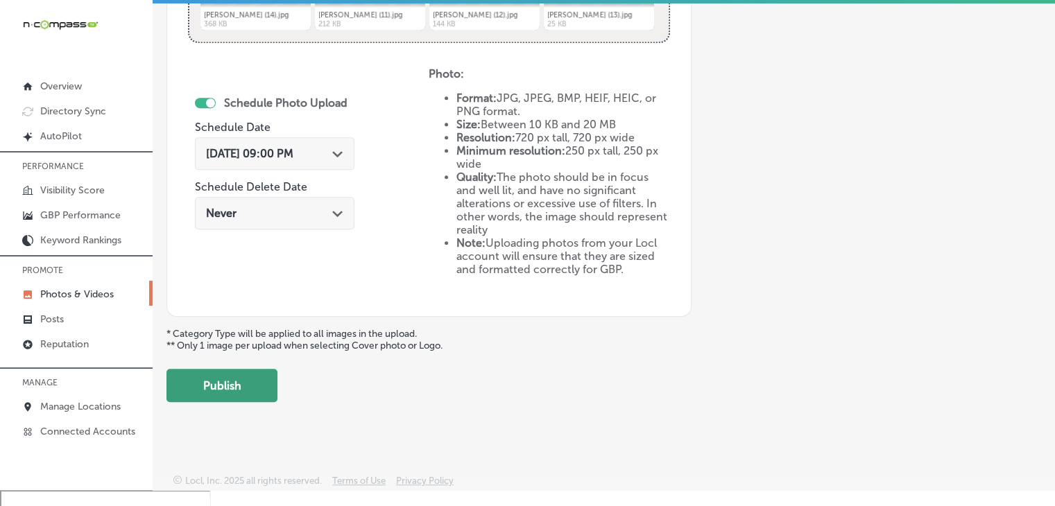
click at [264, 385] on button "Publish" at bounding box center [221, 385] width 111 height 33
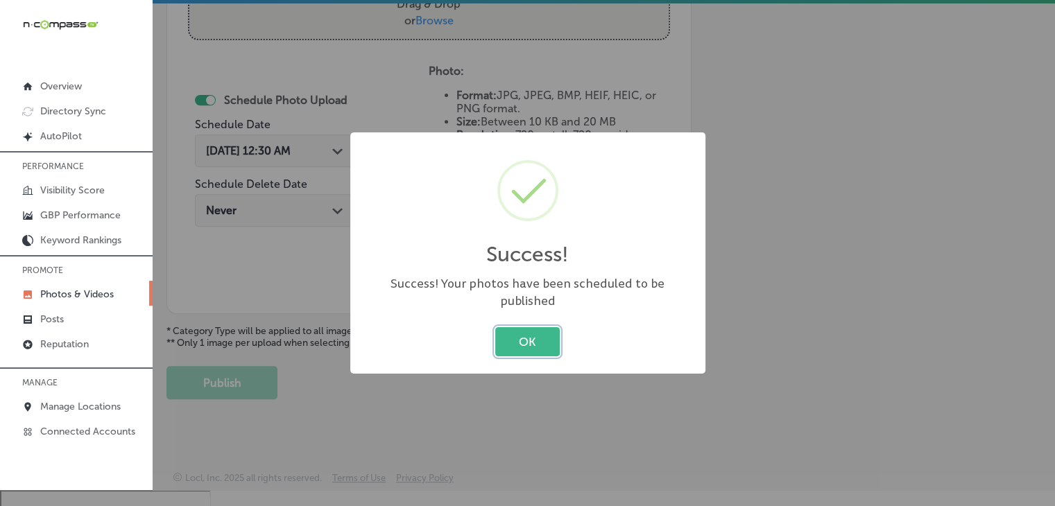
scroll to position [538, 0]
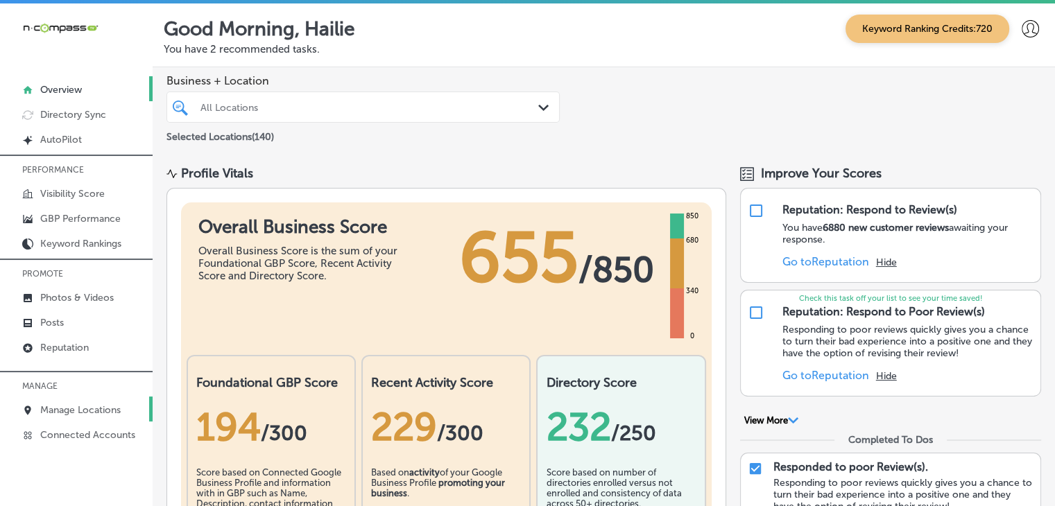
click at [71, 404] on p "Manage Locations" at bounding box center [80, 410] width 80 height 12
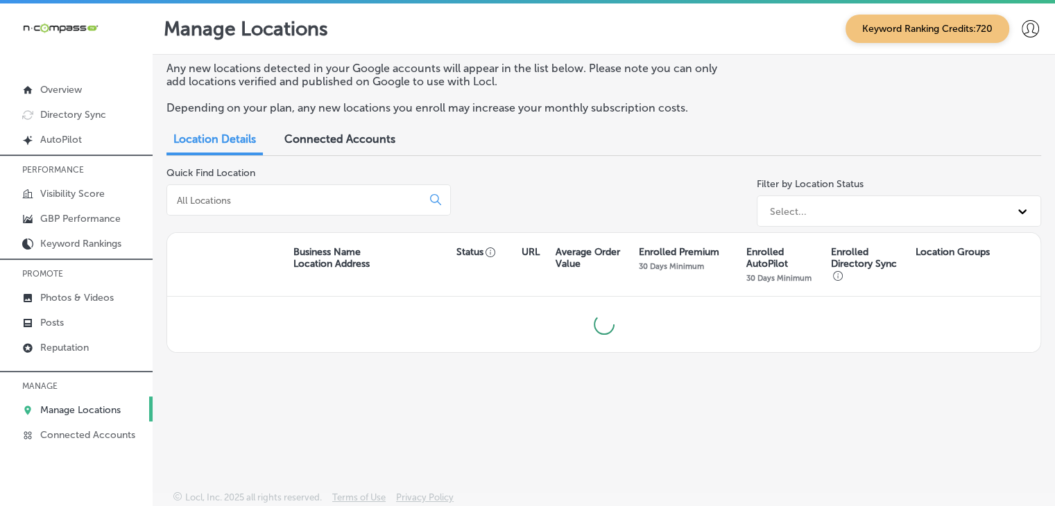
click at [263, 212] on div at bounding box center [308, 199] width 284 height 31
click at [263, 203] on input at bounding box center [296, 200] width 243 height 12
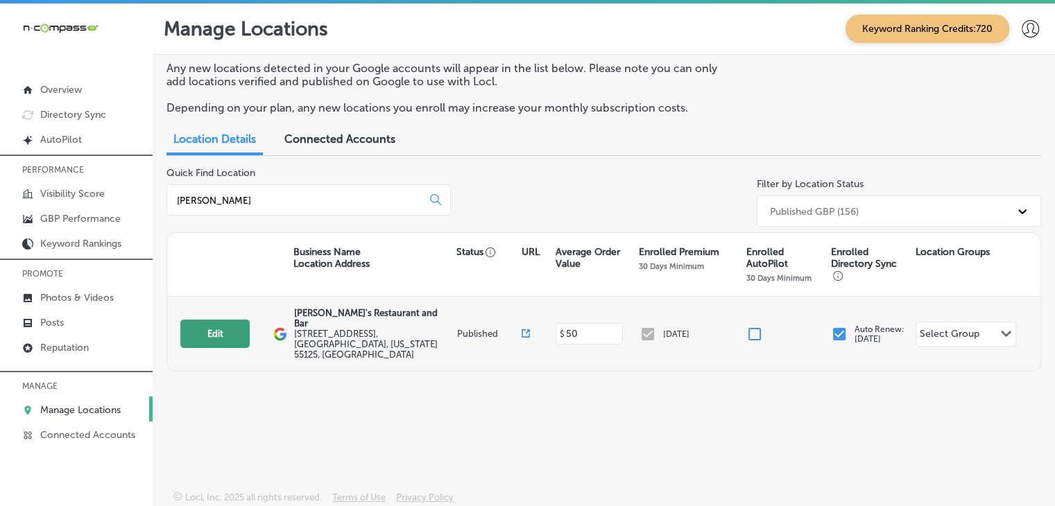
type input "[PERSON_NAME]"
click at [243, 325] on button "Edit" at bounding box center [214, 334] width 69 height 28
select select "US"
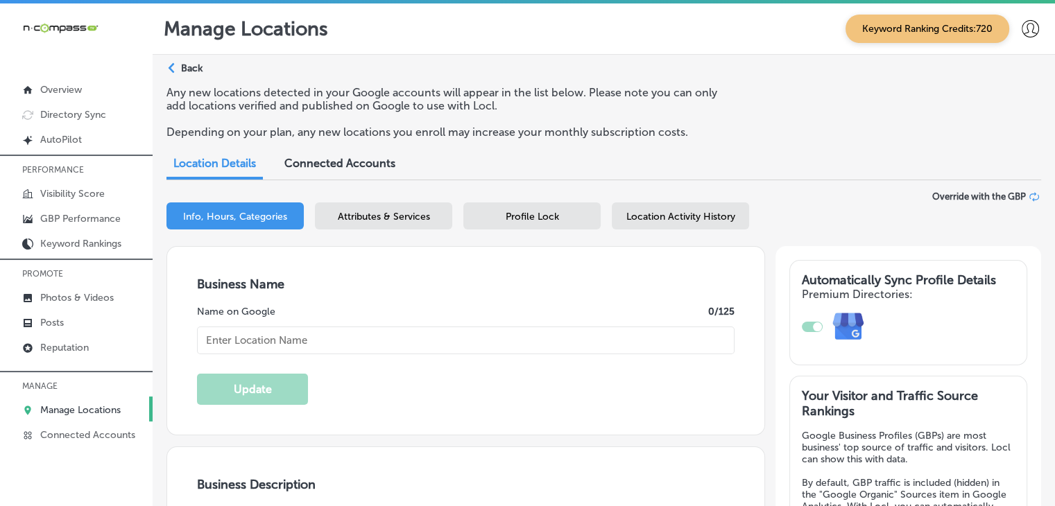
checkbox input "true"
type input "[PERSON_NAME]'s Restaurant and Bar"
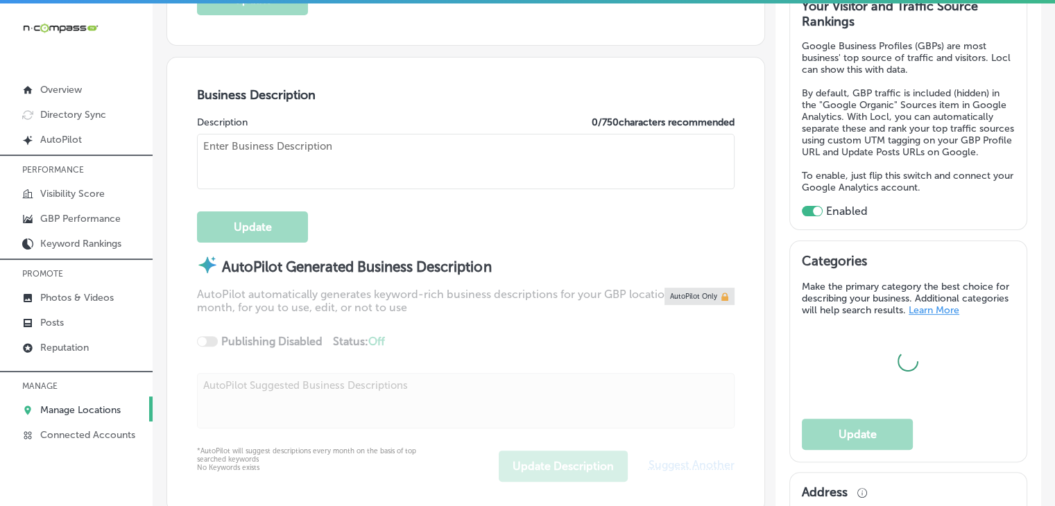
type input "[STREET_ADDRESS]"
type input "Woodbury"
type input "55125"
type input "US"
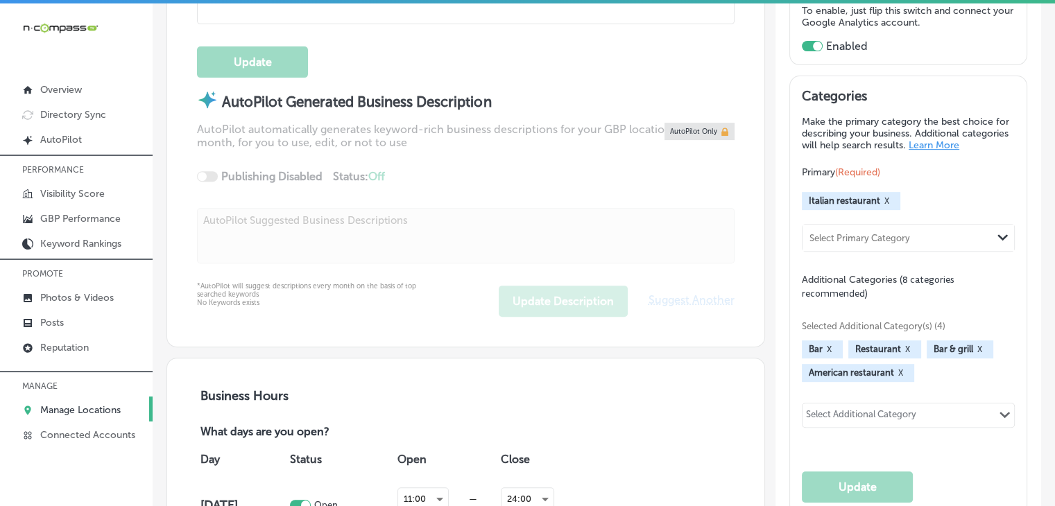
type input "http://carmineswoodbury.com/"
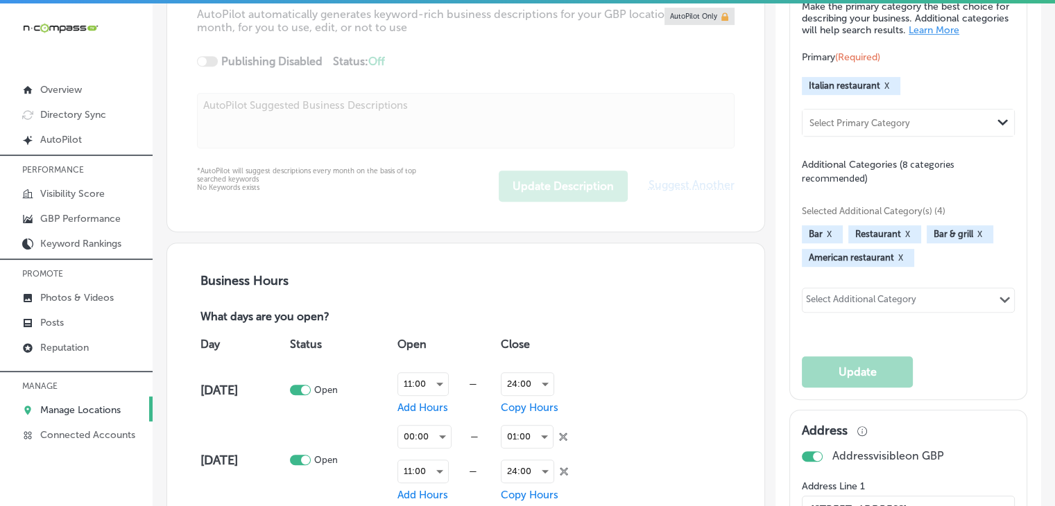
type textarea "Carmine’s Restaurant and Bar is a family-owned gem in Woodbury, MN, serving up …"
type input "+1 651 730 4500"
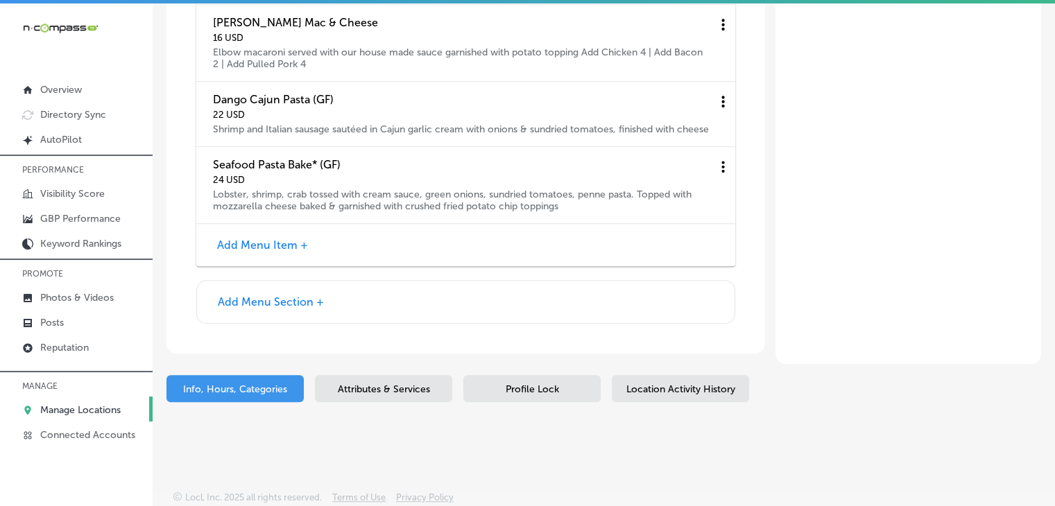
click at [405, 381] on div "Attributes & Services" at bounding box center [383, 388] width 137 height 27
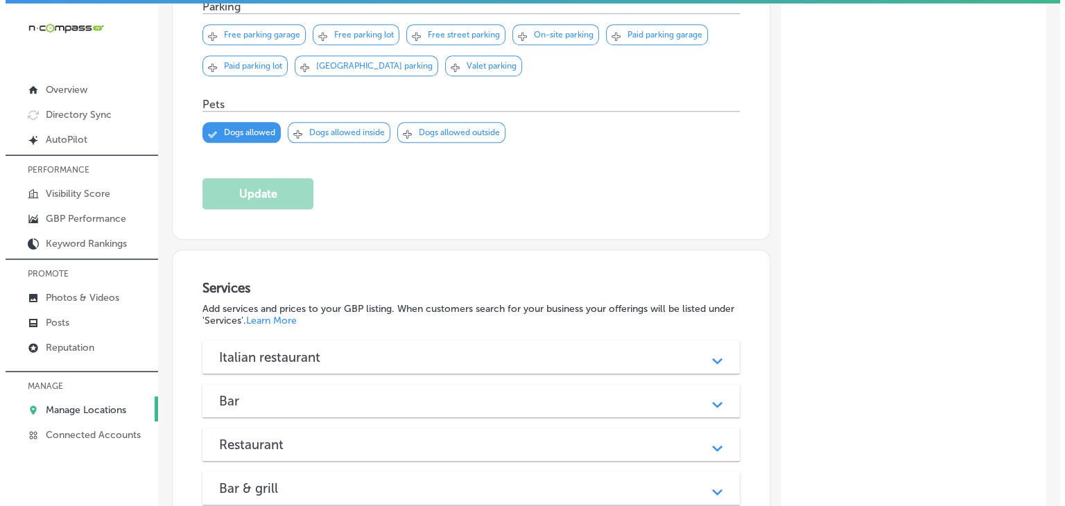
scroll to position [1776, 0]
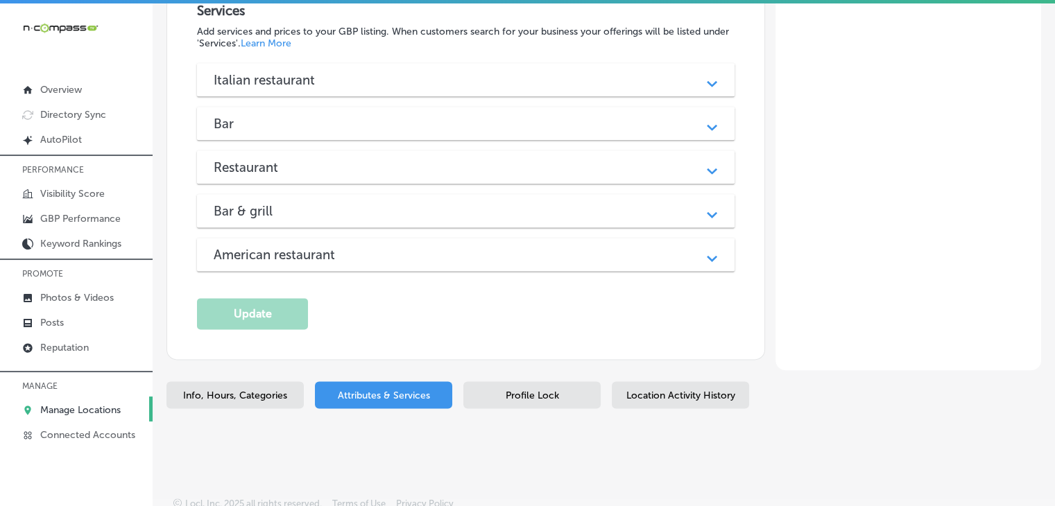
click at [396, 63] on div "Italian restaurant Path Created with Sketch." at bounding box center [466, 79] width 538 height 33
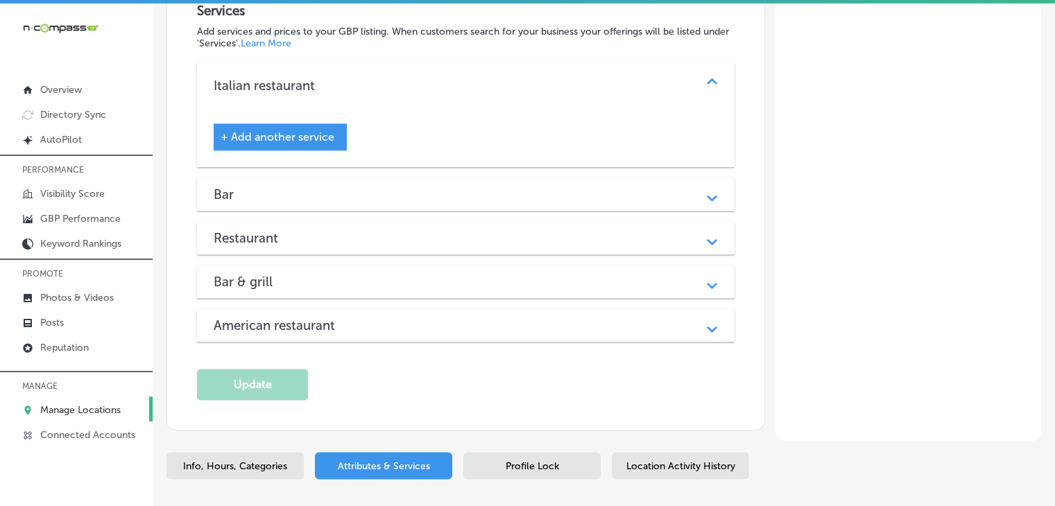
drag, startPoint x: 415, startPoint y: 72, endPoint x: 501, endPoint y: 11, distance: 105.5
click at [416, 78] on div "Italian restaurant" at bounding box center [466, 86] width 504 height 16
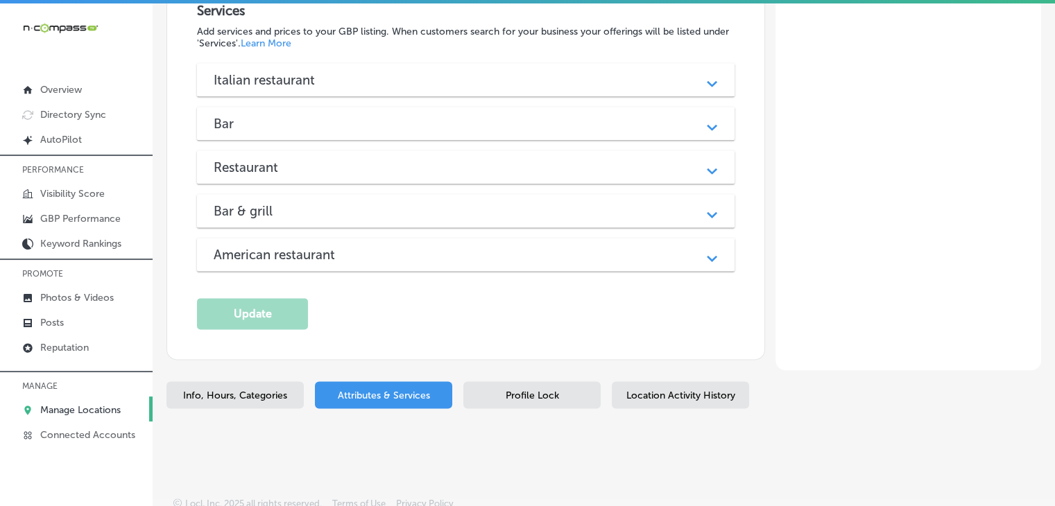
click at [327, 203] on div "Bar & grill" at bounding box center [466, 211] width 504 height 16
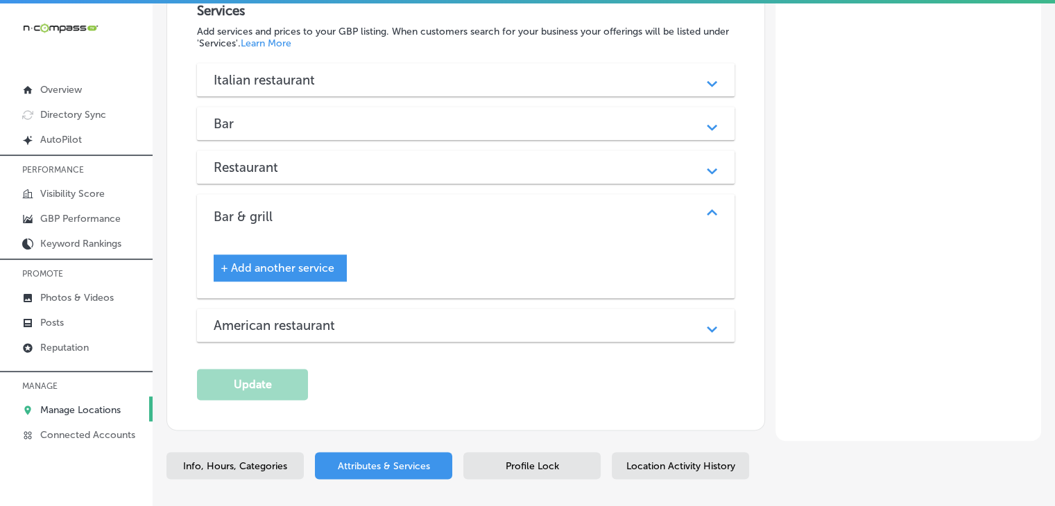
drag, startPoint x: 353, startPoint y: 214, endPoint x: 374, endPoint y: 192, distance: 29.9
click at [354, 214] on div "Bar & grill" at bounding box center [466, 217] width 504 height 16
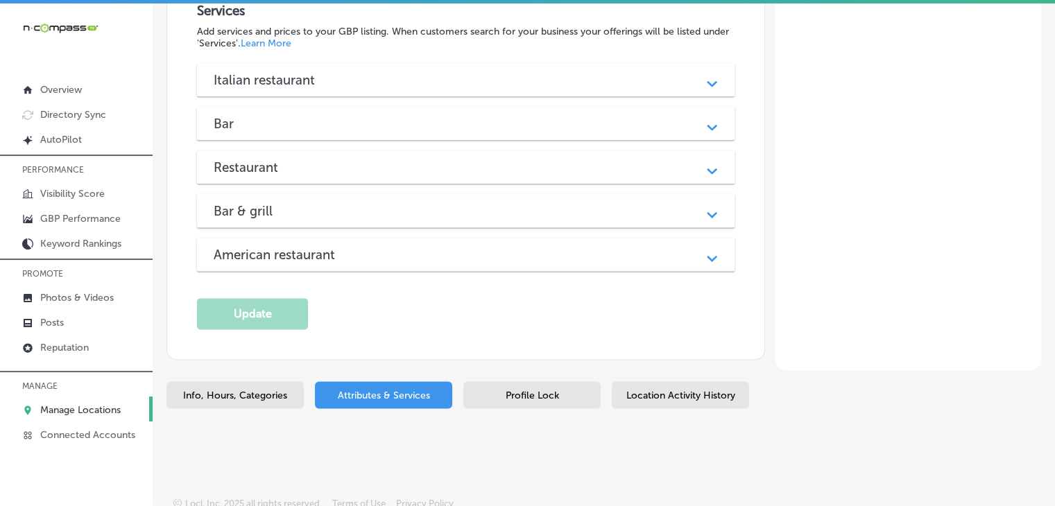
click at [272, 175] on div "Restaurant Path Created with Sketch." at bounding box center [466, 167] width 538 height 33
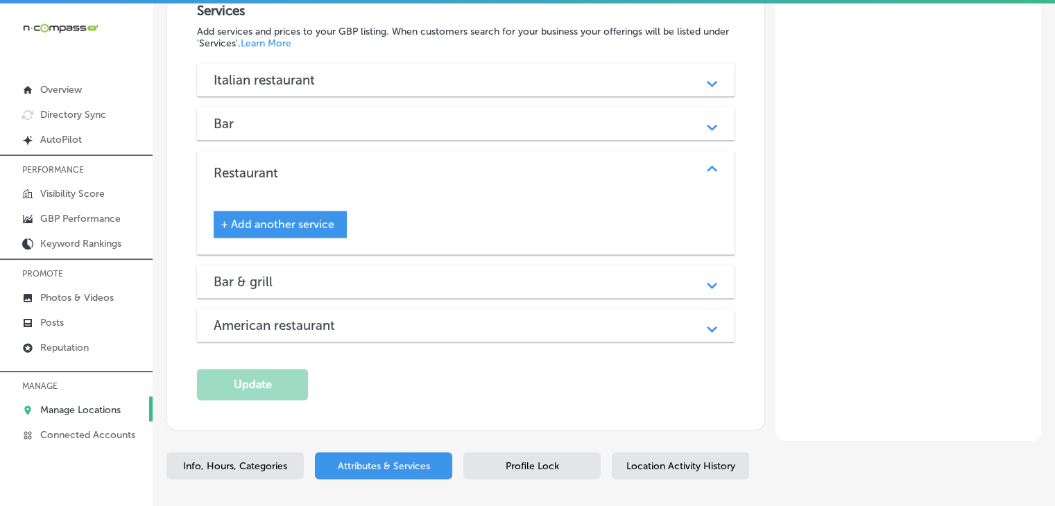
click at [272, 175] on div "Restaurant Path Created with Sketch." at bounding box center [466, 173] width 538 height 44
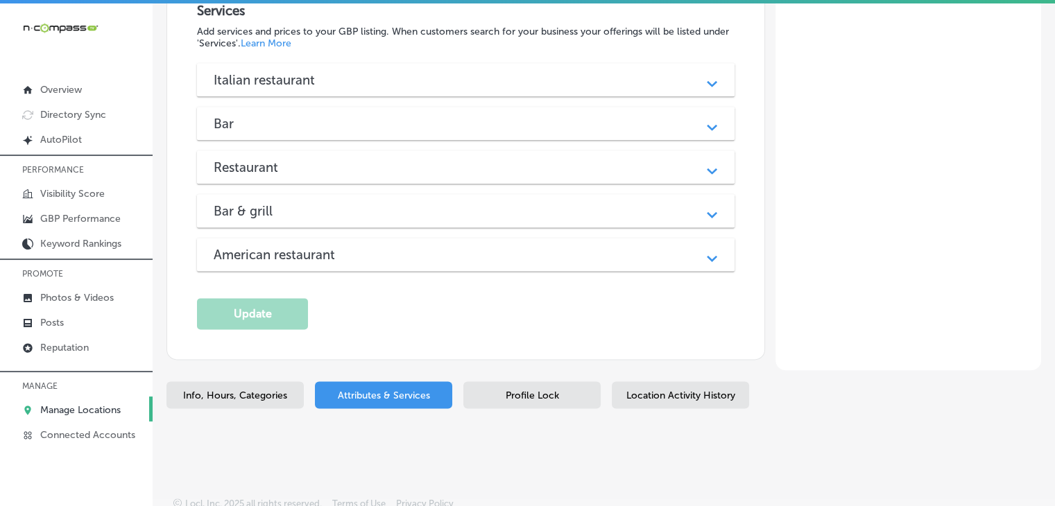
click at [262, 72] on h3 "Italian restaurant" at bounding box center [275, 80] width 123 height 16
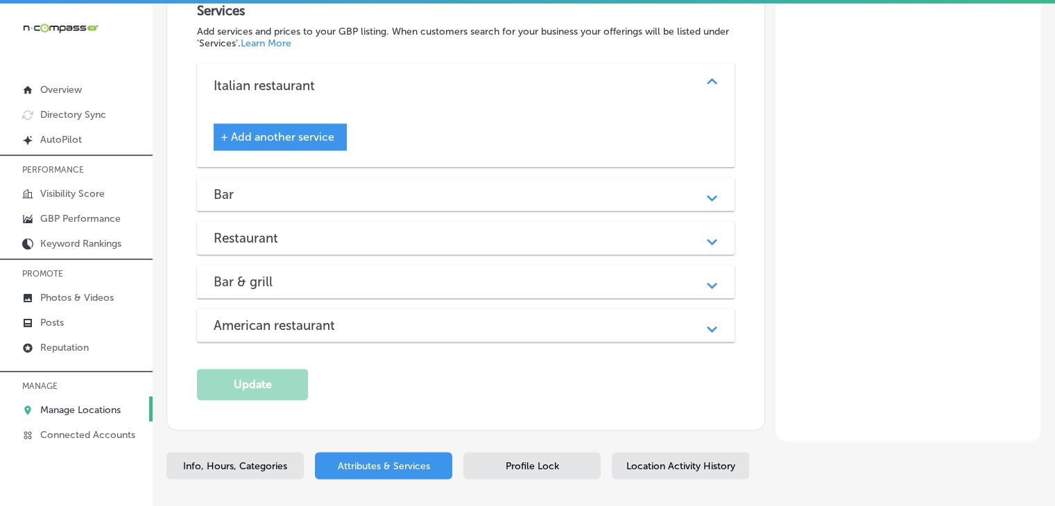
click at [262, 78] on h3 "Italian restaurant" at bounding box center [275, 86] width 123 height 16
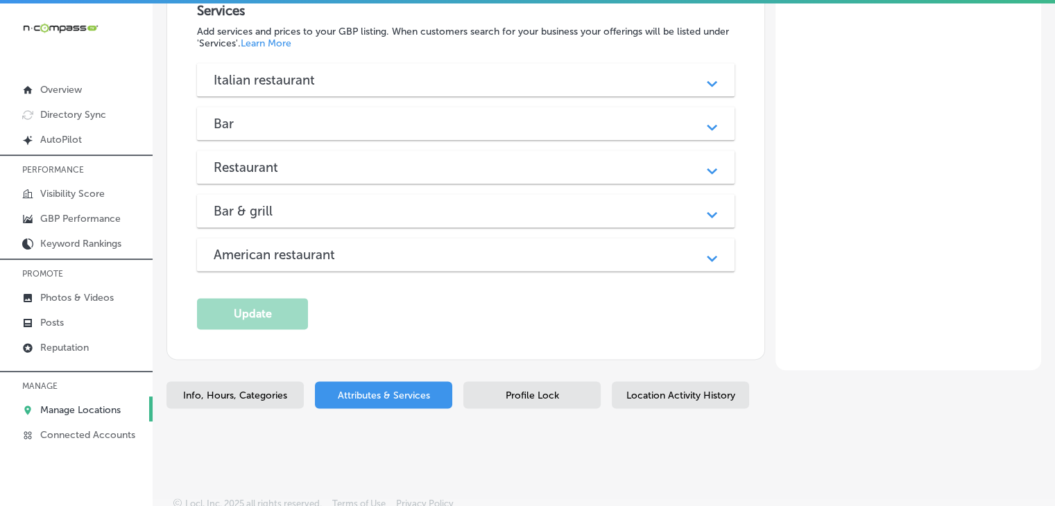
click at [295, 119] on div "Bar" at bounding box center [466, 124] width 504 height 16
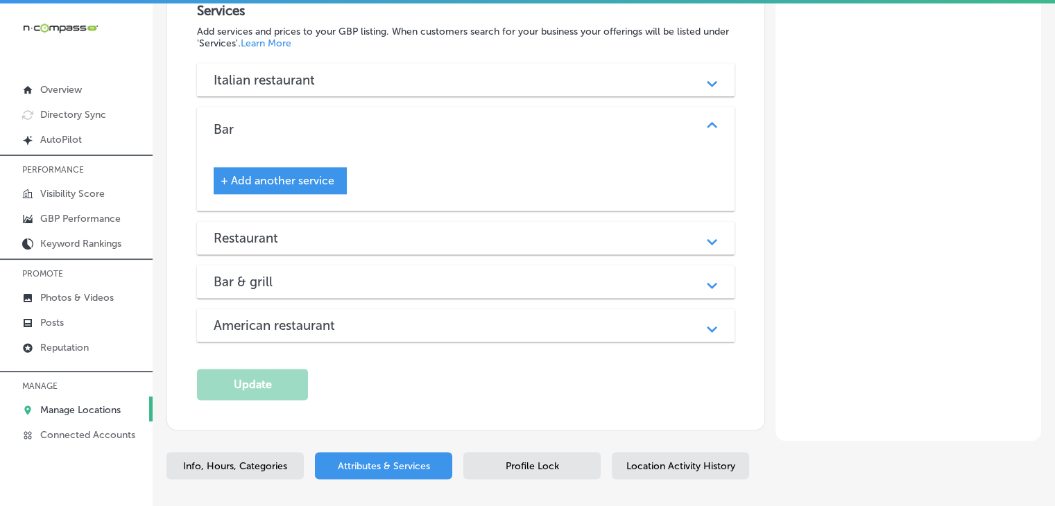
click at [295, 121] on div "Bar" at bounding box center [466, 129] width 504 height 16
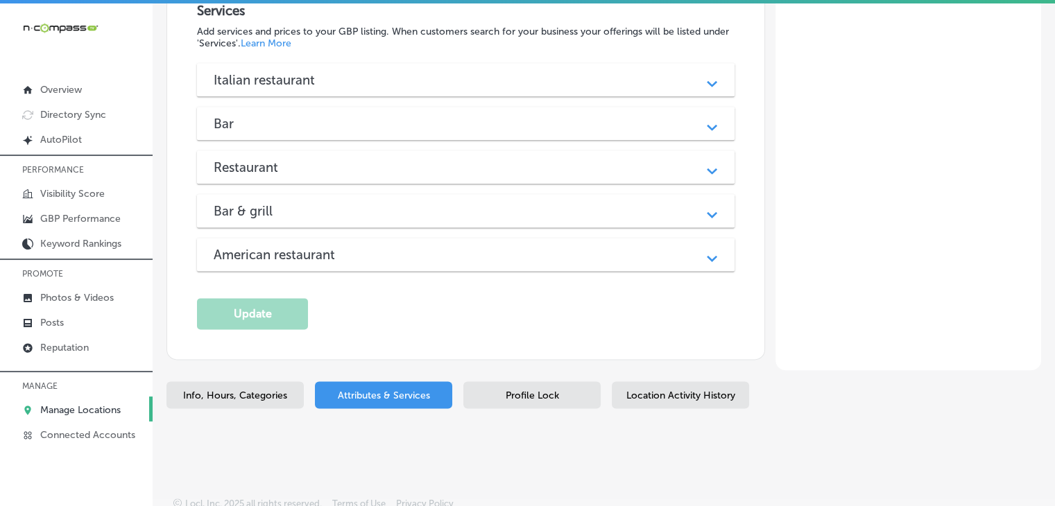
click at [327, 74] on h3 "Italian restaurant" at bounding box center [275, 80] width 123 height 16
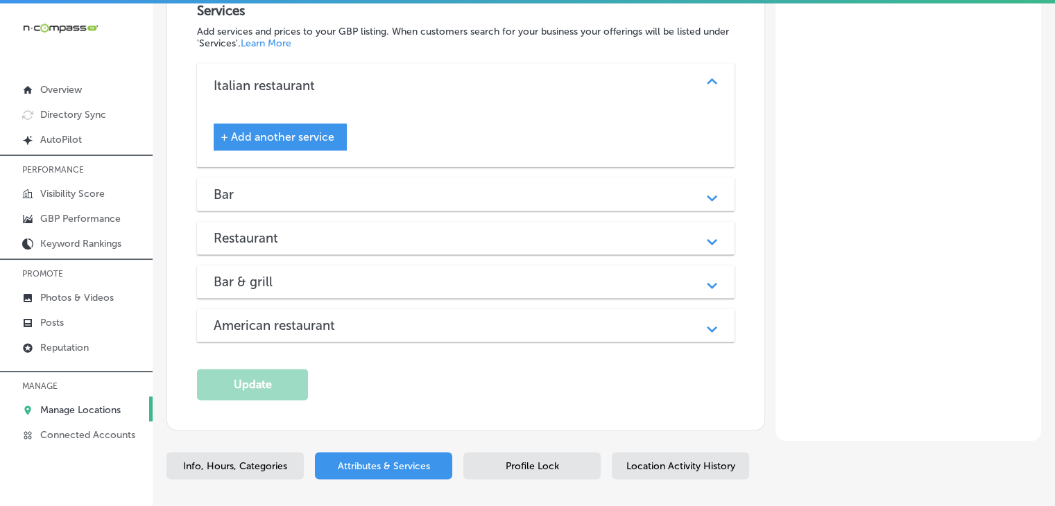
click at [284, 187] on div "Bar" at bounding box center [466, 195] width 504 height 16
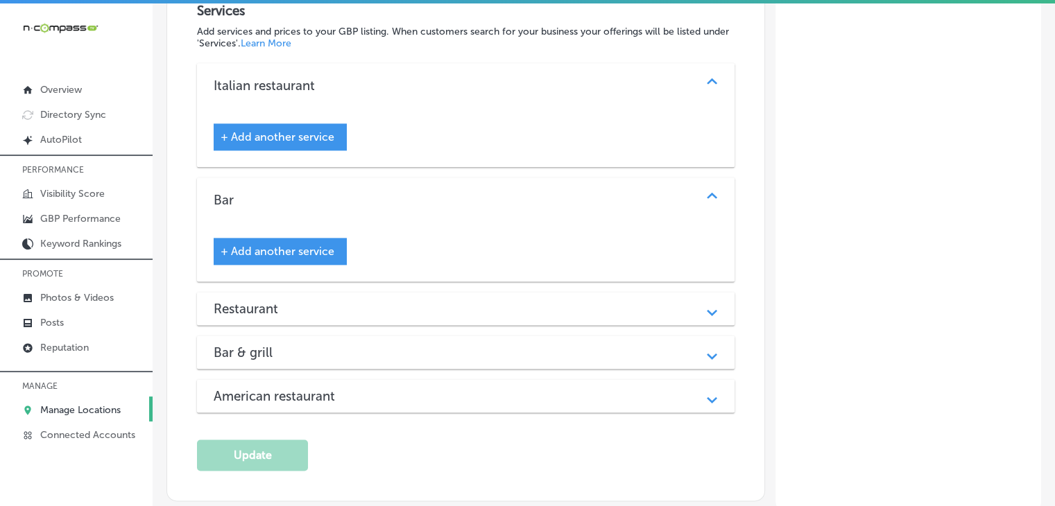
click at [282, 192] on div "Bar" at bounding box center [466, 200] width 504 height 16
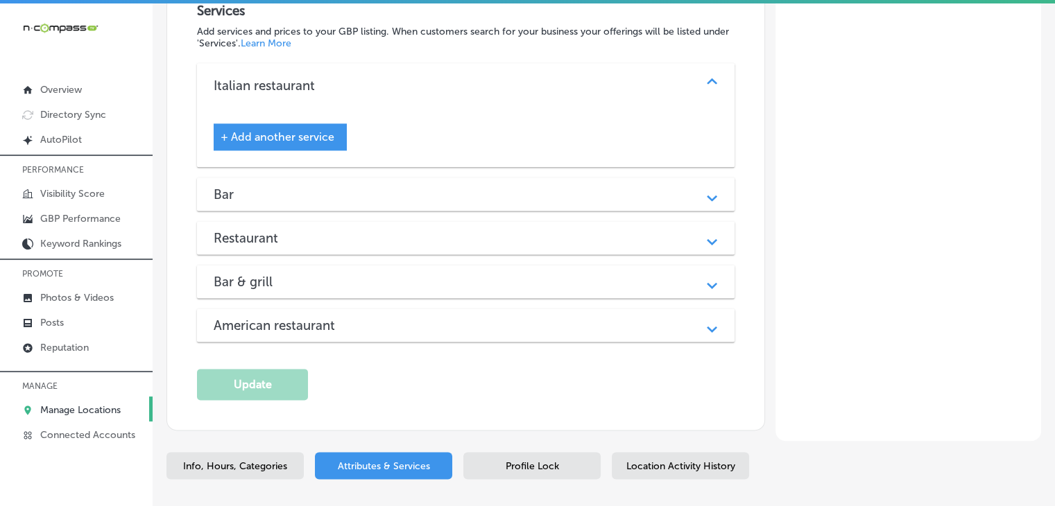
click at [274, 274] on h3 "Bar & grill" at bounding box center [254, 282] width 81 height 16
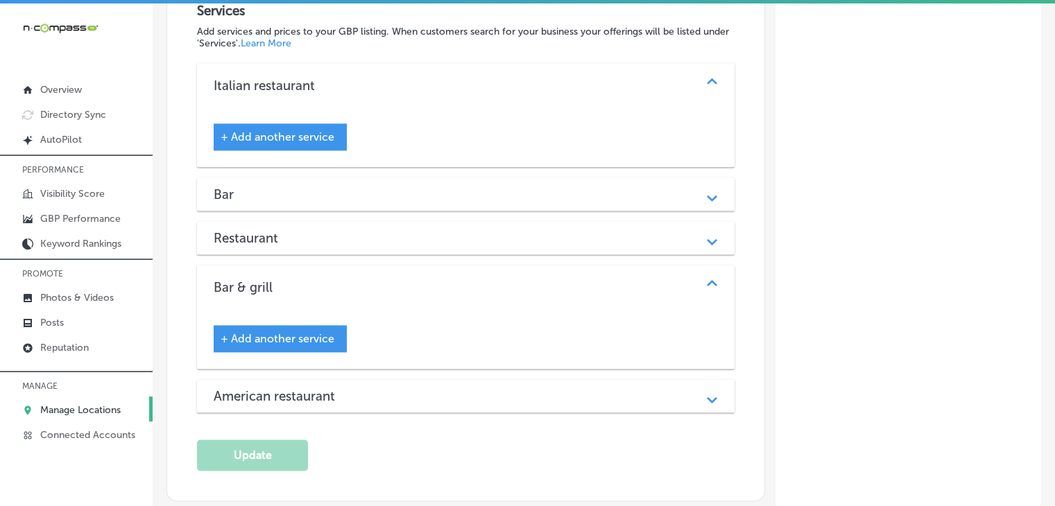
click at [276, 332] on span "+ Add another service" at bounding box center [278, 338] width 114 height 13
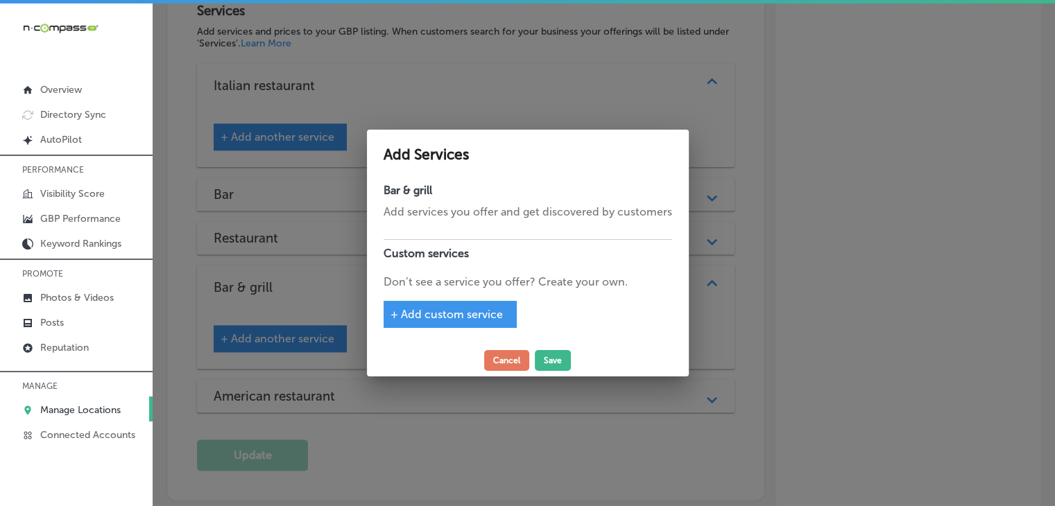
scroll to position [1781, 0]
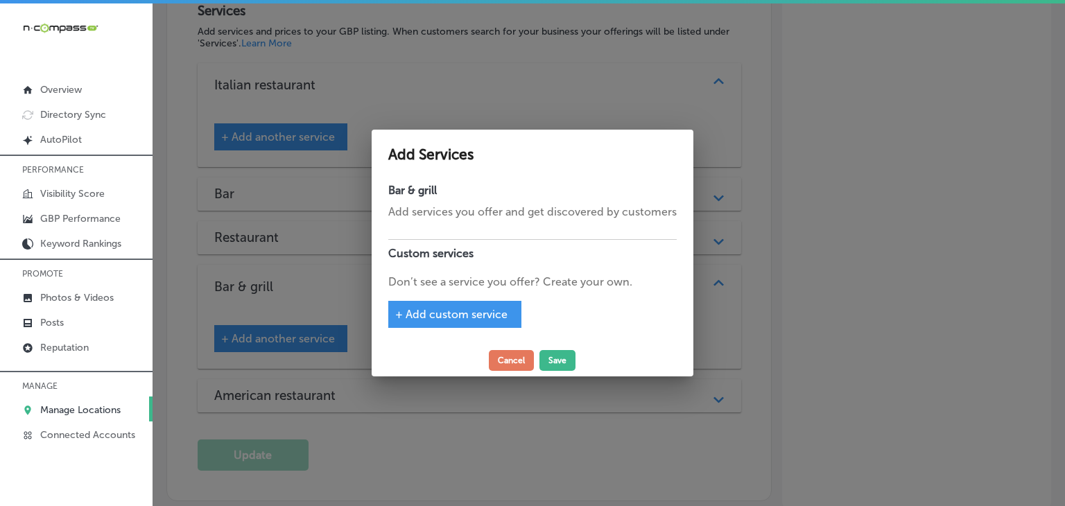
click at [479, 303] on div "+ Add custom service" at bounding box center [454, 314] width 133 height 27
drag, startPoint x: 480, startPoint y: 299, endPoint x: 476, endPoint y: 314, distance: 15.6
click at [480, 300] on div "Bar & grill Add services you offer and get discovered by customers Custom servi…" at bounding box center [533, 261] width 322 height 168
click at [476, 319] on span "+ Add custom service" at bounding box center [451, 314] width 112 height 13
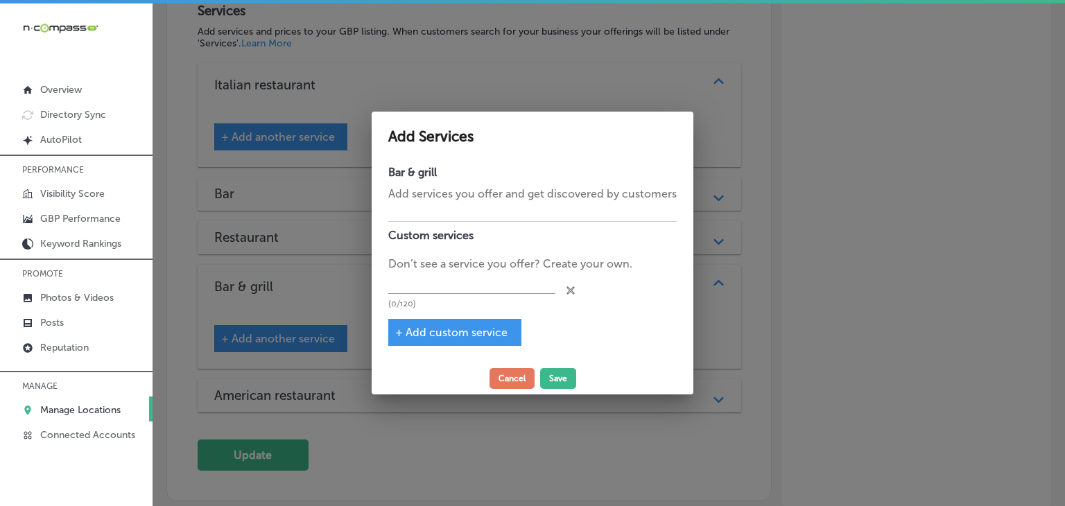
click at [488, 270] on p "Don’t see a service you offer? Create your own." at bounding box center [532, 264] width 289 height 17
click at [488, 273] on input "text" at bounding box center [471, 284] width 167 height 22
type input "Game Room"
click at [555, 377] on button "Save" at bounding box center [558, 378] width 36 height 21
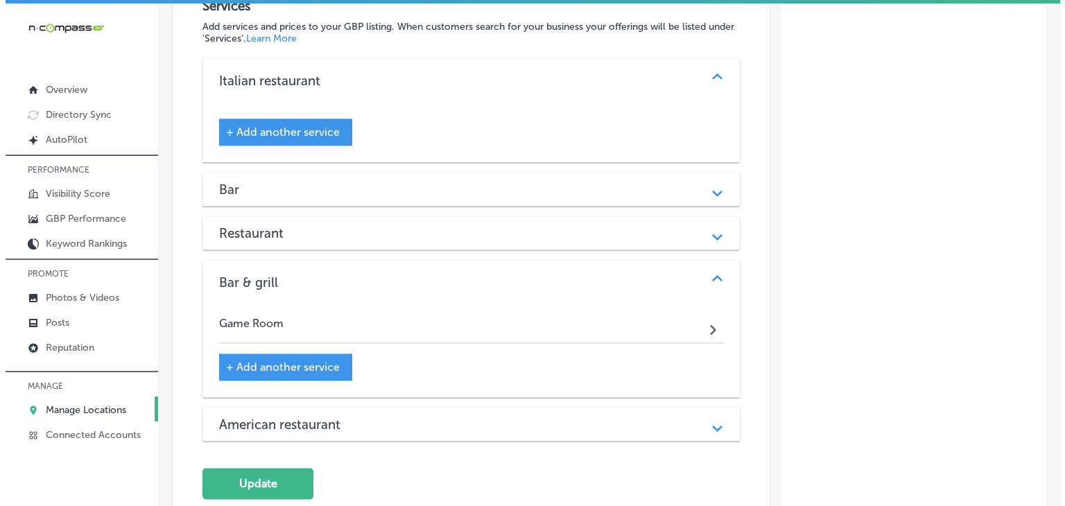
scroll to position [1776, 0]
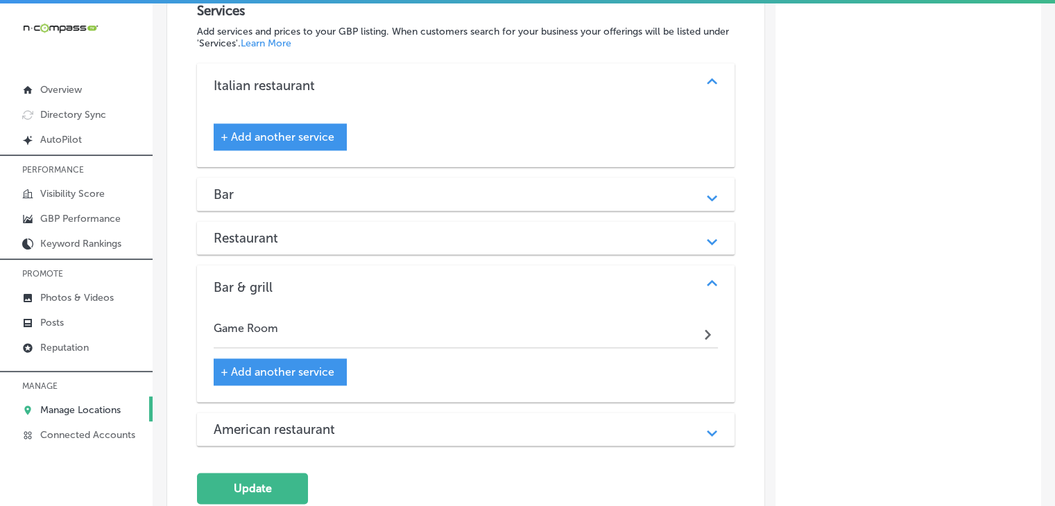
click at [312, 359] on div "+ Add another service" at bounding box center [280, 372] width 133 height 27
click at [311, 366] on span "+ Add another service" at bounding box center [278, 372] width 114 height 13
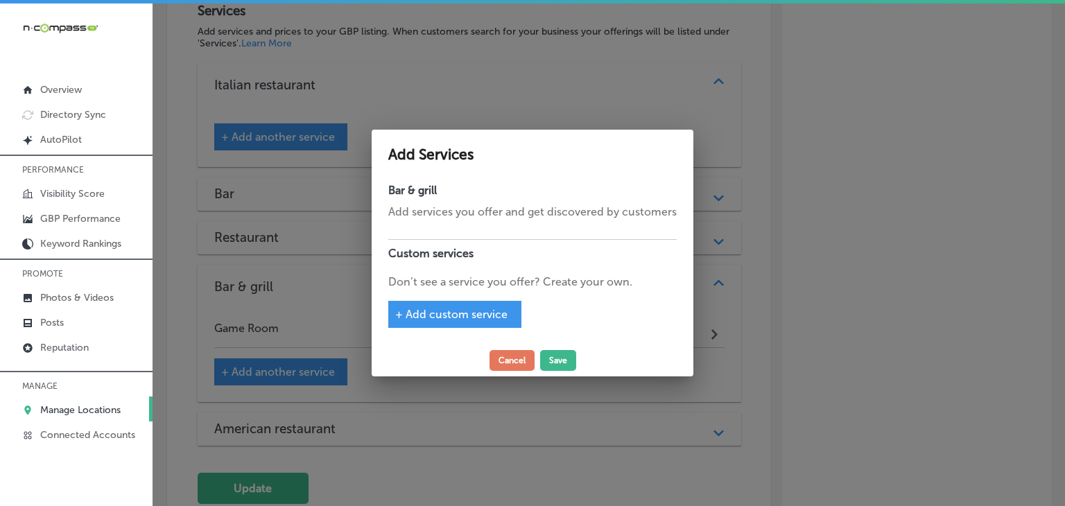
click at [463, 310] on span "+ Add custom service" at bounding box center [451, 314] width 112 height 13
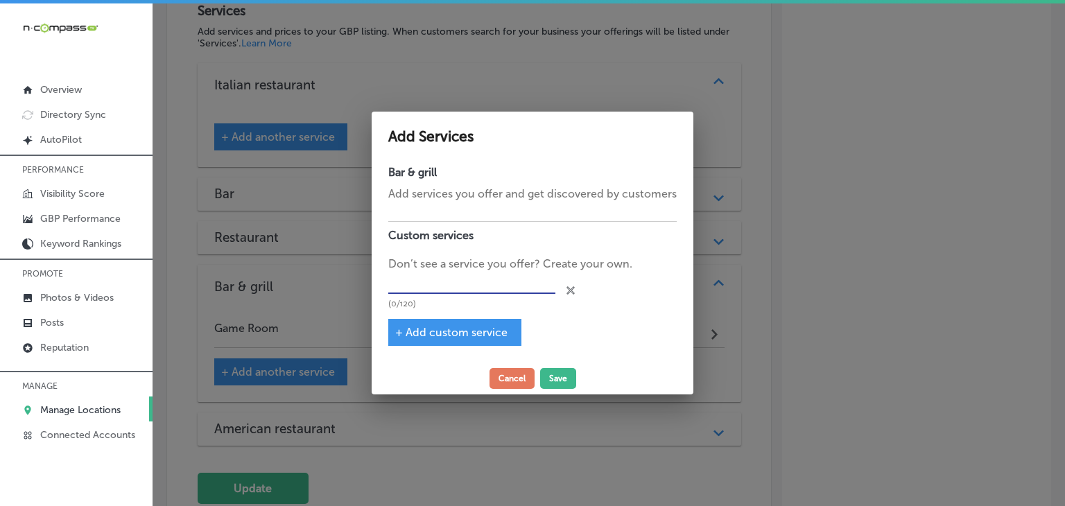
click at [462, 289] on input "text" at bounding box center [471, 284] width 167 height 22
type input "Pull Tabs"
click at [478, 333] on span "+ Add custom service" at bounding box center [451, 332] width 112 height 13
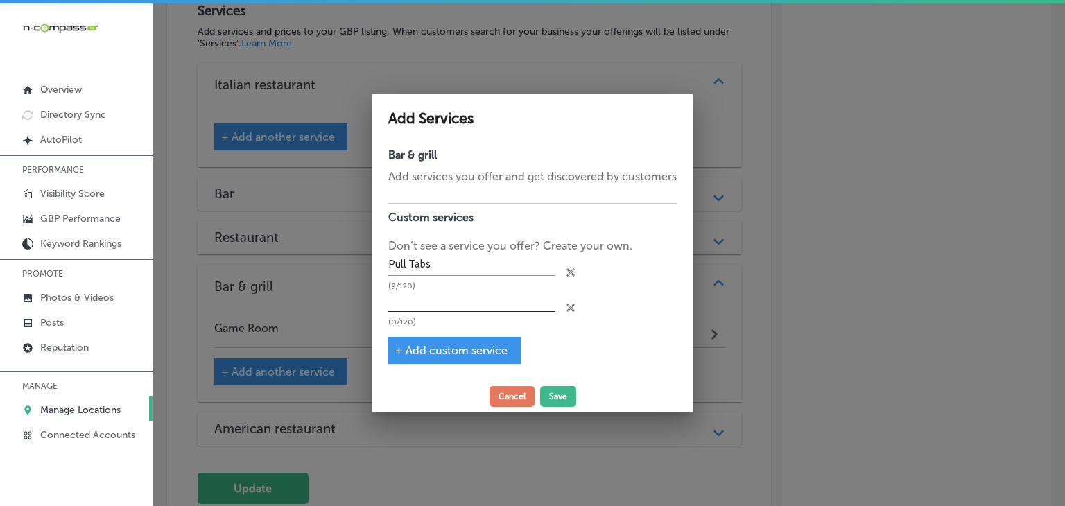
click at [477, 306] on input "text" at bounding box center [471, 302] width 167 height 22
type input "Electronic Pull Tabs"
click at [563, 392] on button "Save" at bounding box center [558, 396] width 36 height 21
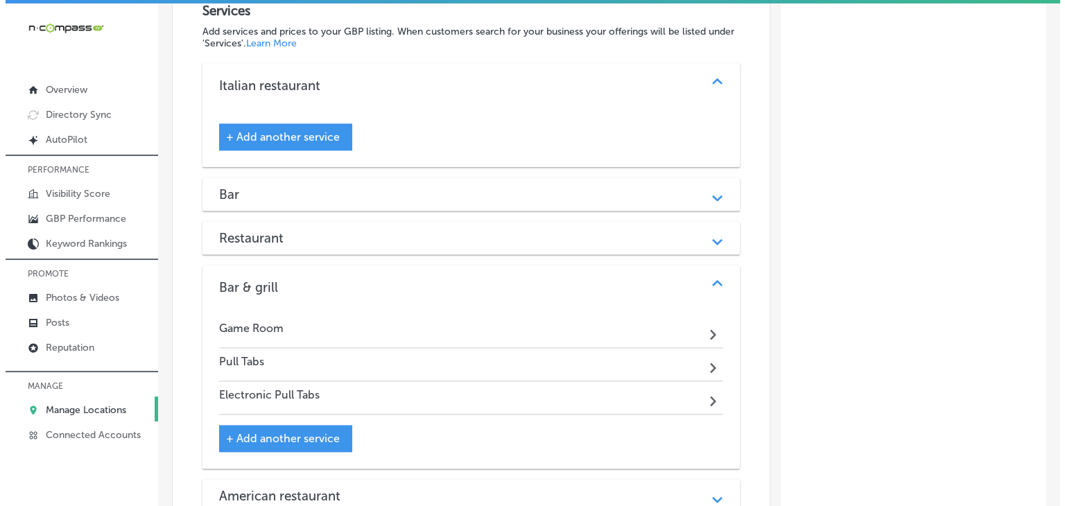
scroll to position [1915, 0]
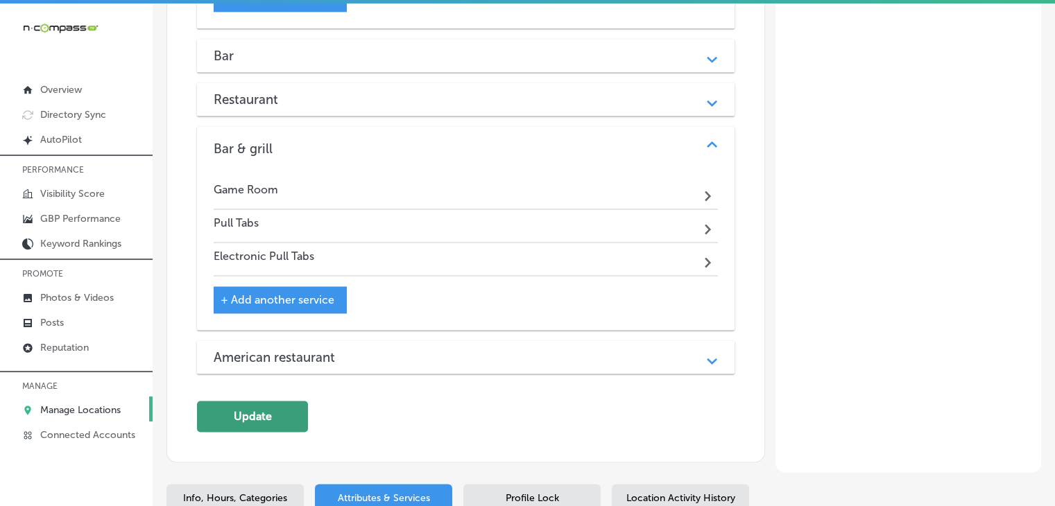
click at [261, 417] on button "Update" at bounding box center [252, 416] width 111 height 31
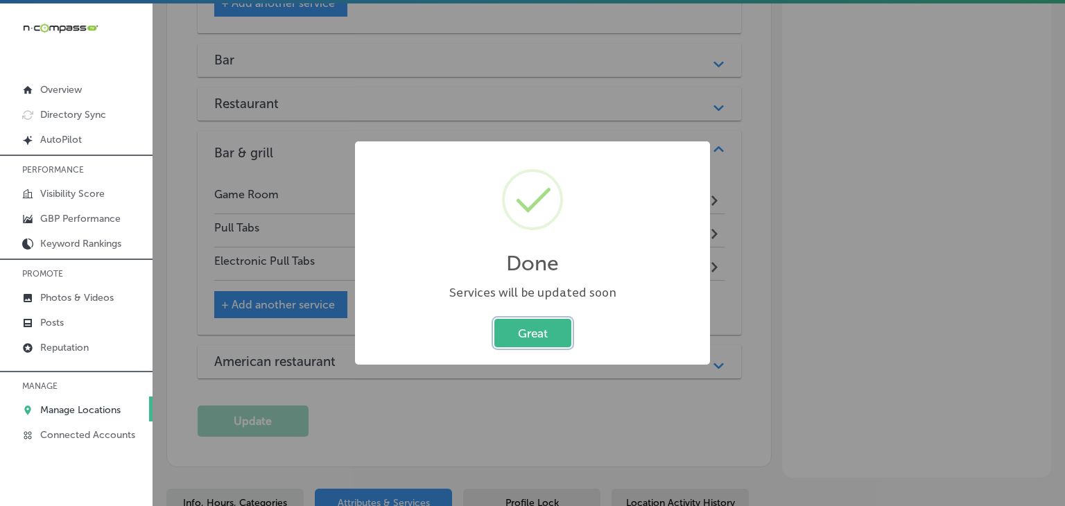
scroll to position [1920, 0]
